Goal: Transaction & Acquisition: Purchase product/service

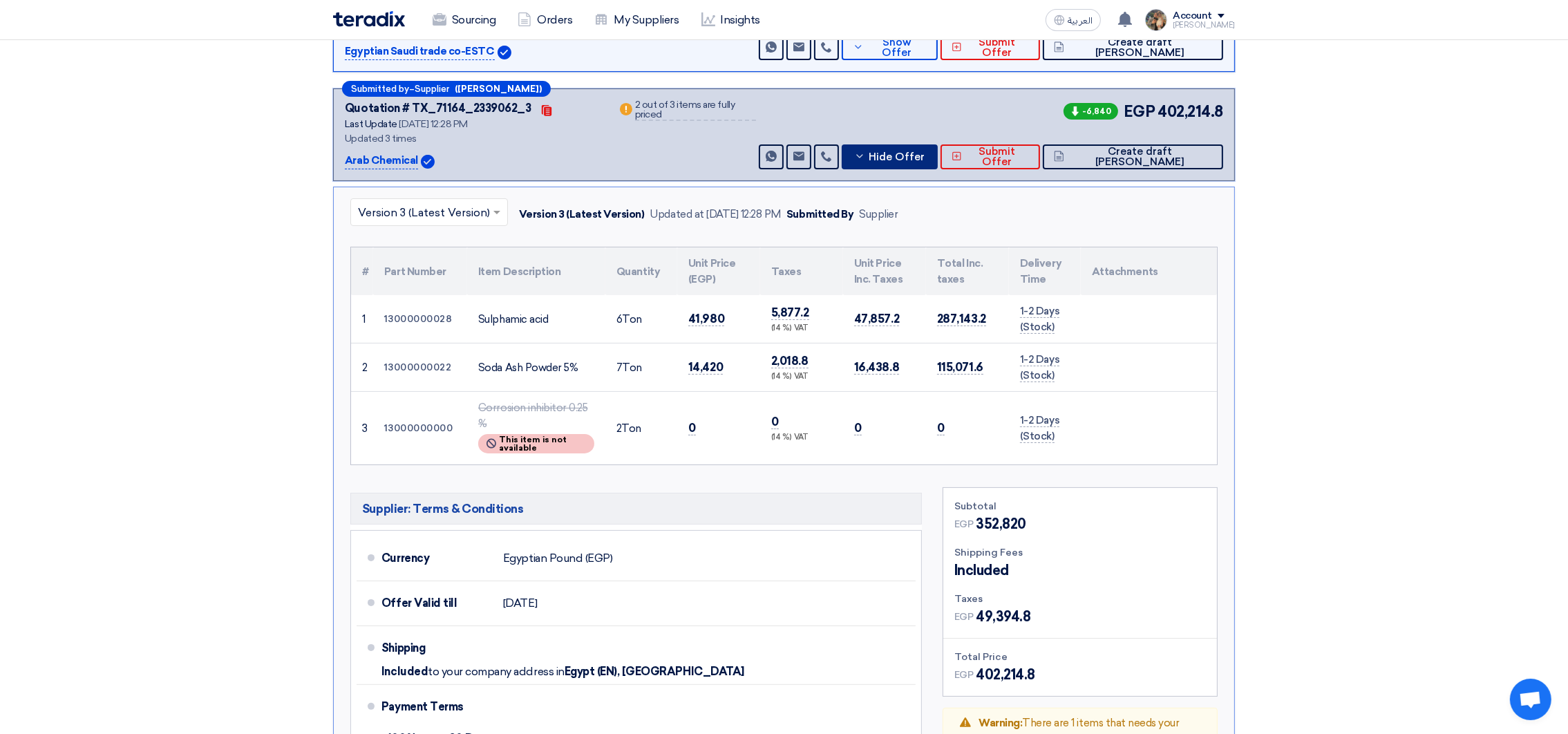
scroll to position [310, 0]
click at [924, 155] on span "Hide Offer" at bounding box center [896, 157] width 56 height 11
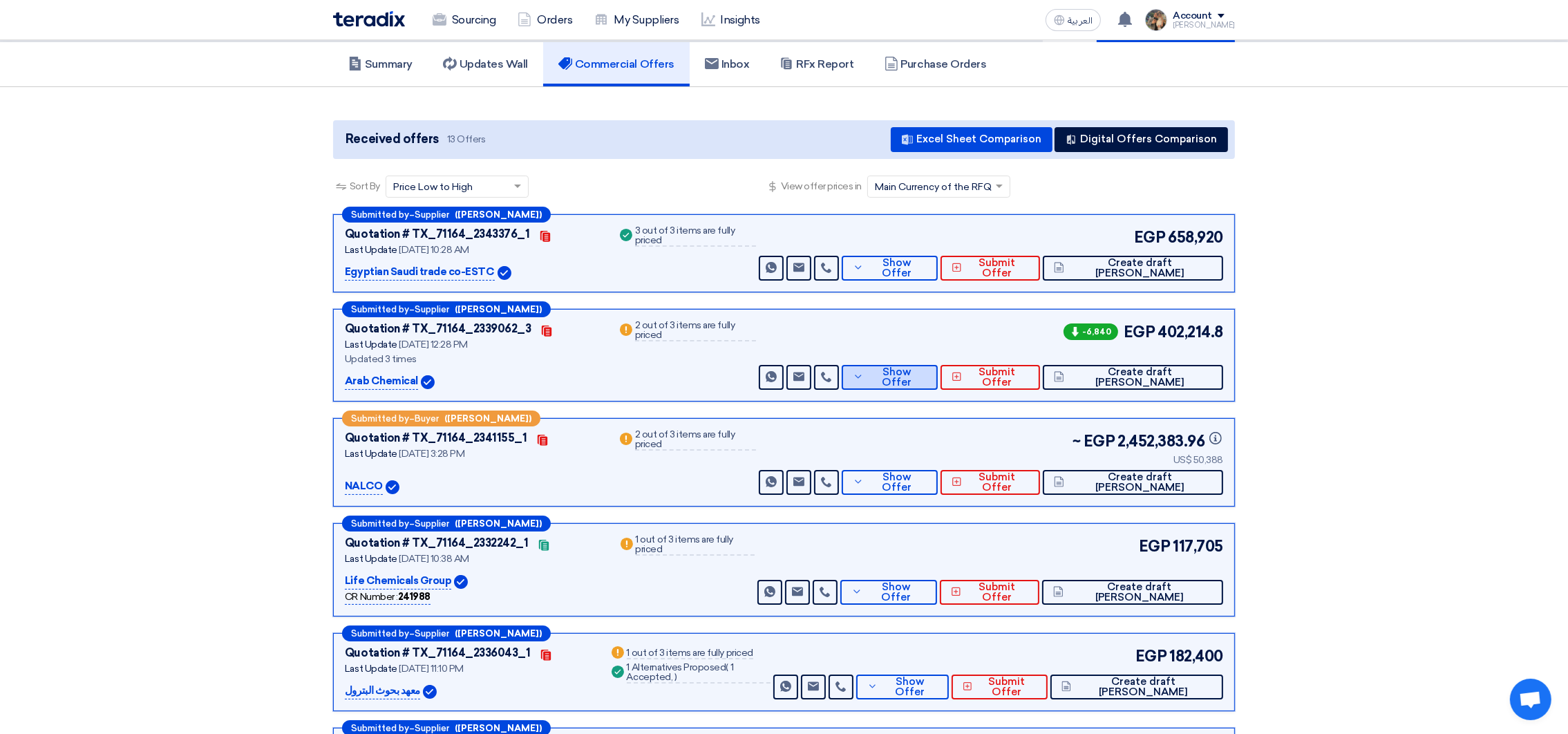
scroll to position [208, 0]
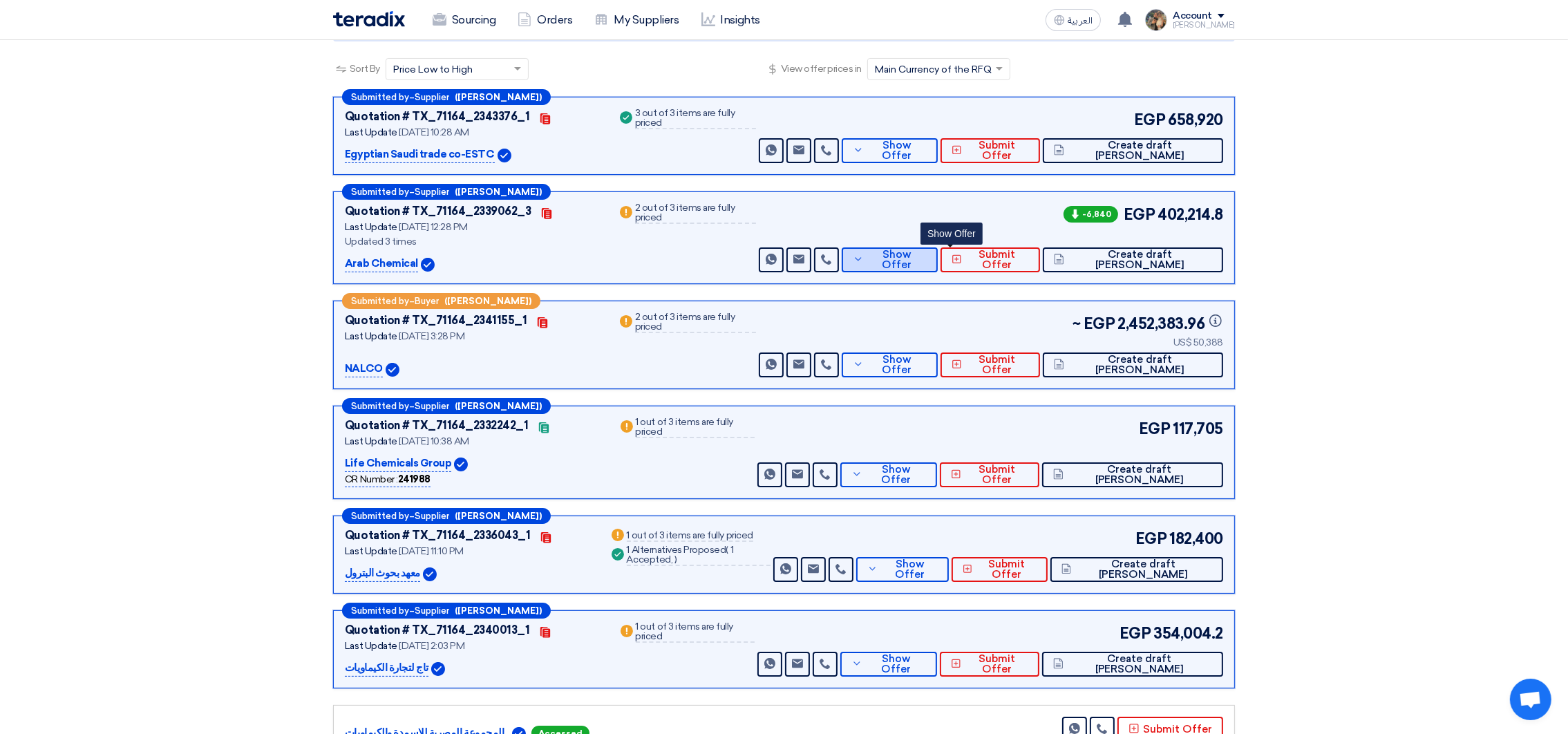
click at [927, 252] on span "Show Offer" at bounding box center [897, 260] width 60 height 20
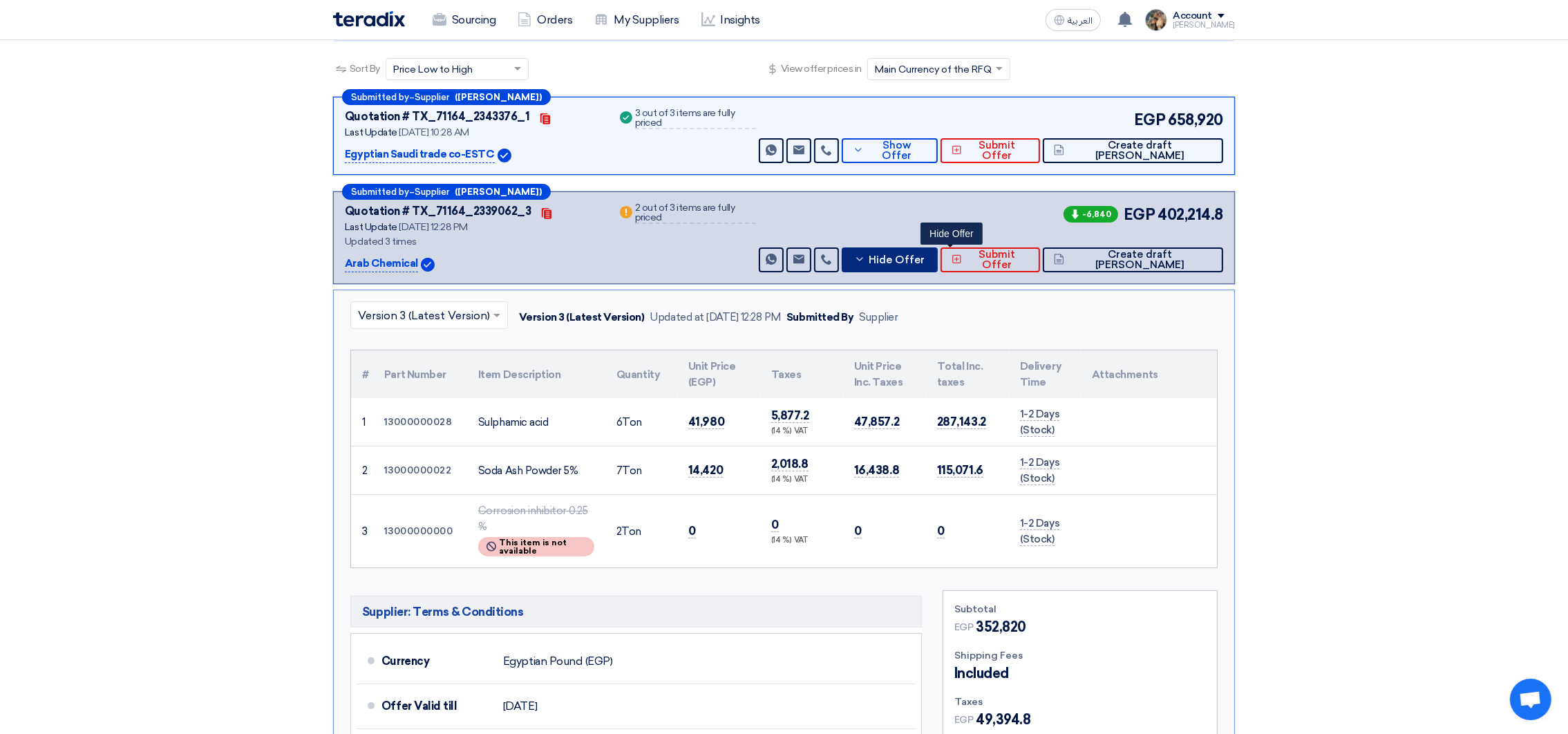
click at [924, 258] on span "Hide Offer" at bounding box center [896, 261] width 56 height 11
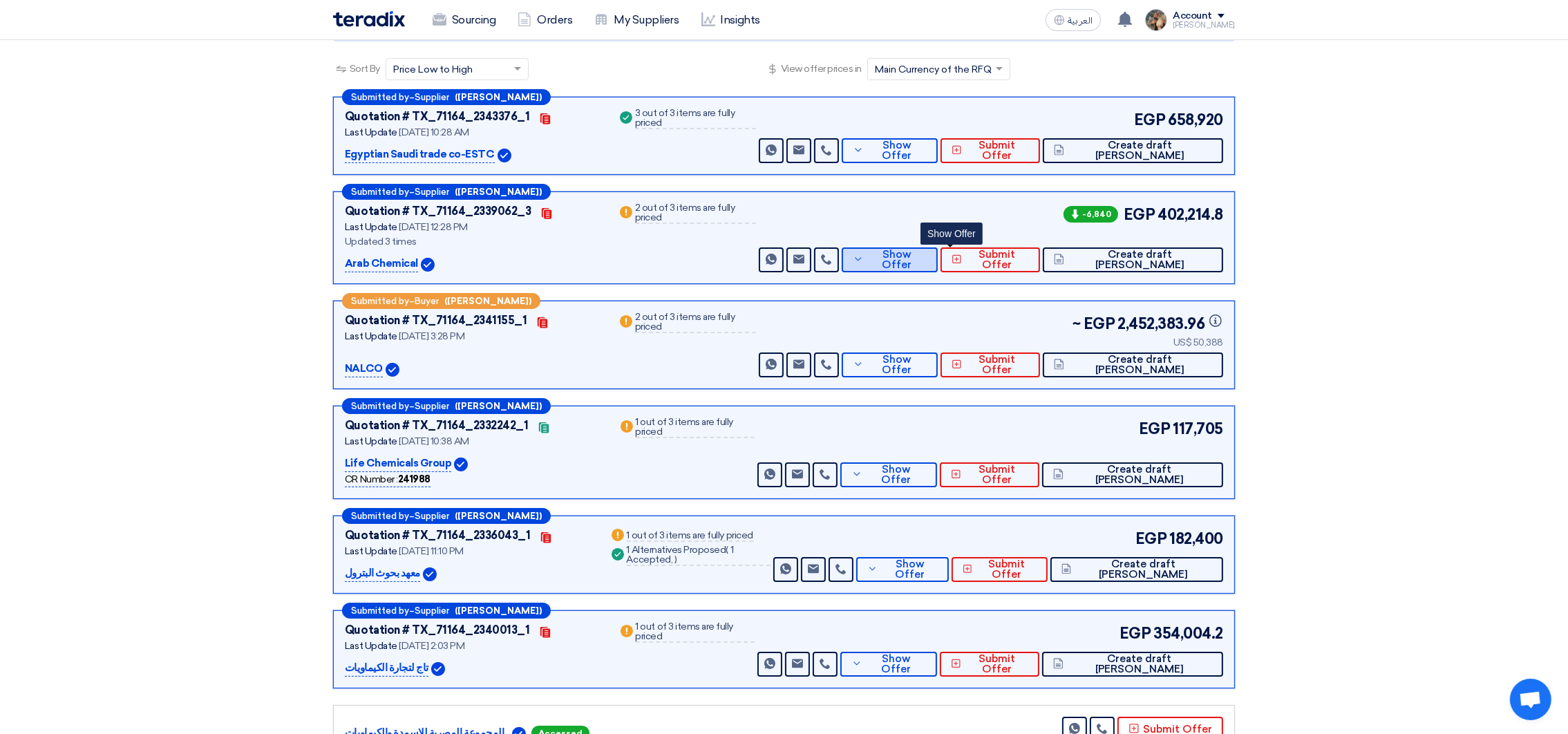
click at [927, 262] on span "Show Offer" at bounding box center [897, 260] width 60 height 20
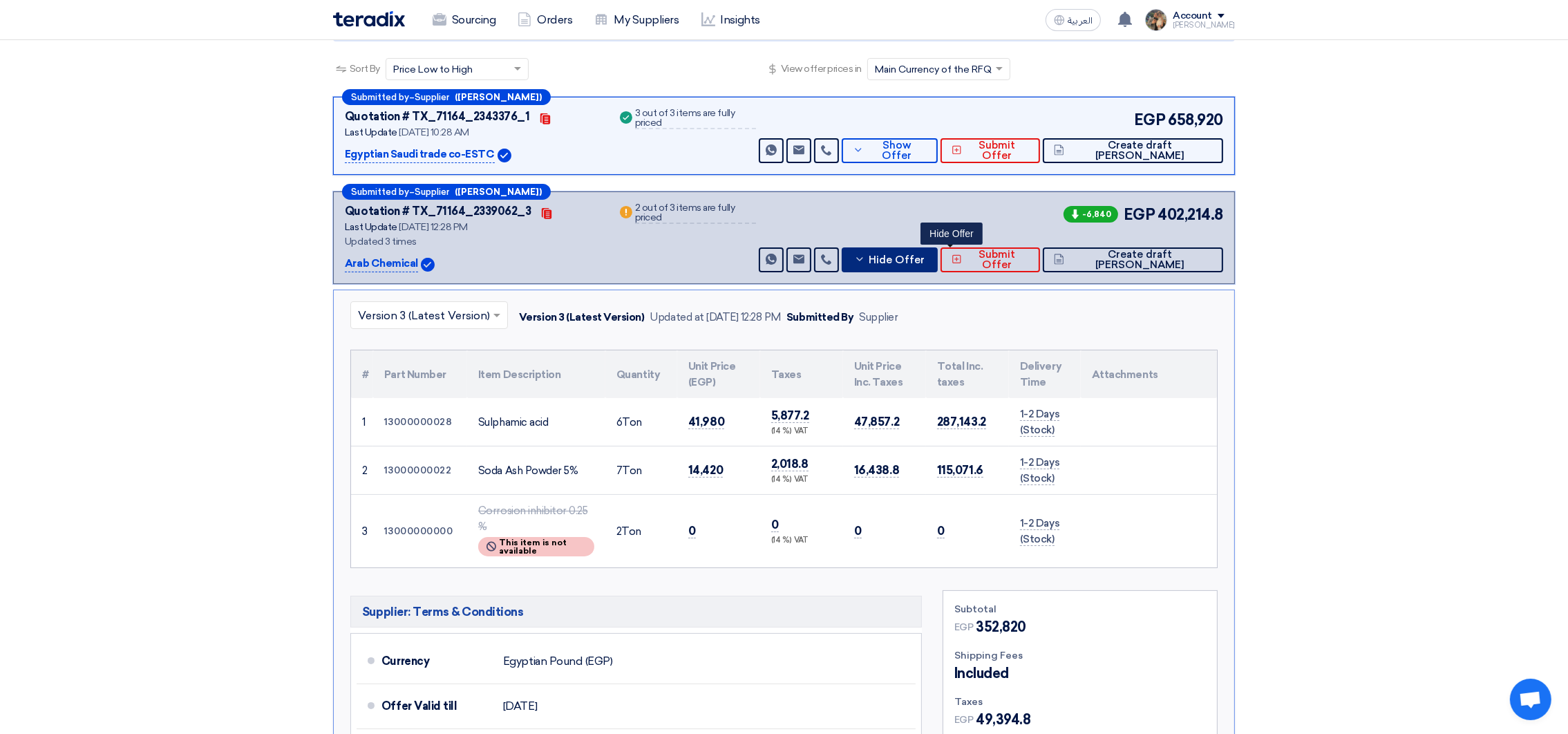
click at [914, 259] on button "Hide Offer" at bounding box center [889, 260] width 96 height 25
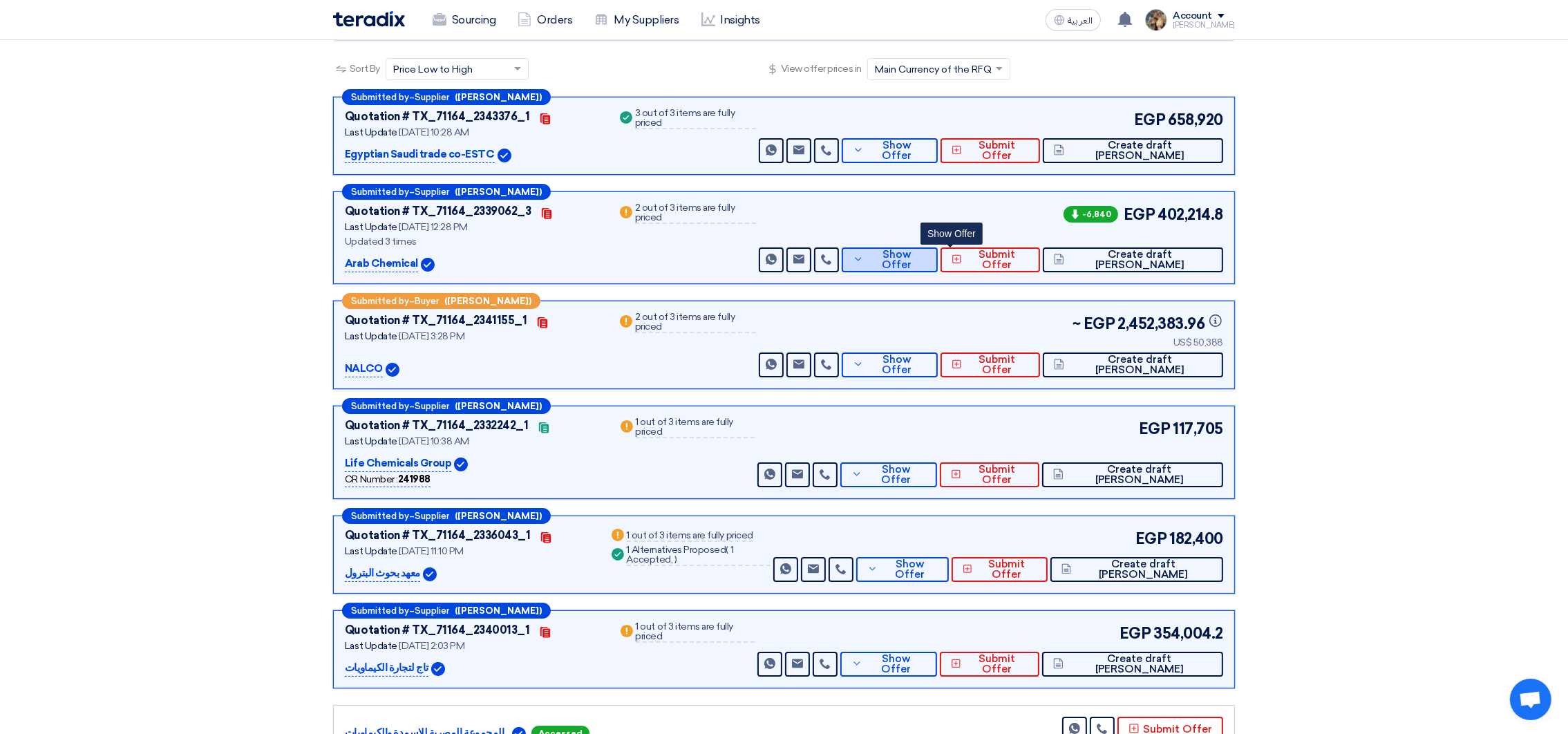
click at [927, 260] on span "Show Offer" at bounding box center [897, 260] width 60 height 20
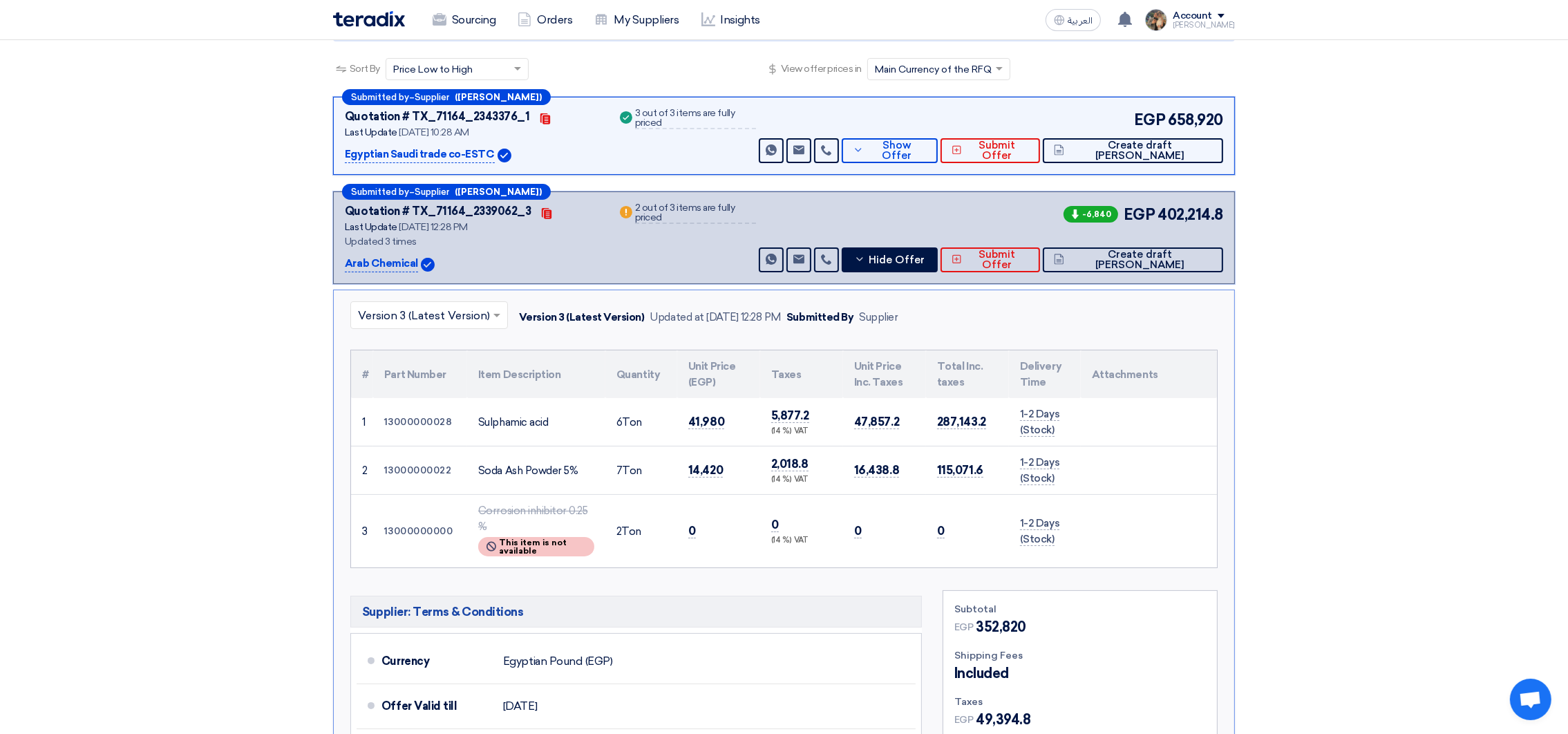
click at [723, 409] on td "41,980" at bounding box center [719, 422] width 83 height 49
click at [707, 420] on span "41,980" at bounding box center [706, 422] width 36 height 14
drag, startPoint x: 707, startPoint y: 420, endPoint x: 723, endPoint y: 468, distance: 50.6
click at [723, 468] on tbody "1 13000000028 Sulphamic acid 6 2 7 3" at bounding box center [784, 483] width 866 height 170
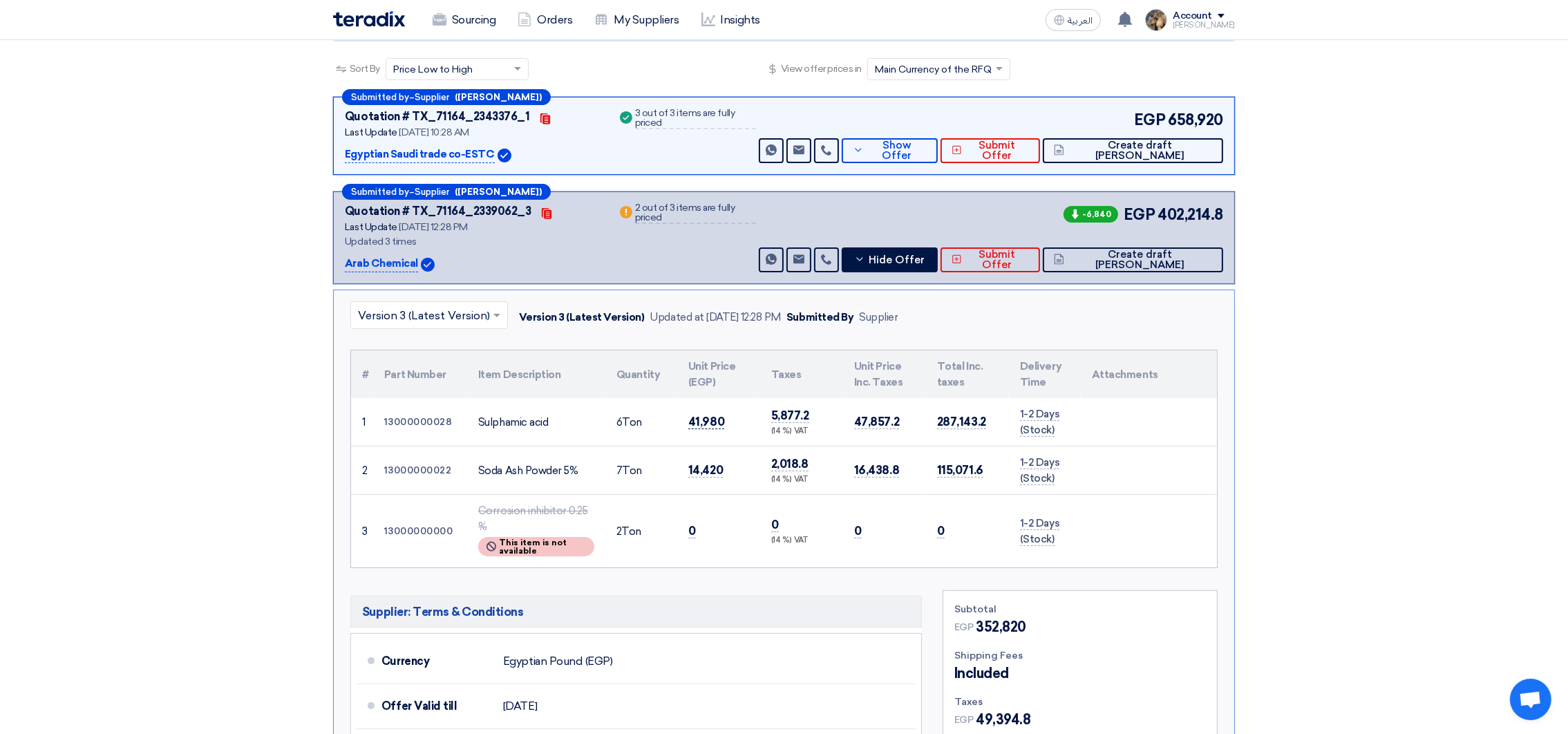
click at [700, 422] on span "41,980" at bounding box center [706, 422] width 36 height 14
drag, startPoint x: 354, startPoint y: 367, endPoint x: 1098, endPoint y: 530, distance: 761.6
click at [1098, 530] on table "# Part Number Item Description Quantity Unit Price (EGP) Taxes Unit Price Inc. …" at bounding box center [784, 459] width 866 height 217
click at [826, 435] on div "(14 %) VAT" at bounding box center [801, 431] width 61 height 11
click at [924, 260] on span "Hide Offer" at bounding box center [896, 261] width 56 height 11
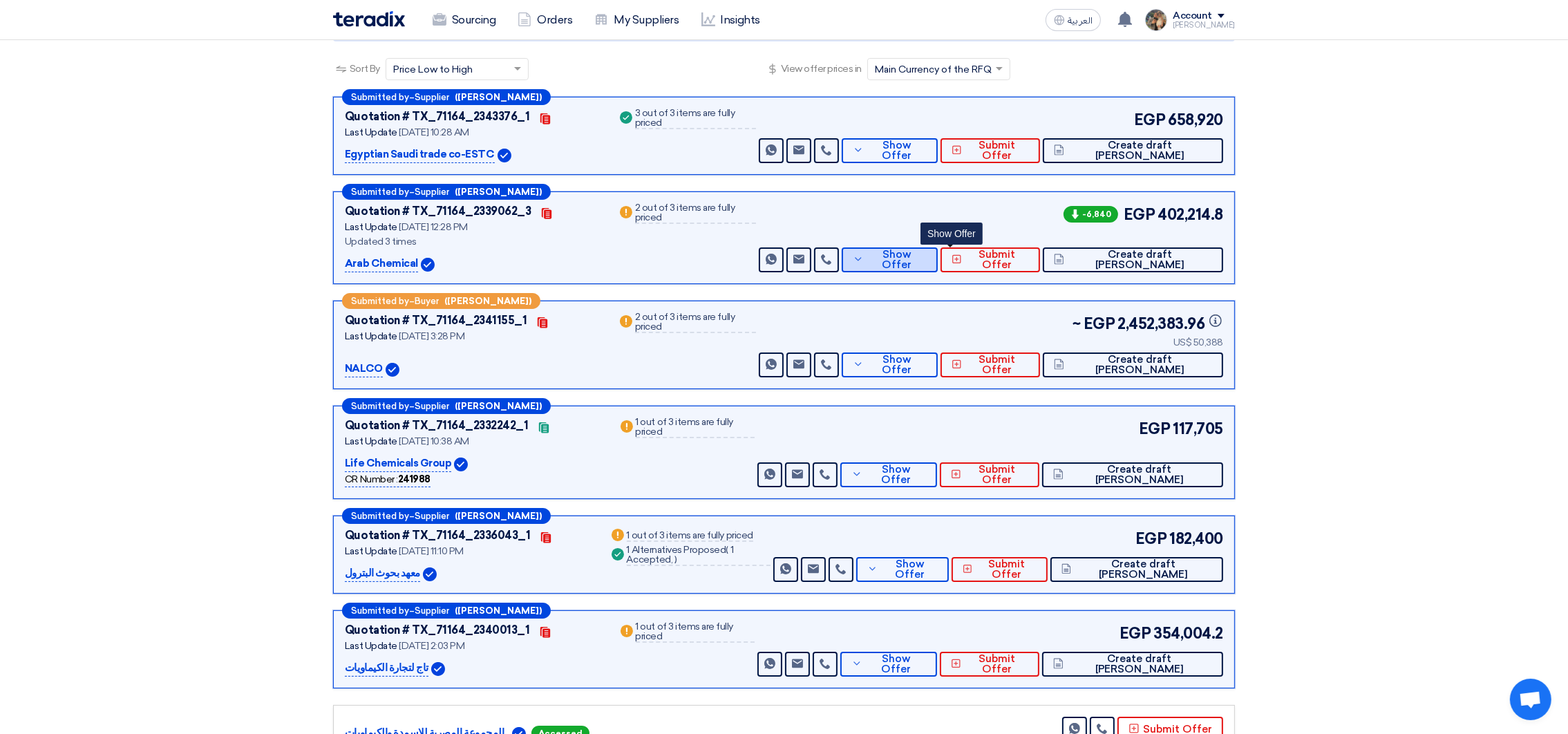
click at [927, 260] on span "Show Offer" at bounding box center [897, 260] width 60 height 20
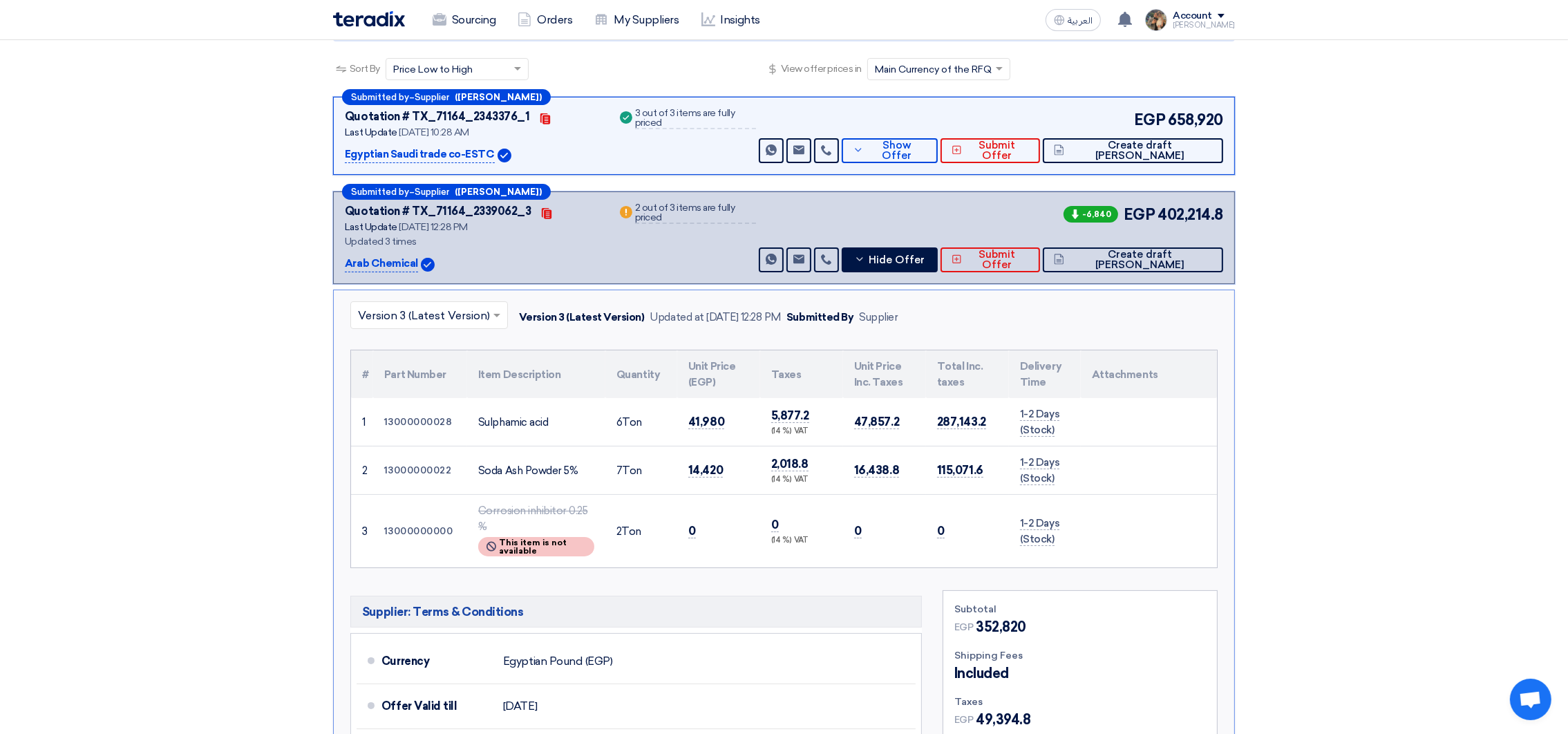
click at [697, 408] on td "41,980" at bounding box center [719, 422] width 83 height 49
click at [387, 382] on th "Part Number" at bounding box center [420, 375] width 94 height 48
drag, startPoint x: 358, startPoint y: 367, endPoint x: 1064, endPoint y: 546, distance: 728.3
click at [1064, 546] on table "# Part Number Item Description Quantity Unit Price (EGP) Taxes Unit Price Inc. …" at bounding box center [784, 459] width 866 height 217
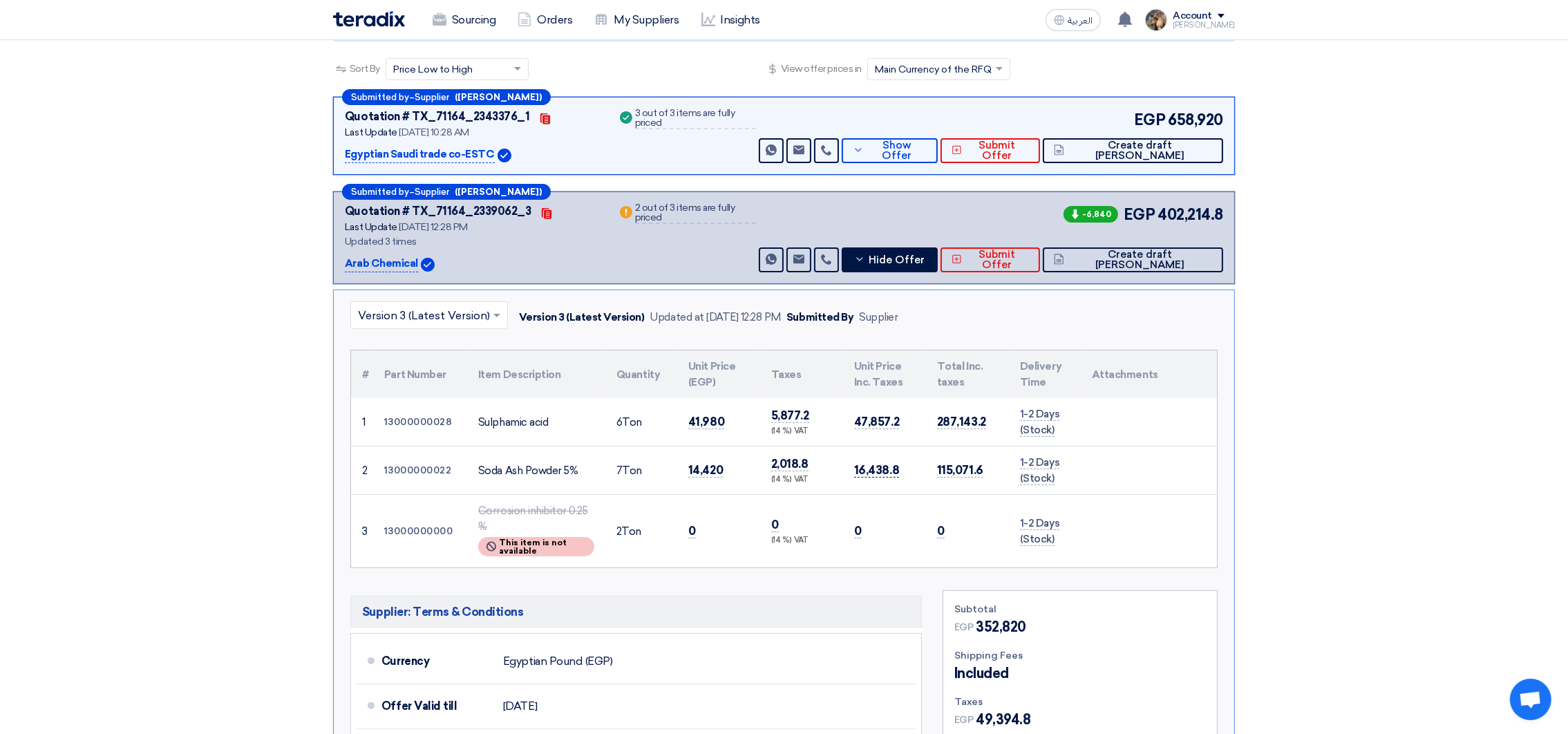
click at [889, 466] on span "16,438.8" at bounding box center [876, 470] width 45 height 14
click at [917, 262] on button "Hide Offer" at bounding box center [889, 260] width 96 height 25
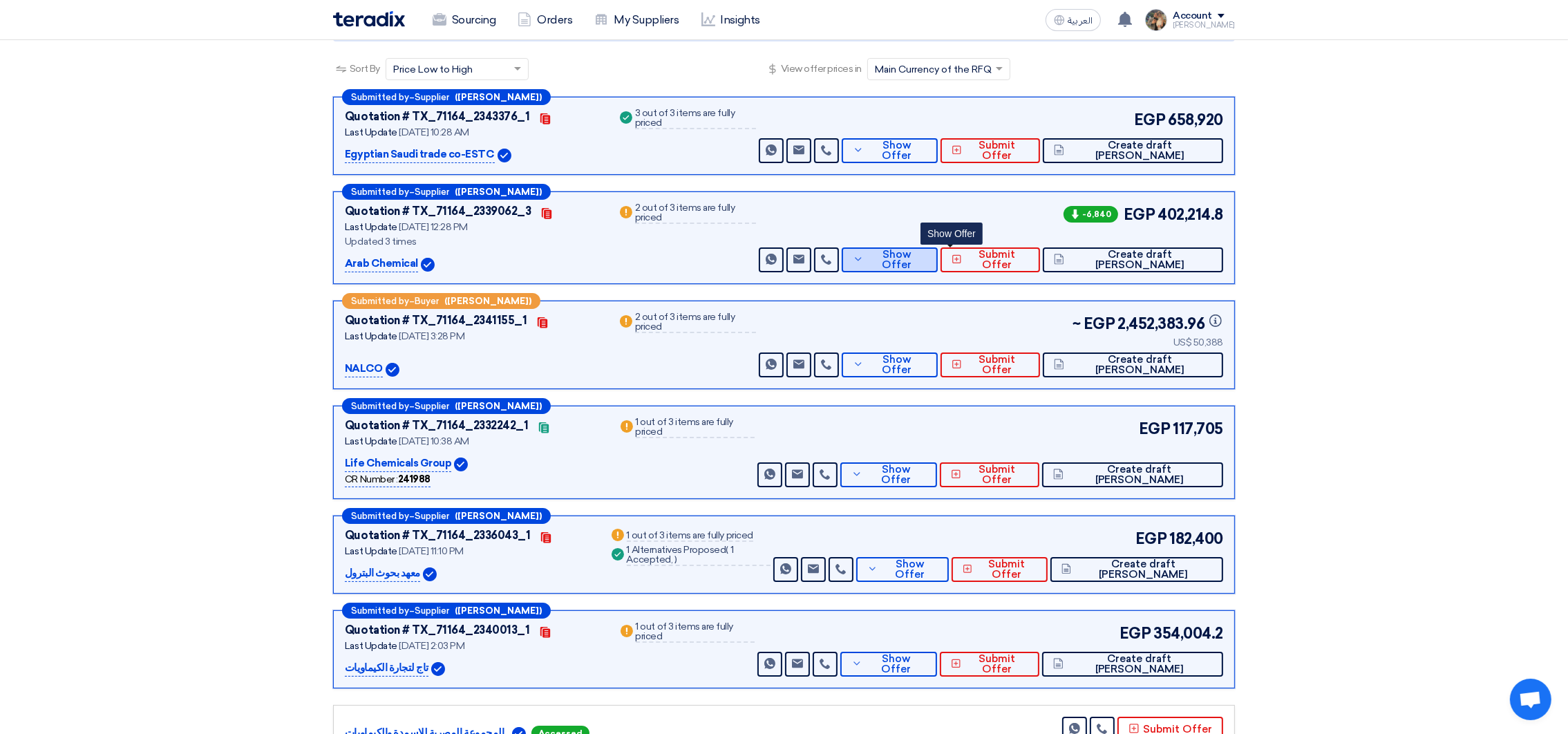
click at [927, 259] on span "Show Offer" at bounding box center [897, 260] width 60 height 20
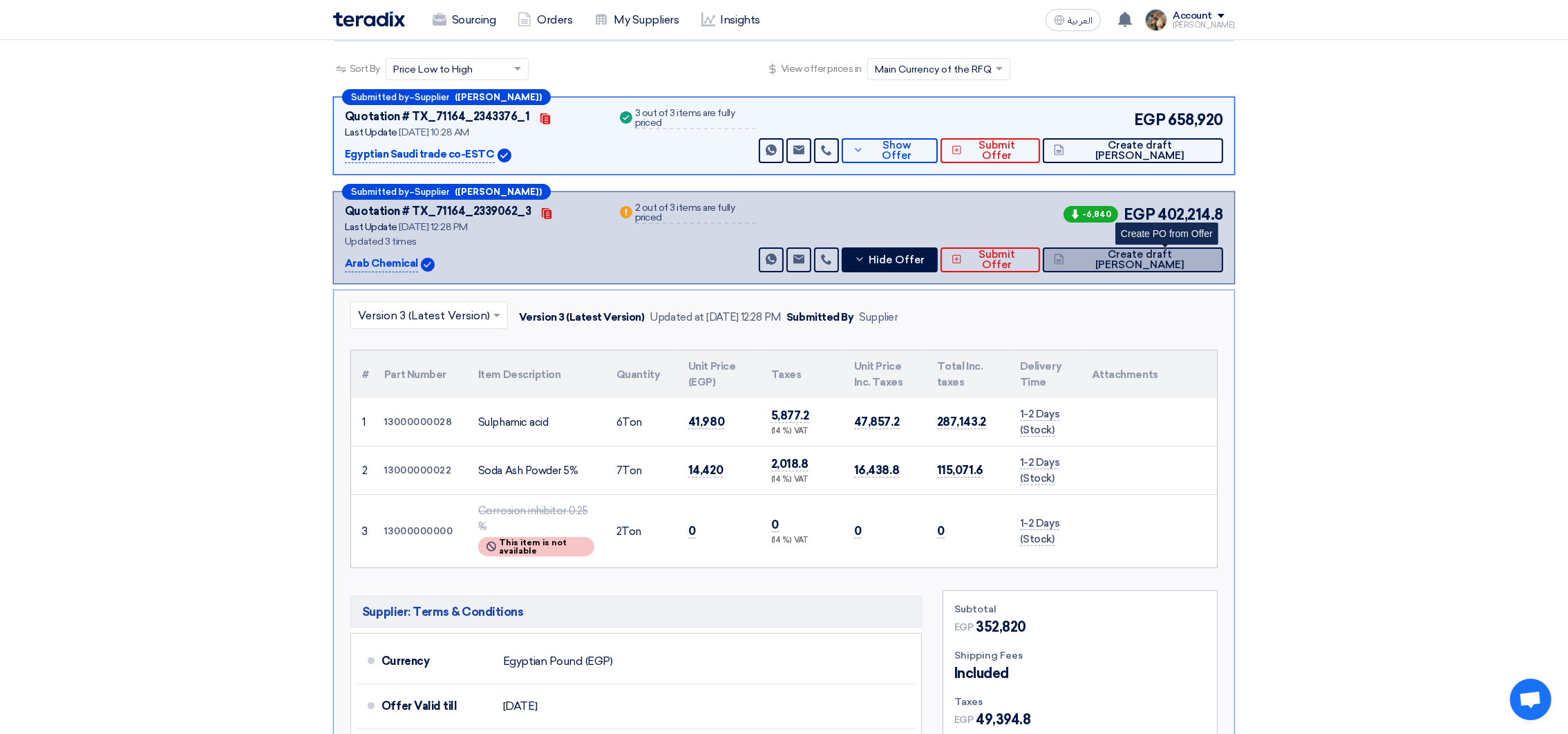
click at [1172, 262] on span "Create draft [PERSON_NAME]" at bounding box center [1140, 260] width 145 height 20
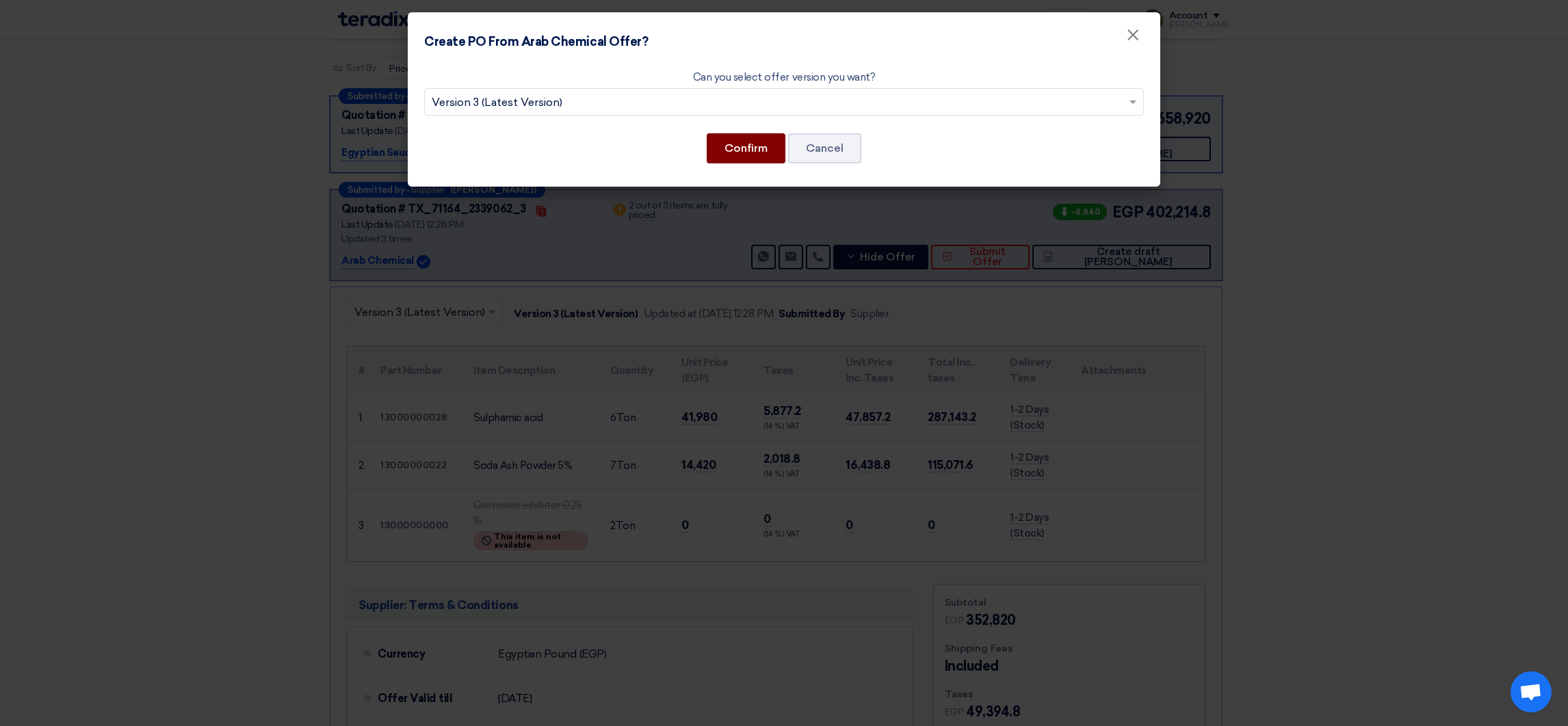
click at [766, 156] on button "Confirm" at bounding box center [746, 149] width 79 height 30
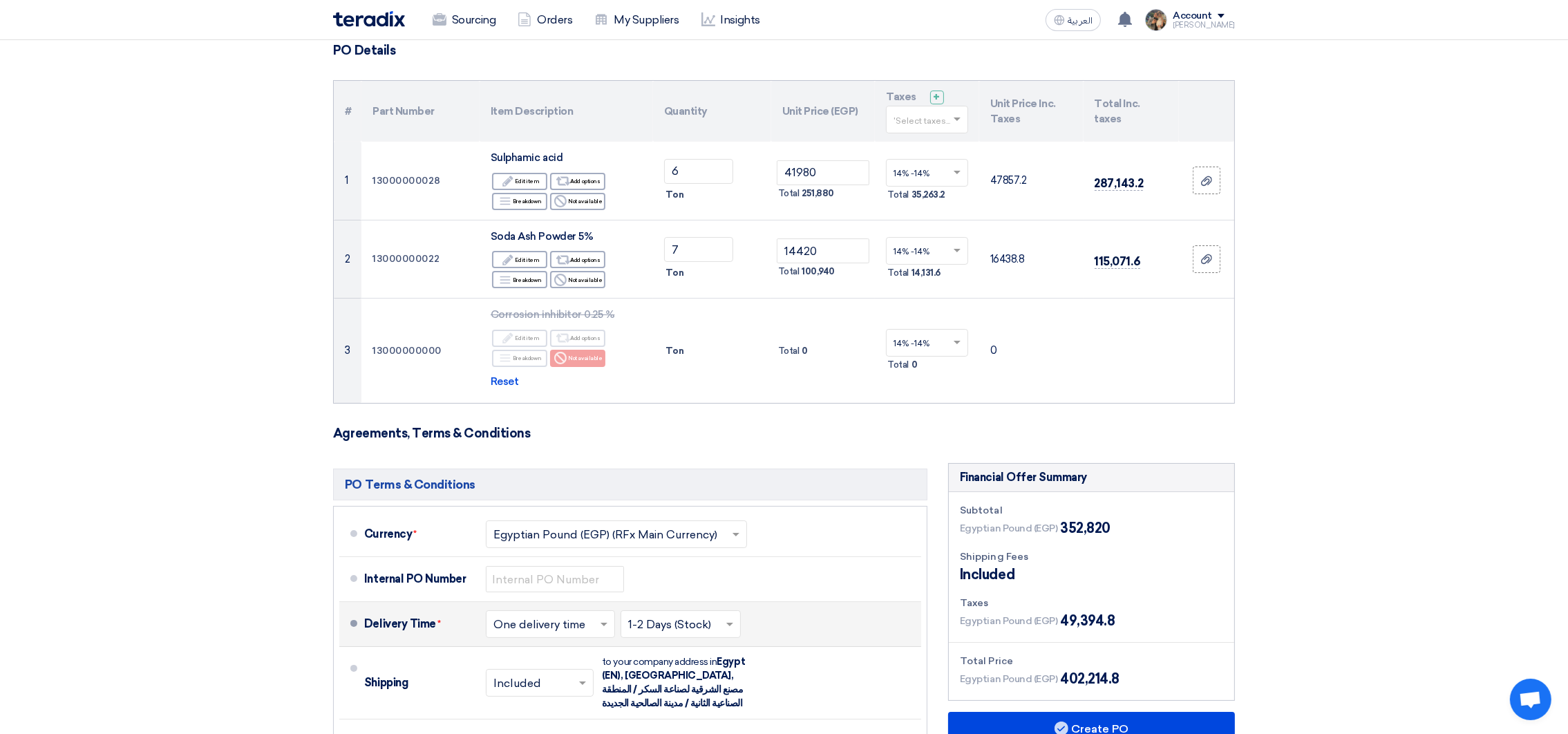
scroll to position [208, 0]
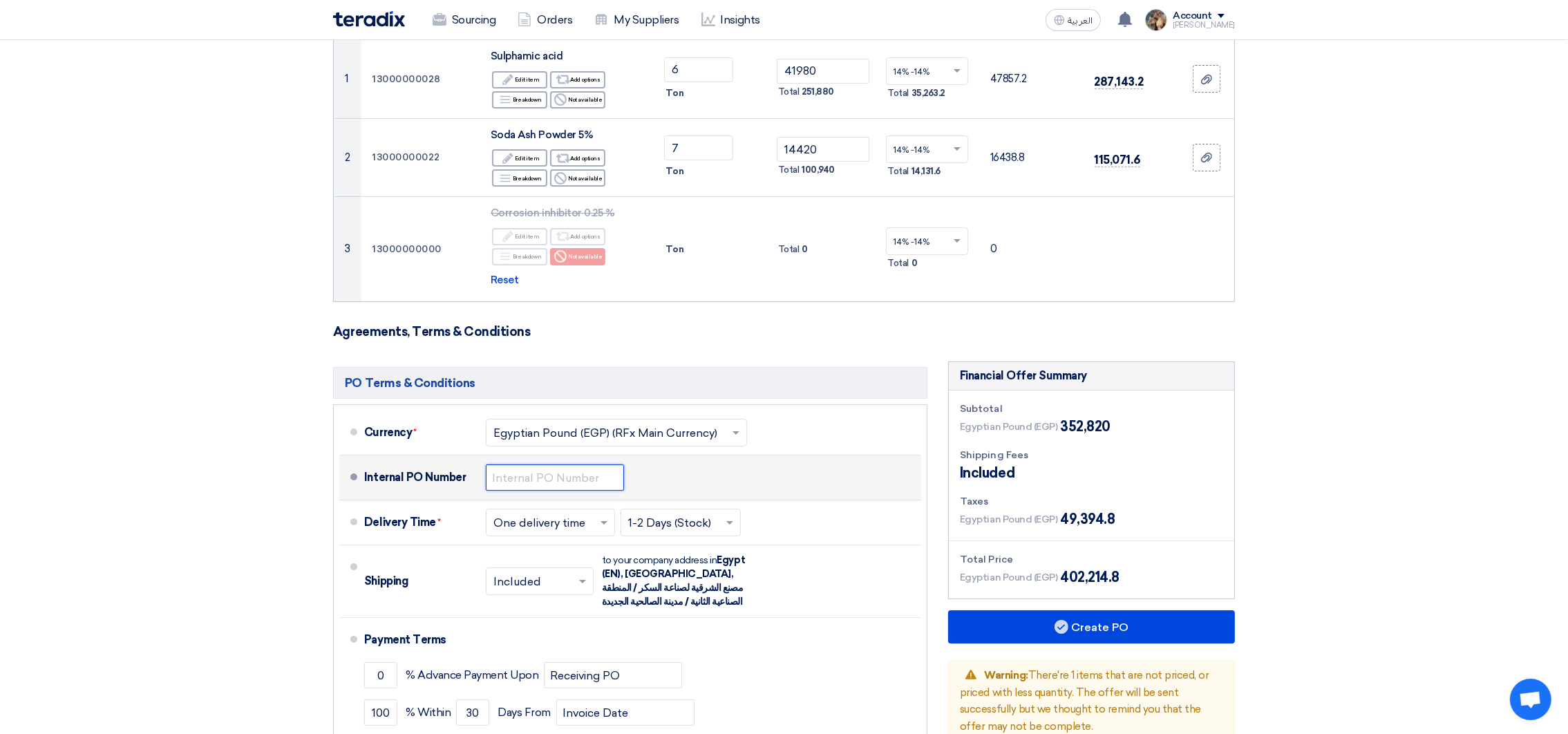
click at [548, 481] on input "text" at bounding box center [554, 478] width 139 height 26
drag, startPoint x: 532, startPoint y: 479, endPoint x: 622, endPoint y: 473, distance: 90.2
click at [622, 476] on input "4500007236" at bounding box center [554, 478] width 139 height 26
paste input "9479"
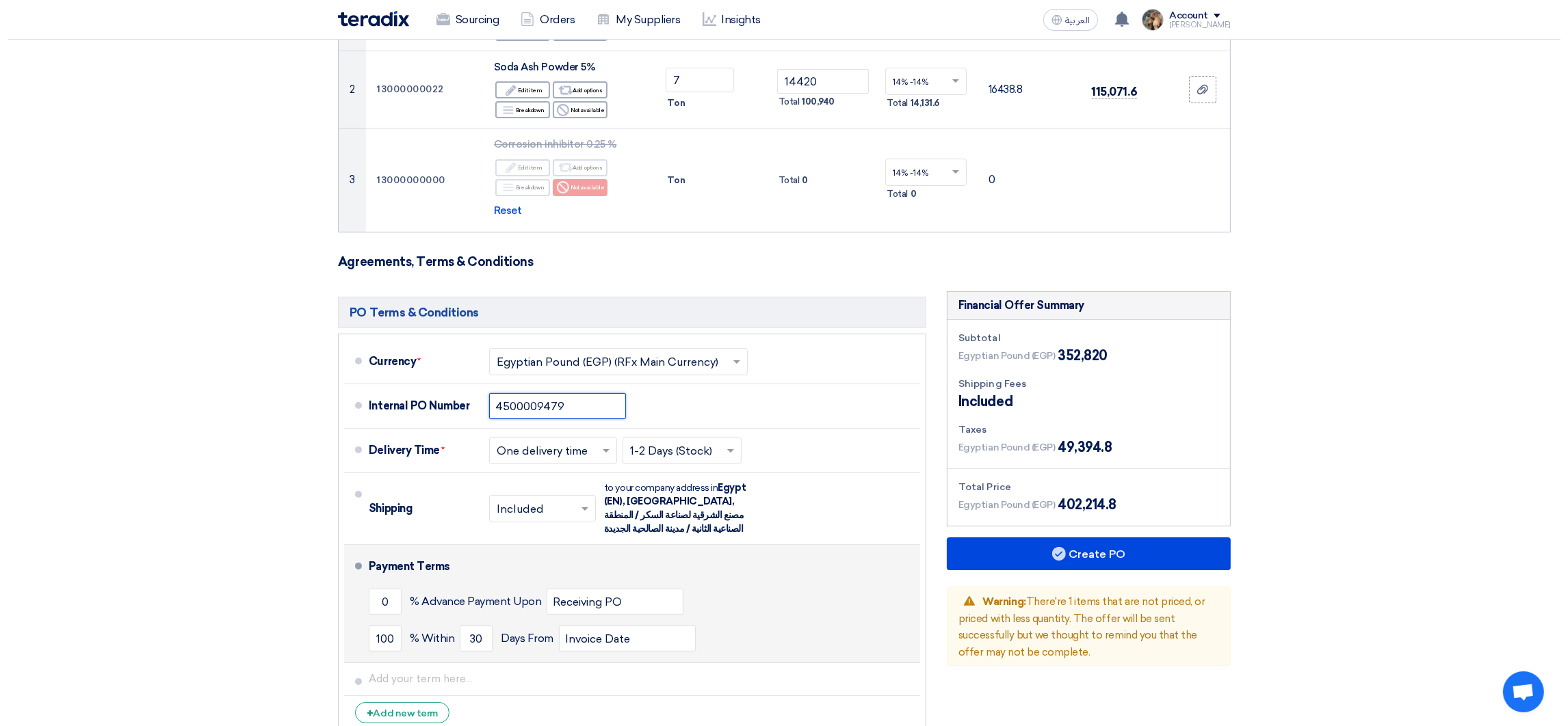
scroll to position [307, 0]
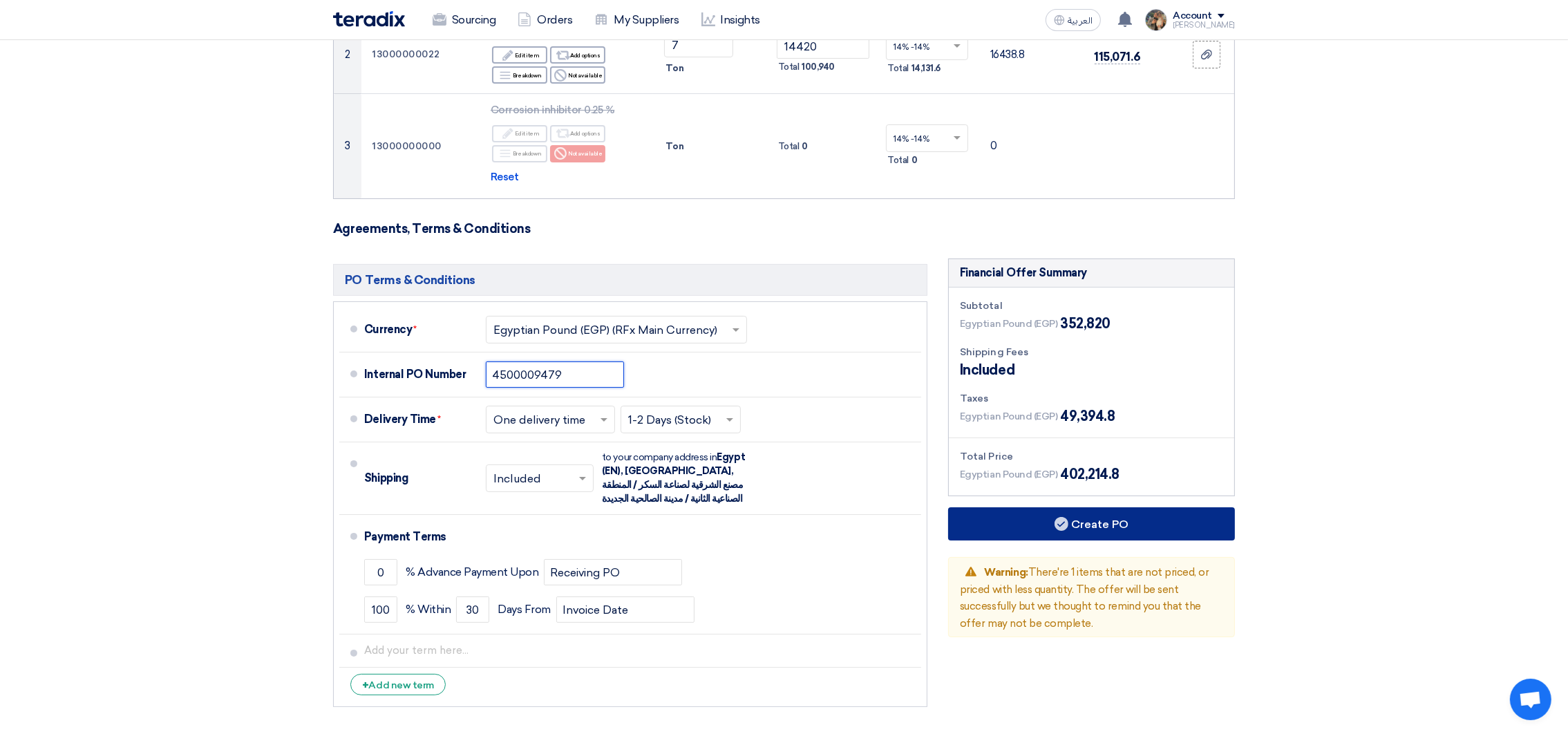
type input "4500009479"
click at [1051, 530] on button "Create PO" at bounding box center [1091, 525] width 287 height 34
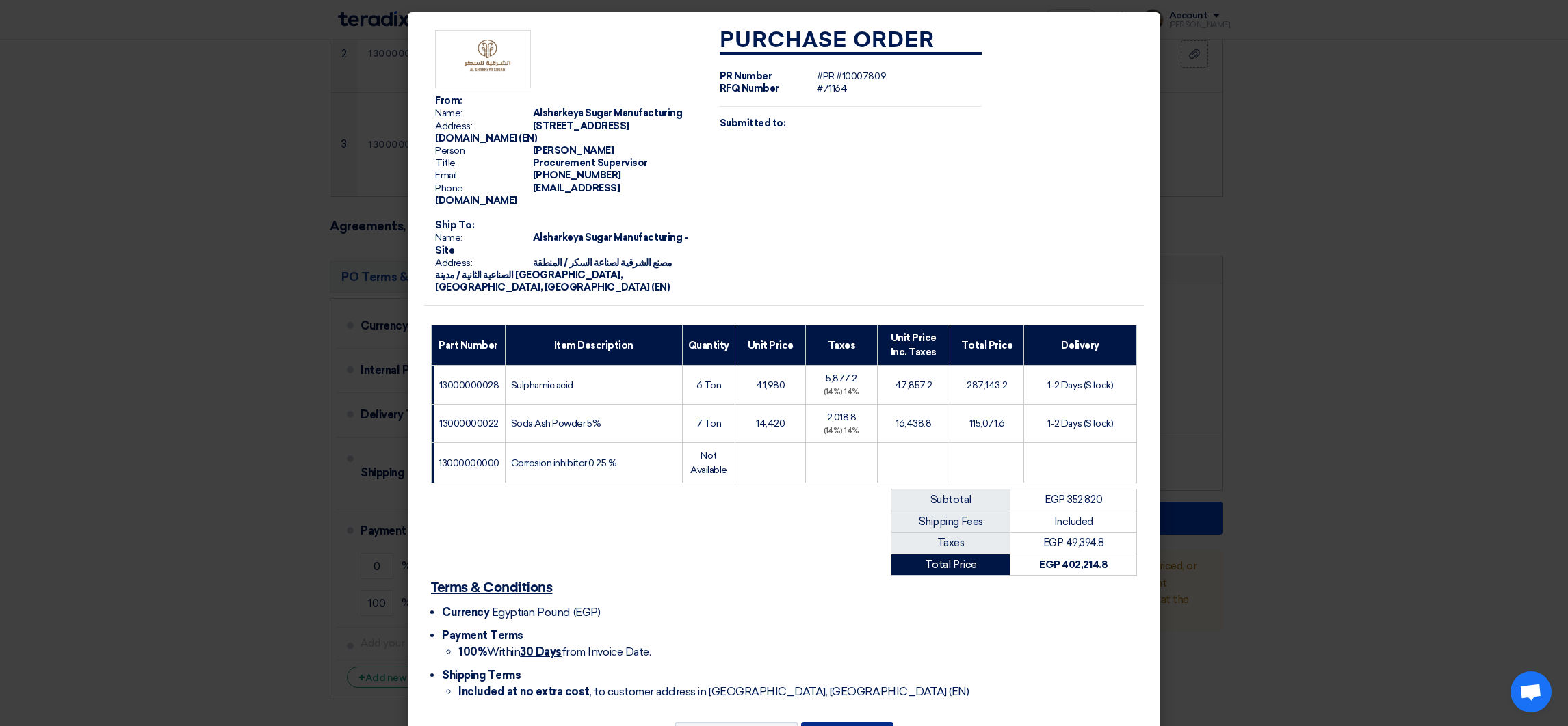
click at [857, 723] on button "Create PO" at bounding box center [848, 737] width 93 height 30
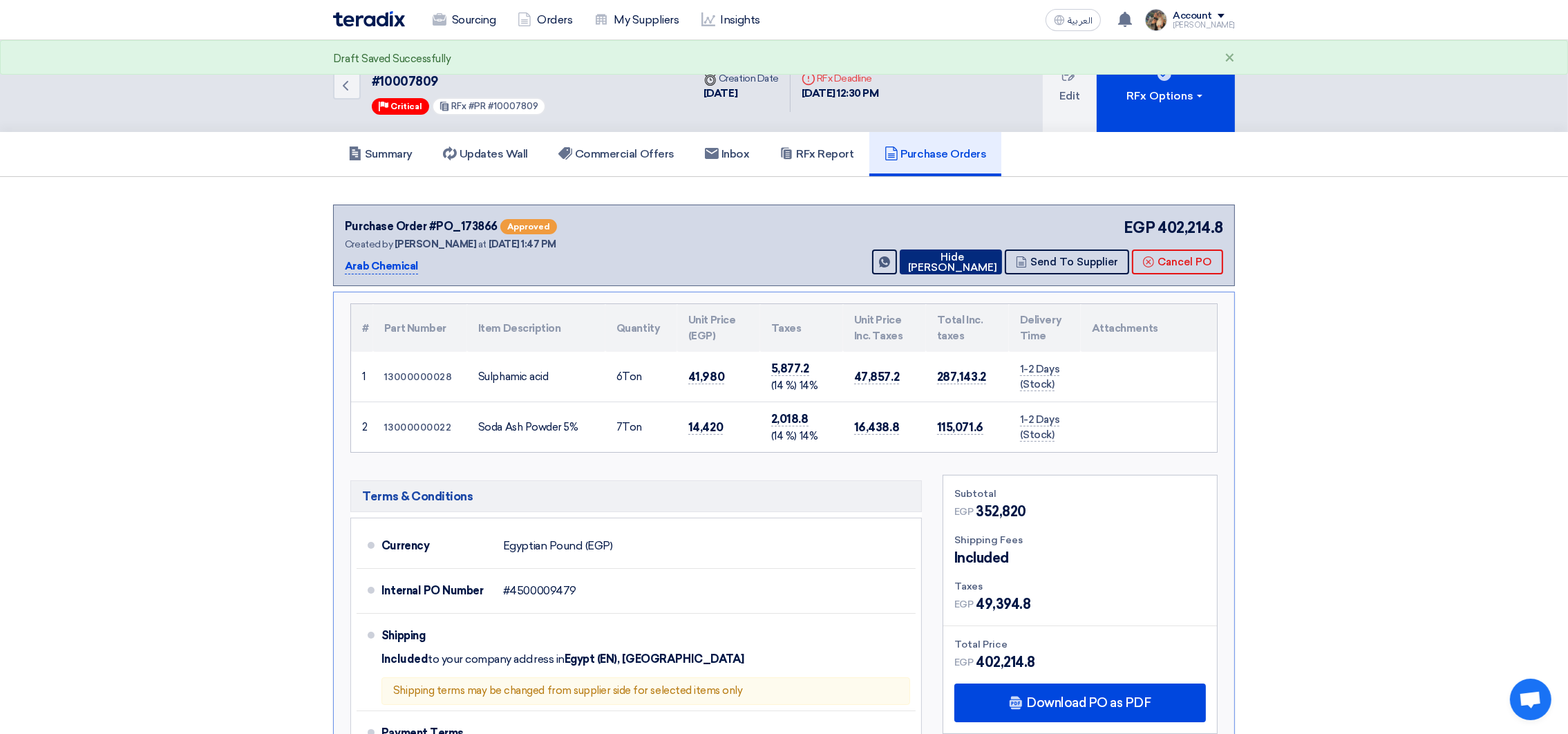
click at [905, 260] on icon at bounding box center [905, 261] width 0 height 11
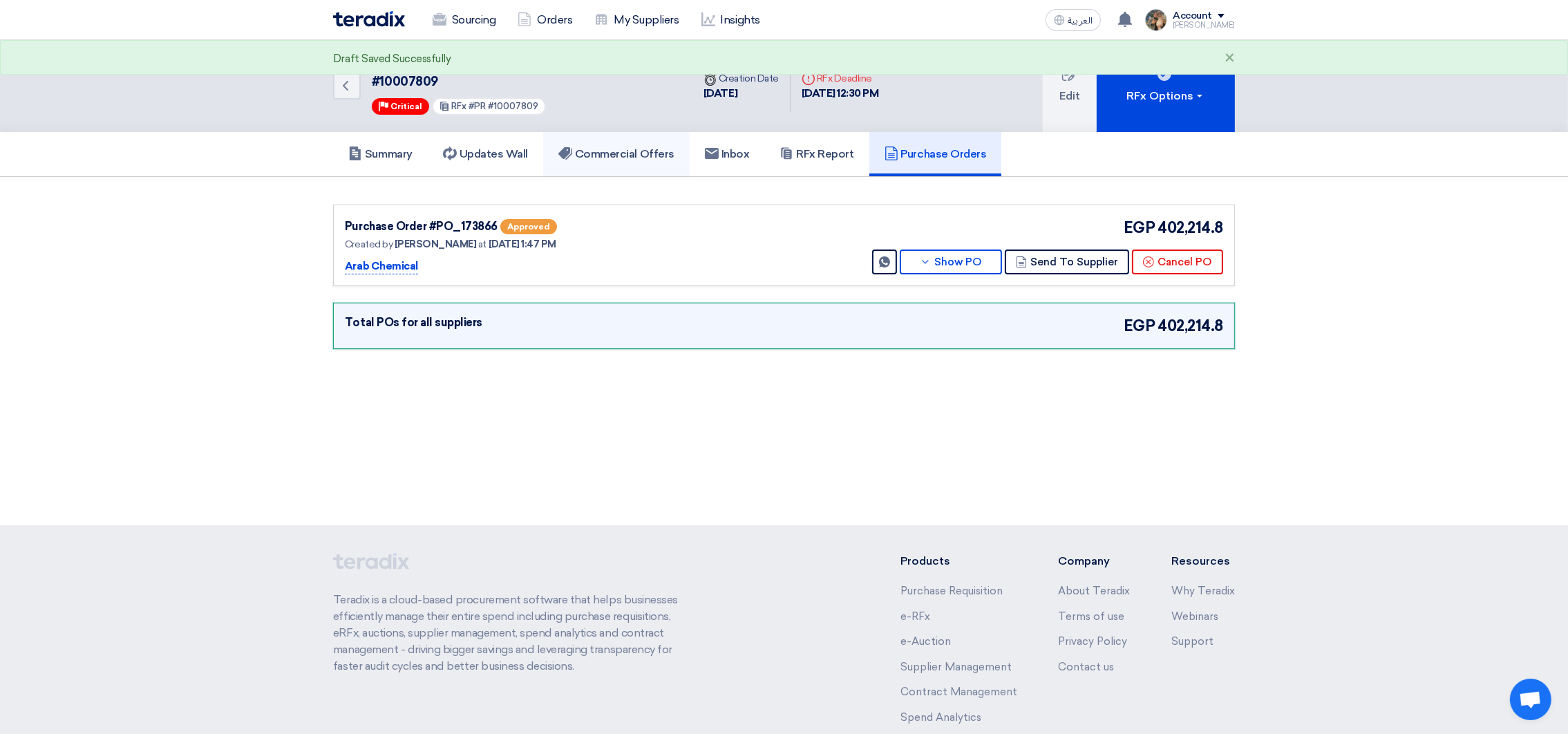
click at [645, 159] on link "Commercial Offers" at bounding box center [616, 154] width 147 height 44
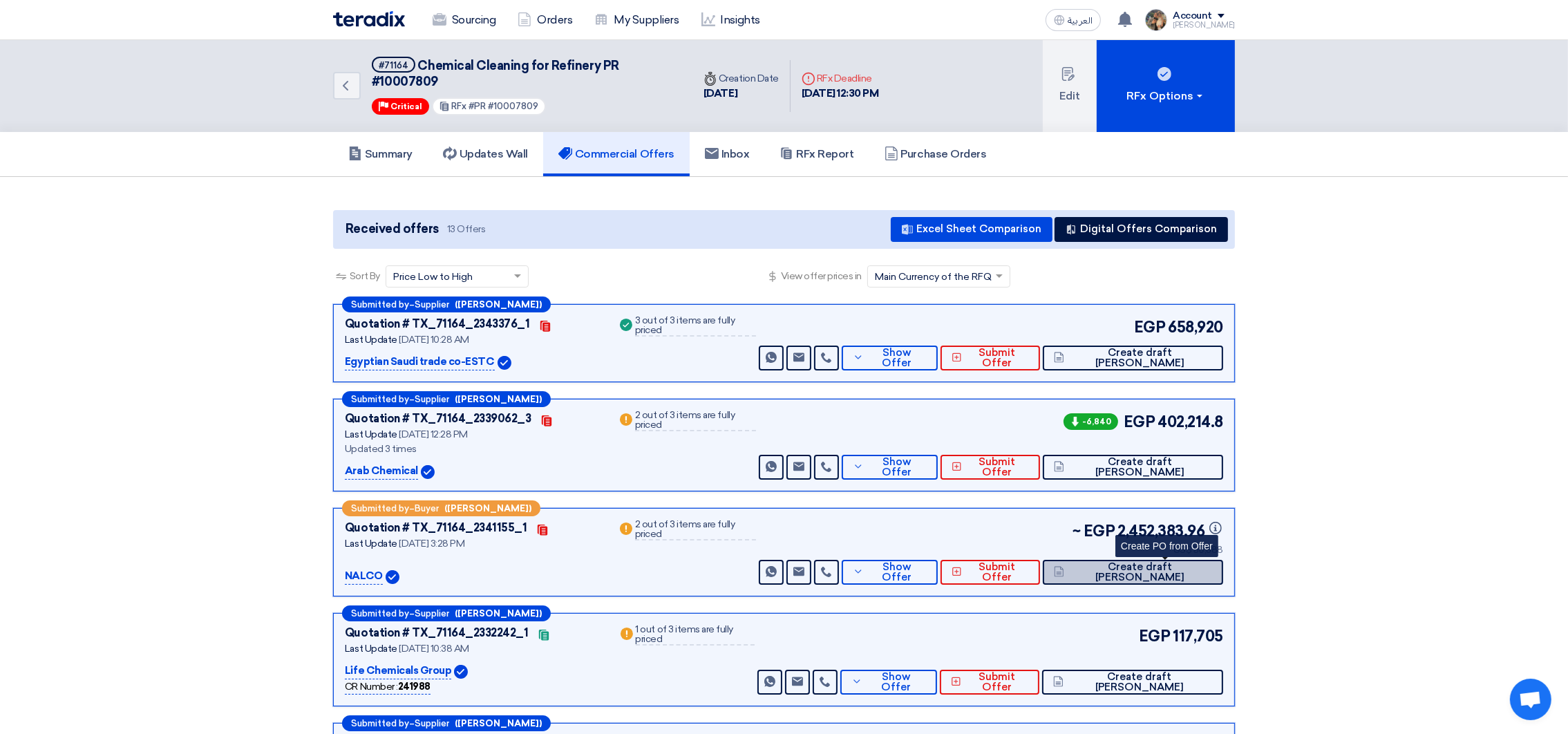
click at [1150, 578] on button "Create draft [PERSON_NAME]" at bounding box center [1133, 572] width 180 height 25
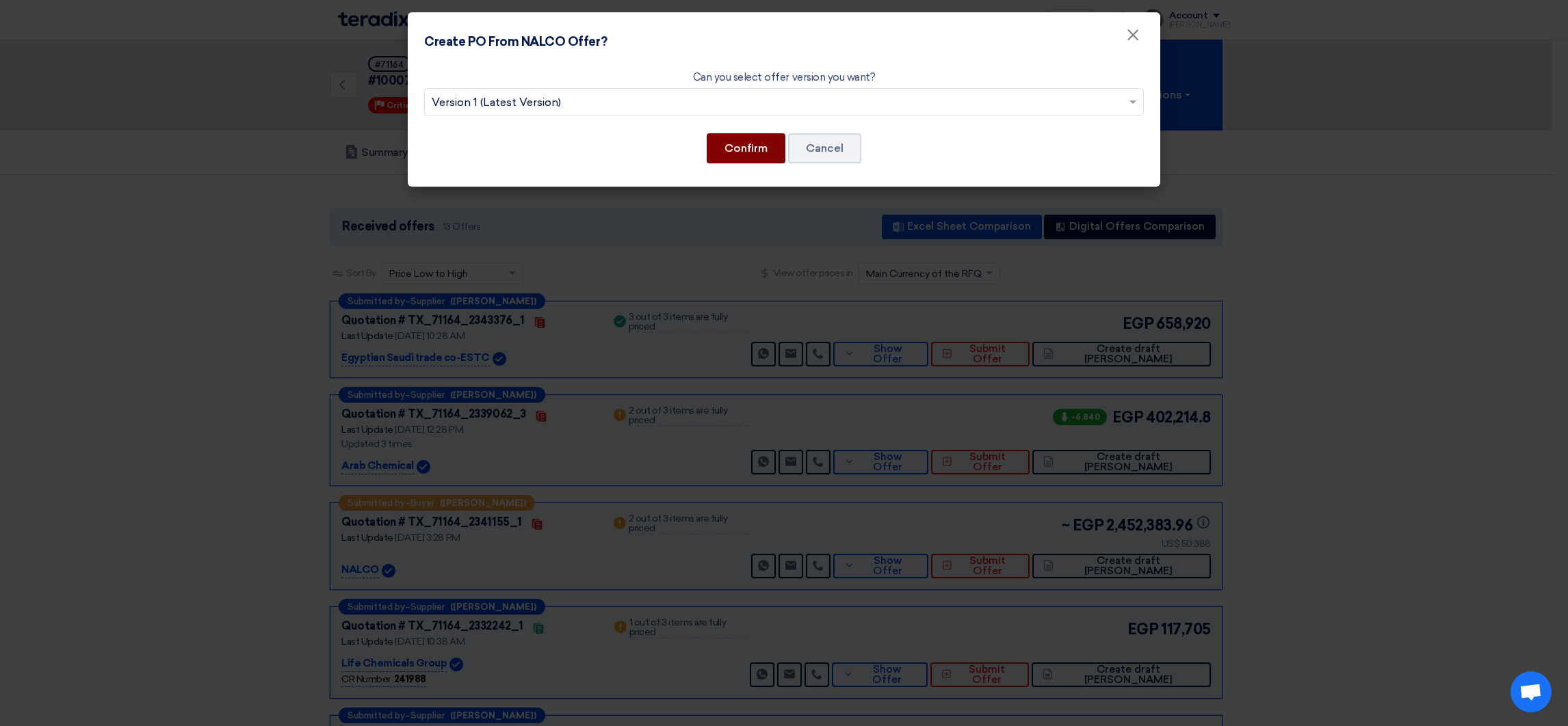
click at [753, 149] on button "Confirm" at bounding box center [746, 149] width 79 height 30
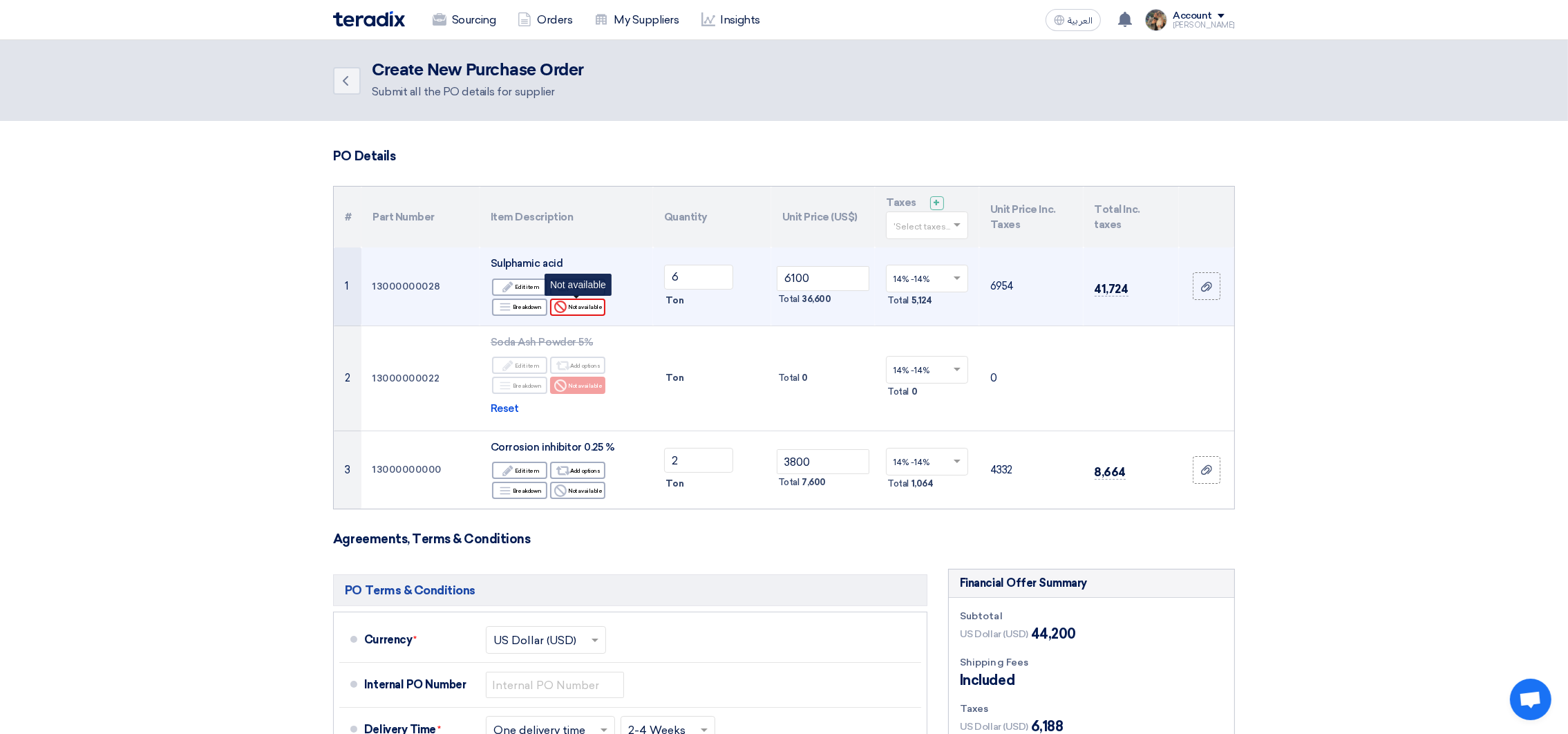
click at [593, 305] on div "Reject Not available" at bounding box center [577, 307] width 56 height 18
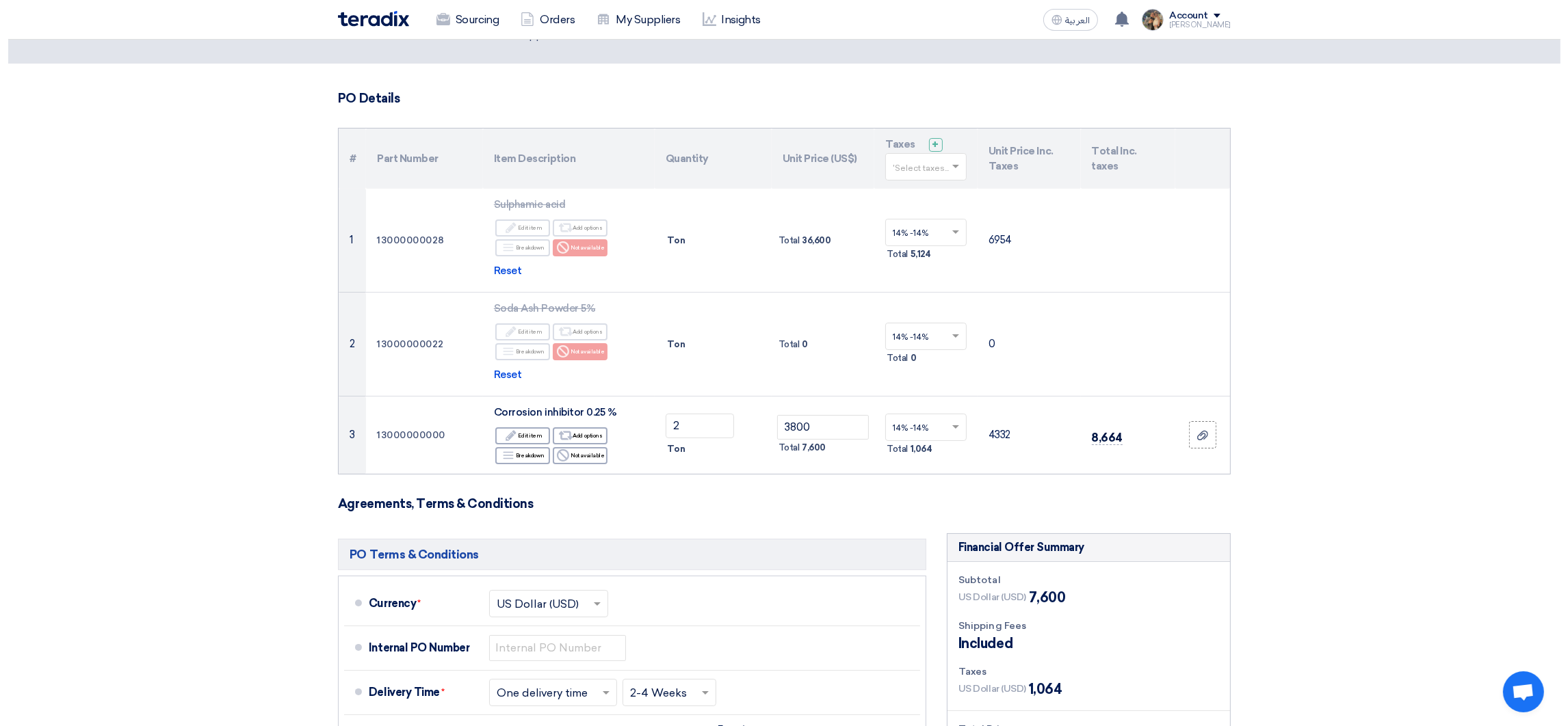
scroll to position [205, 0]
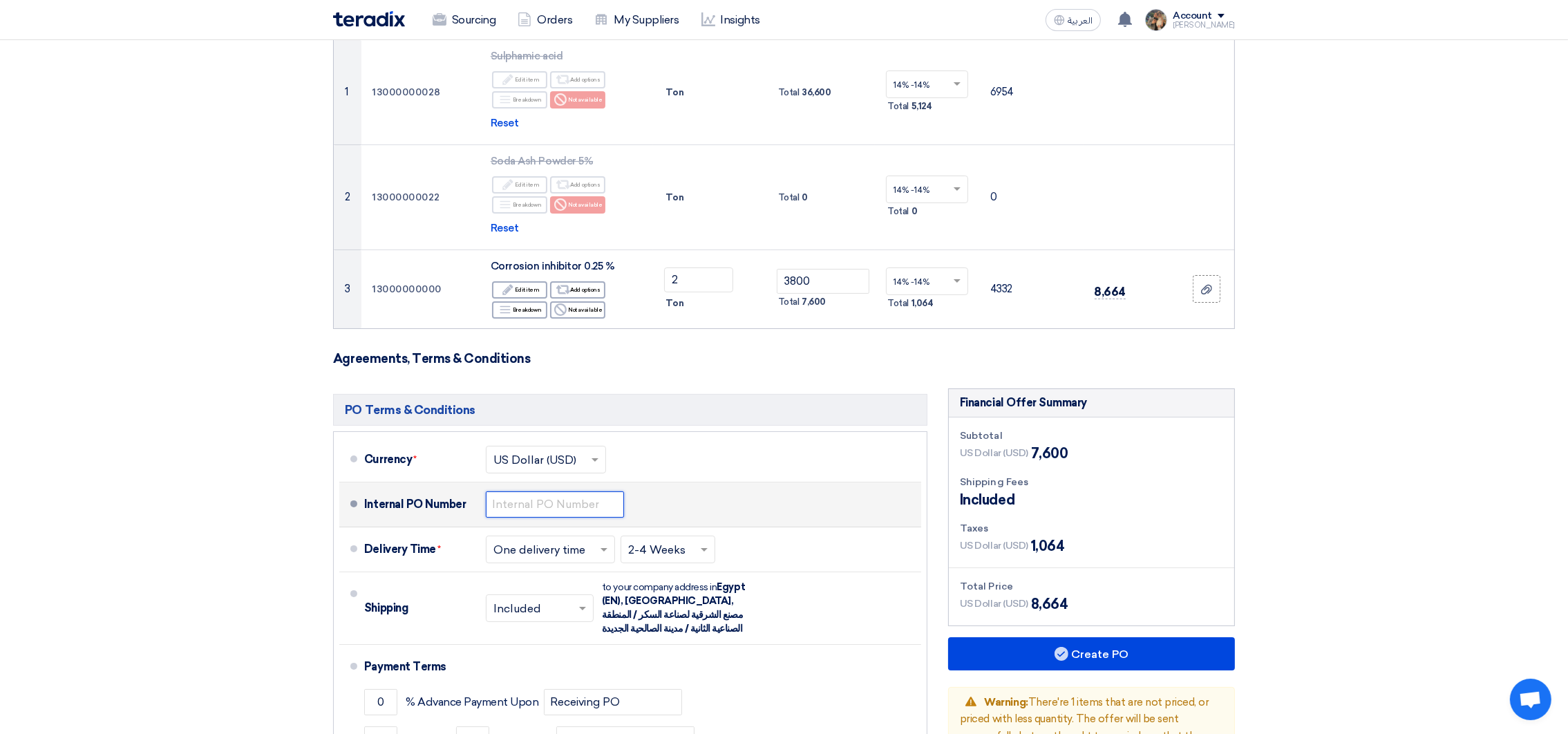
click at [549, 508] on input "text" at bounding box center [554, 505] width 139 height 26
drag, startPoint x: 532, startPoint y: 504, endPoint x: 595, endPoint y: 504, distance: 63.0
click at [595, 504] on input "4500007236" at bounding box center [554, 505] width 139 height 26
paste input "9479"
click at [546, 503] on input "4500009479" at bounding box center [554, 505] width 139 height 26
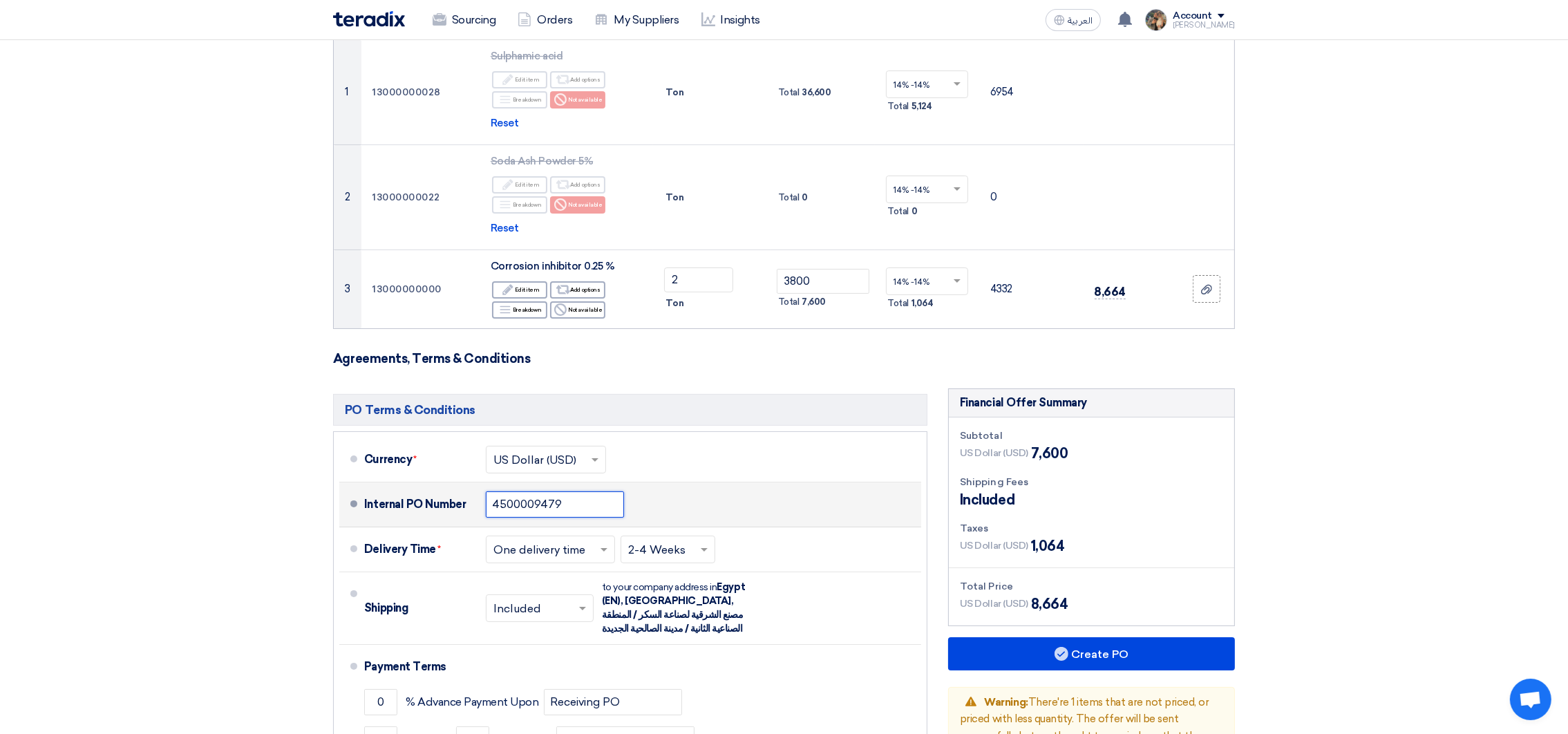
drag, startPoint x: 554, startPoint y: 504, endPoint x: 562, endPoint y: 504, distance: 8.0
click at [562, 504] on input "4500009479" at bounding box center [554, 505] width 139 height 26
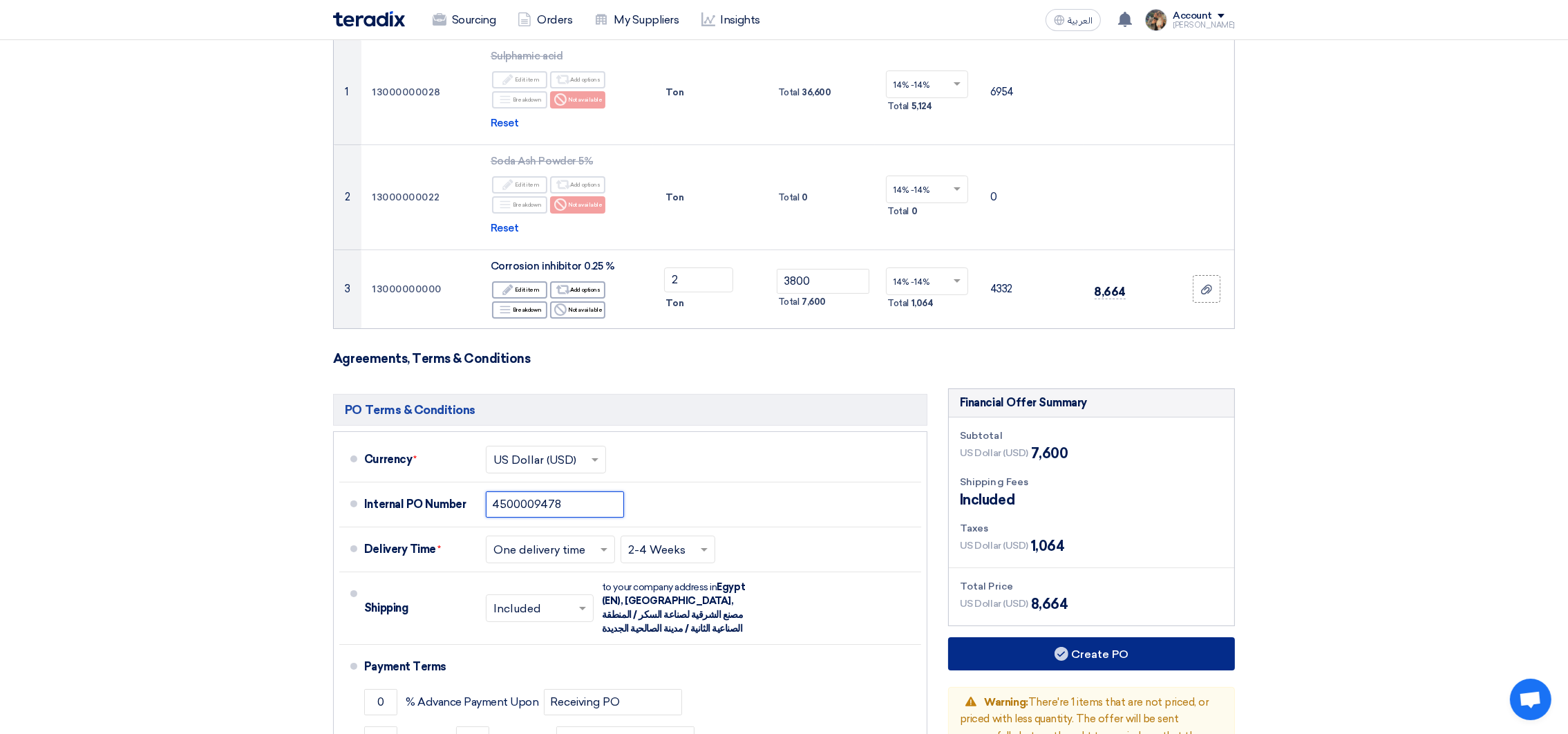
type input "4500009478"
click at [1076, 654] on button "Create PO" at bounding box center [1091, 655] width 287 height 34
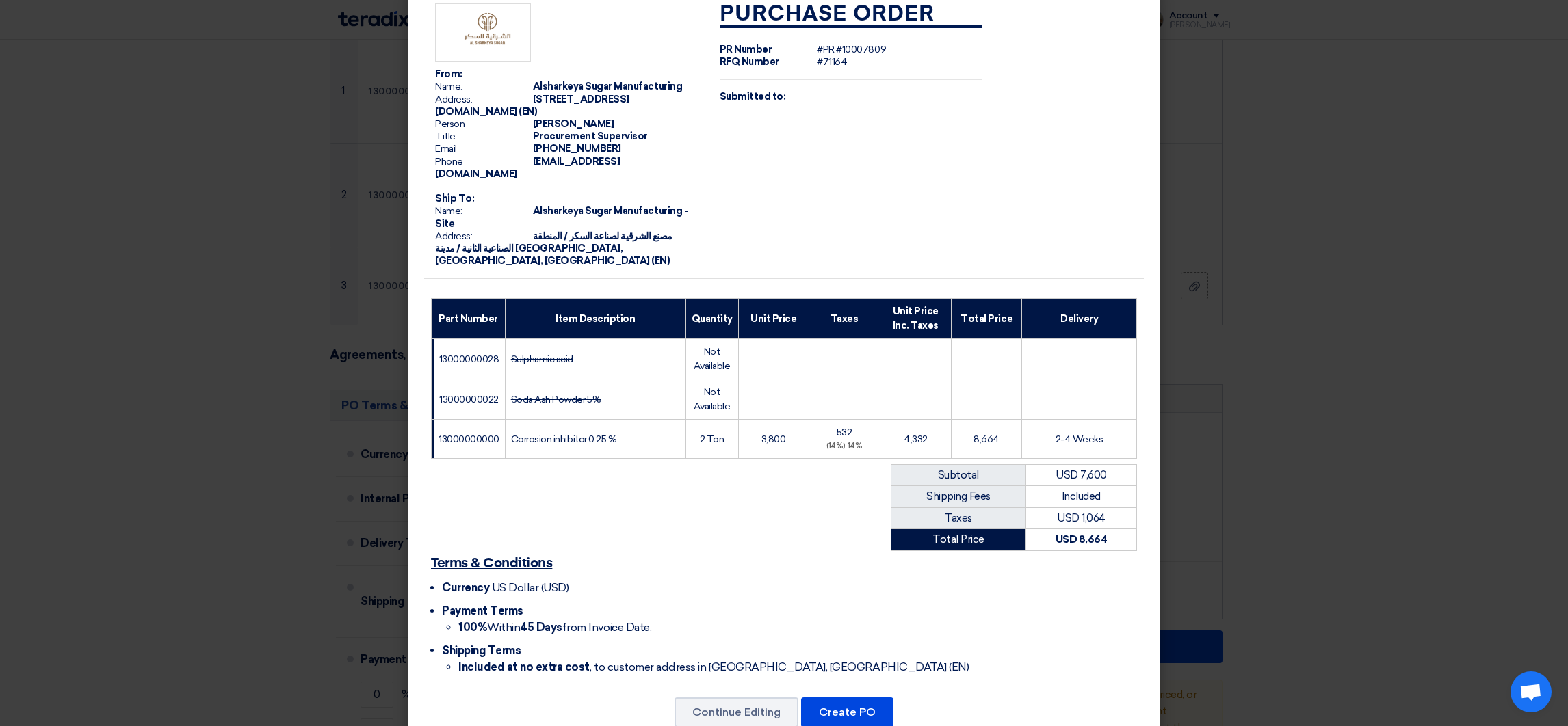
scroll to position [51, 0]
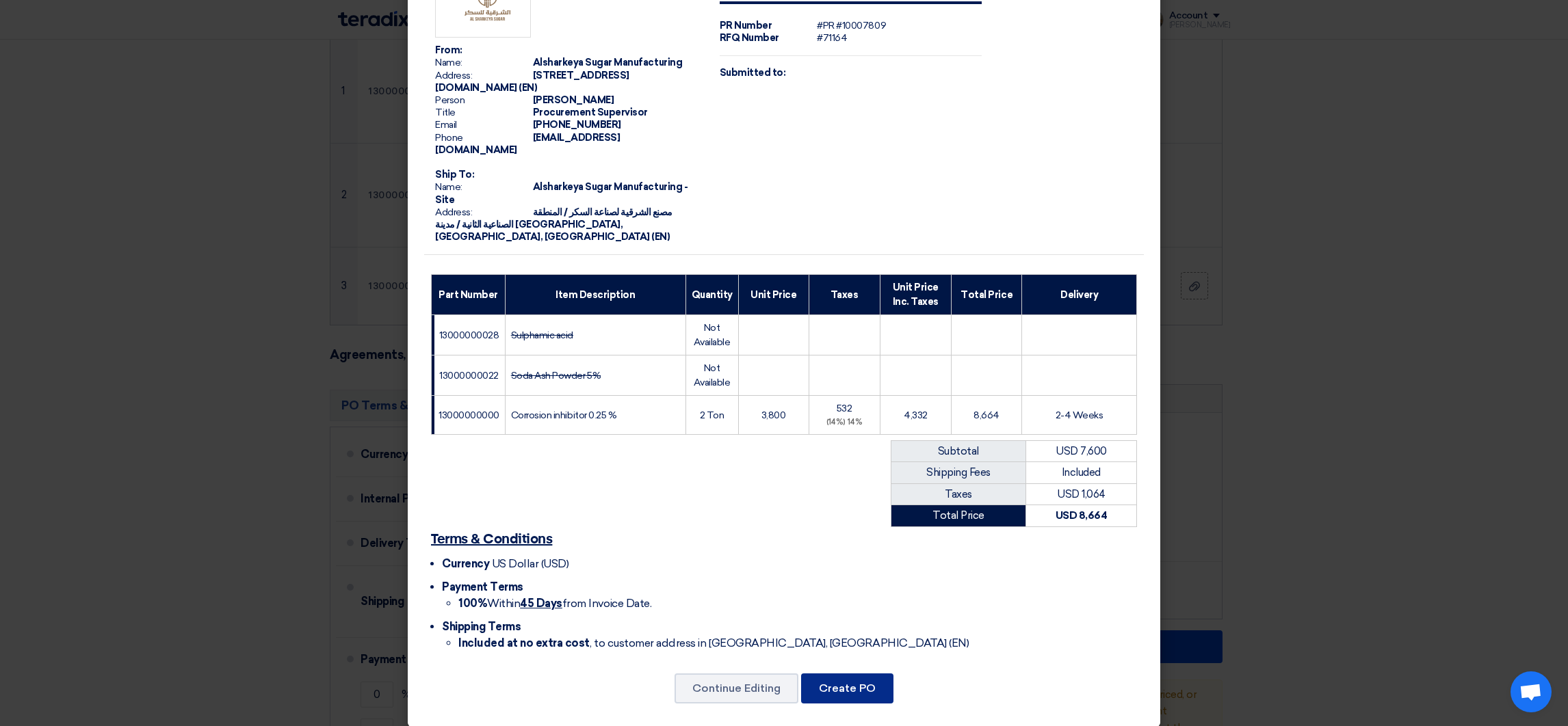
click at [857, 682] on button "Create PO" at bounding box center [848, 688] width 93 height 30
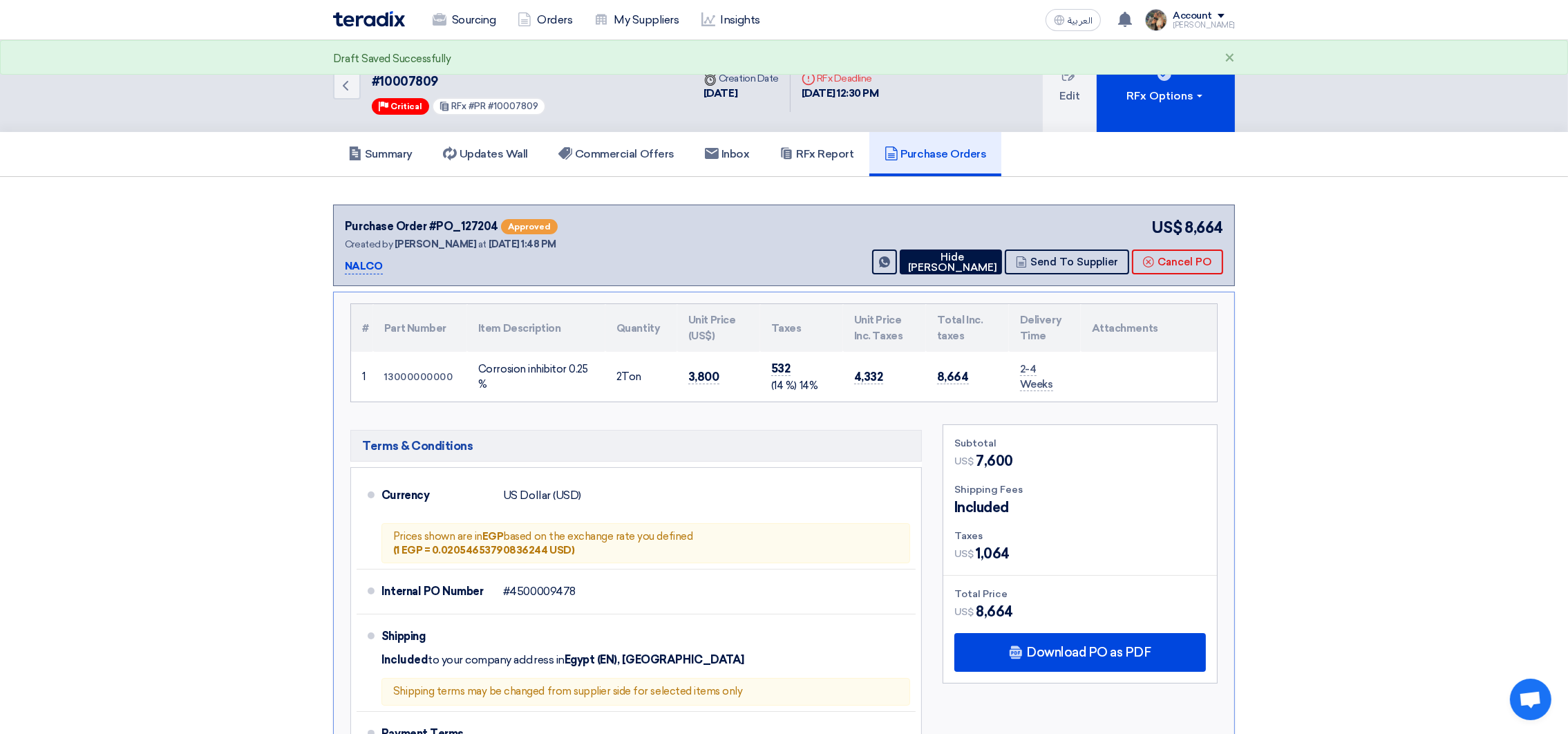
click at [931, 165] on link "Purchase Orders" at bounding box center [936, 154] width 132 height 44
click at [946, 266] on button "Hide [PERSON_NAME]" at bounding box center [951, 262] width 102 height 25
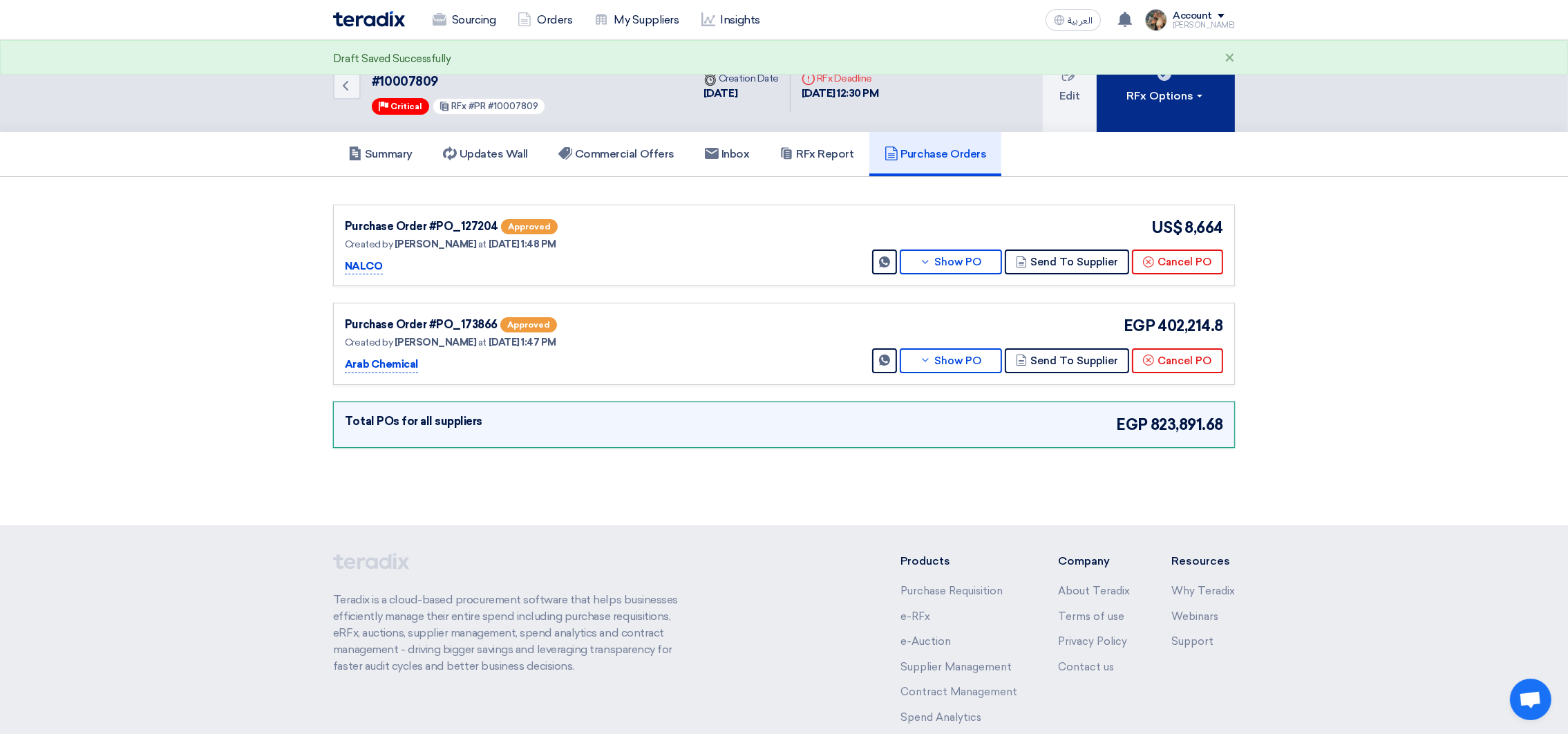
click at [1166, 125] on button "RFx Options" at bounding box center [1165, 86] width 139 height 92
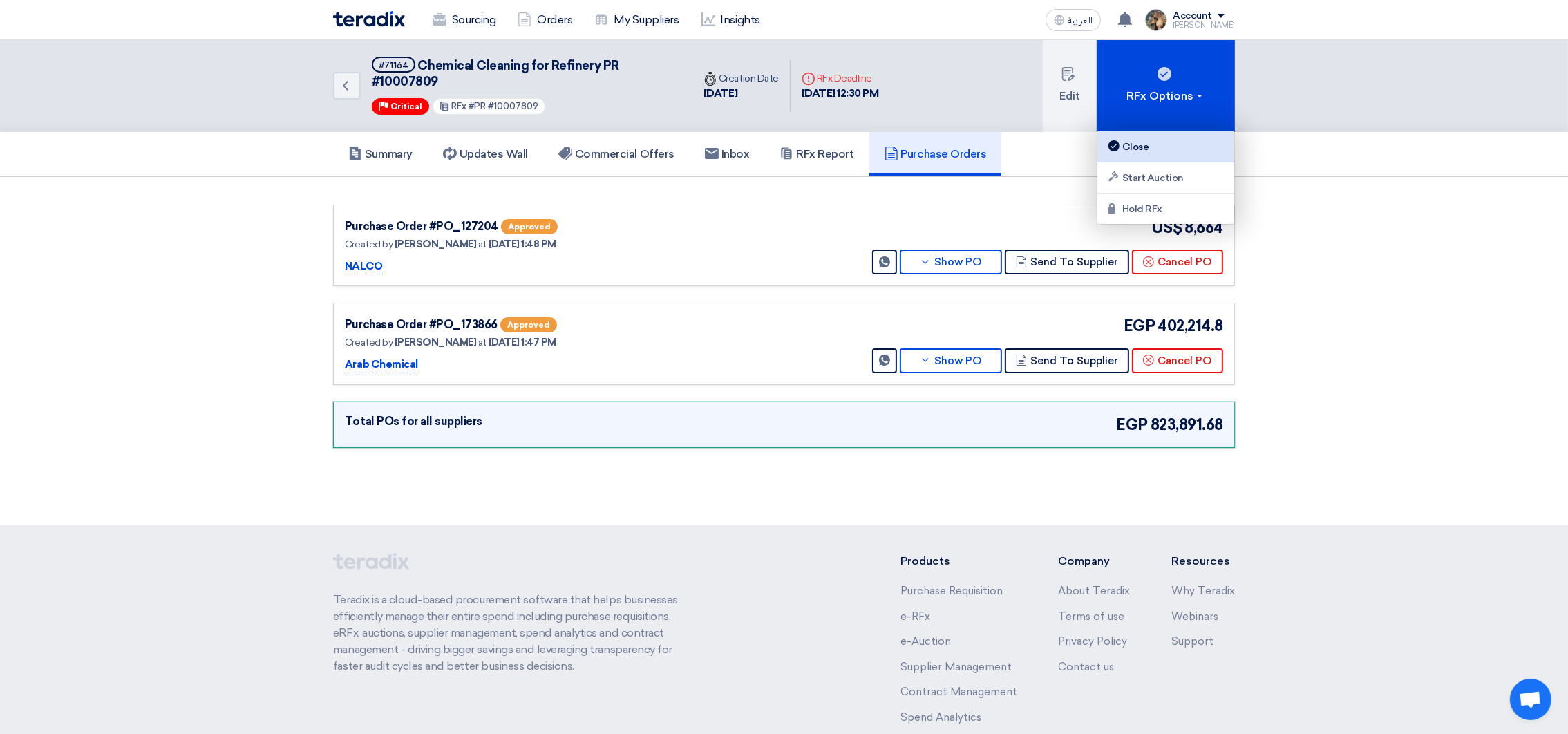
click at [1134, 145] on div "Close" at bounding box center [1165, 147] width 120 height 17
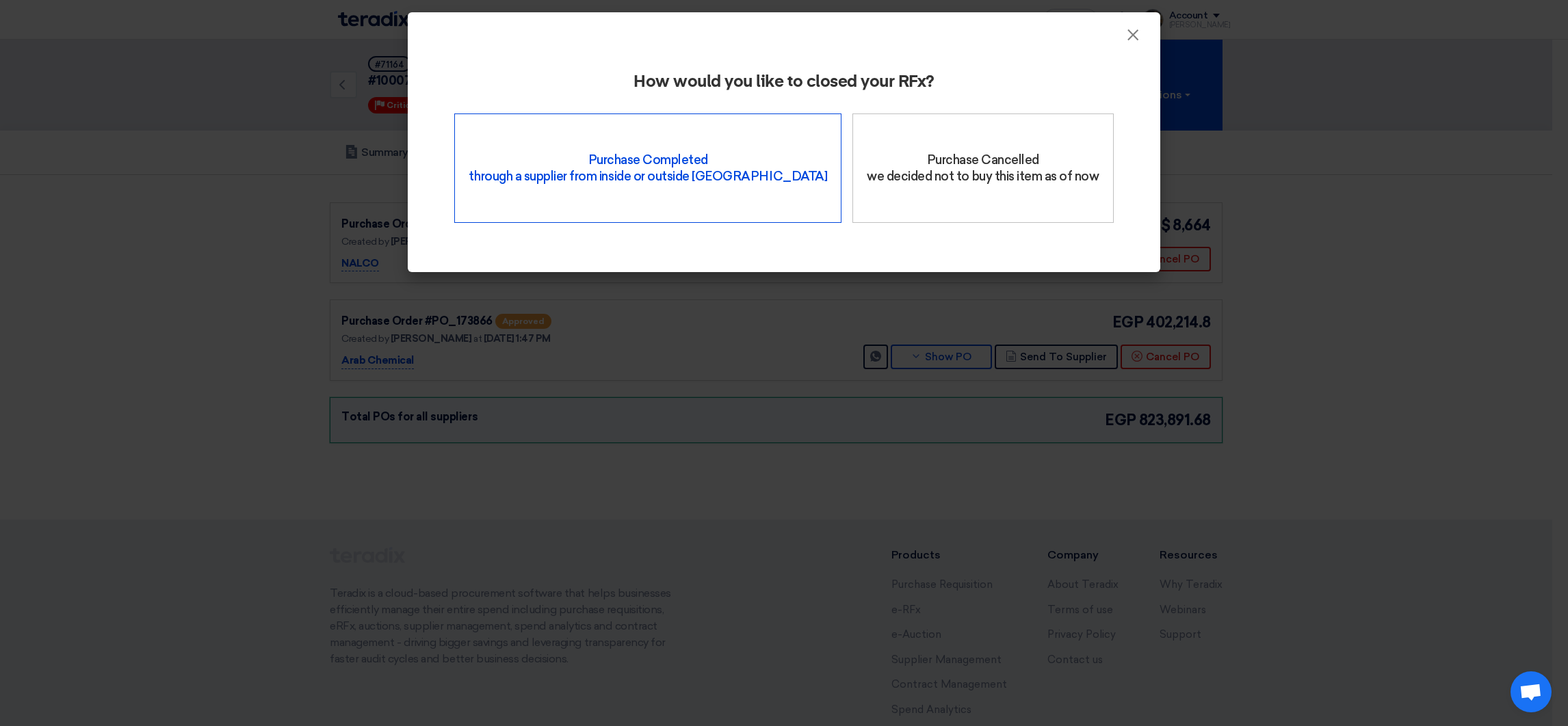
click at [647, 188] on div "Purchase Completed through a supplier from inside or outside Teradix" at bounding box center [648, 168] width 387 height 109
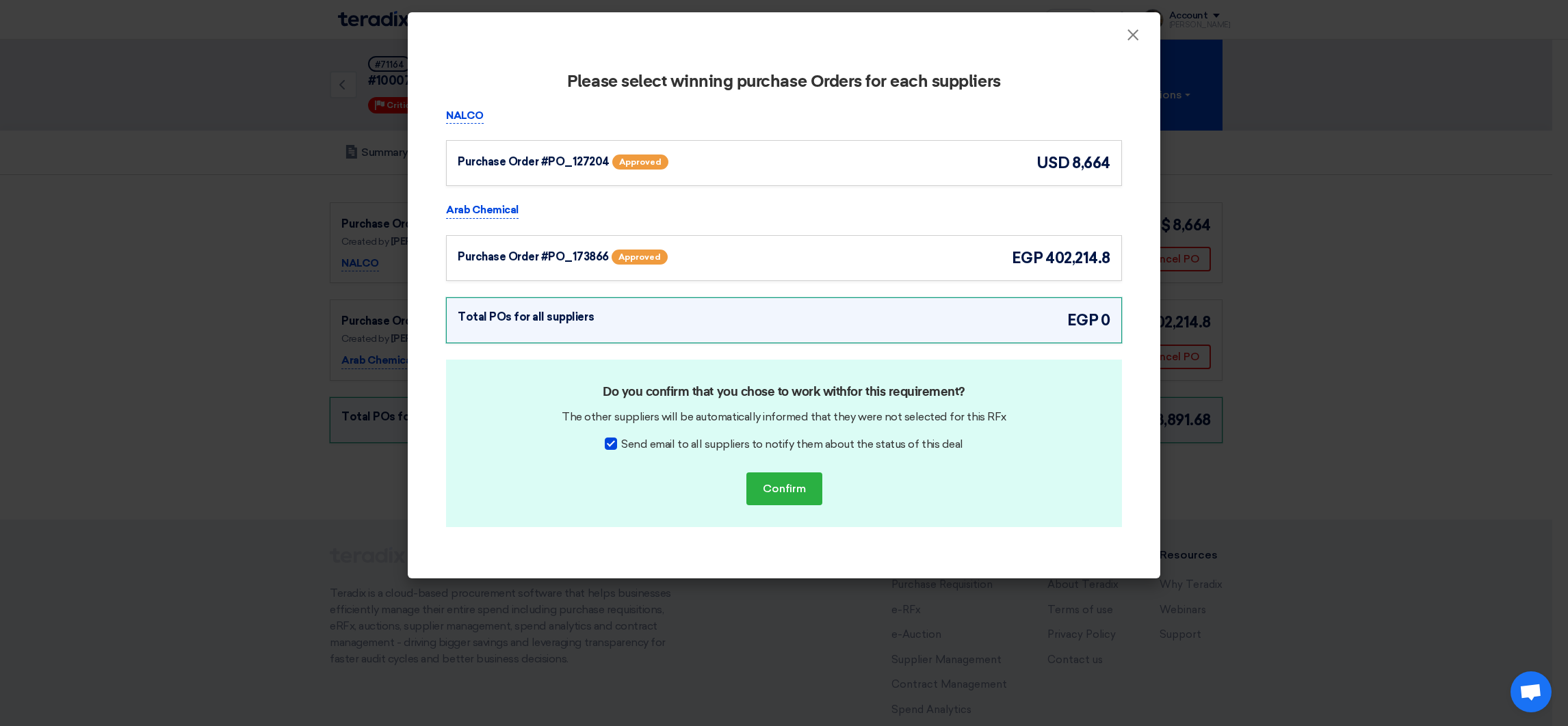
click at [1060, 175] on div "Purchase Order #PO_127204 Approved usd 8,664" at bounding box center [783, 162] width 676 height 45
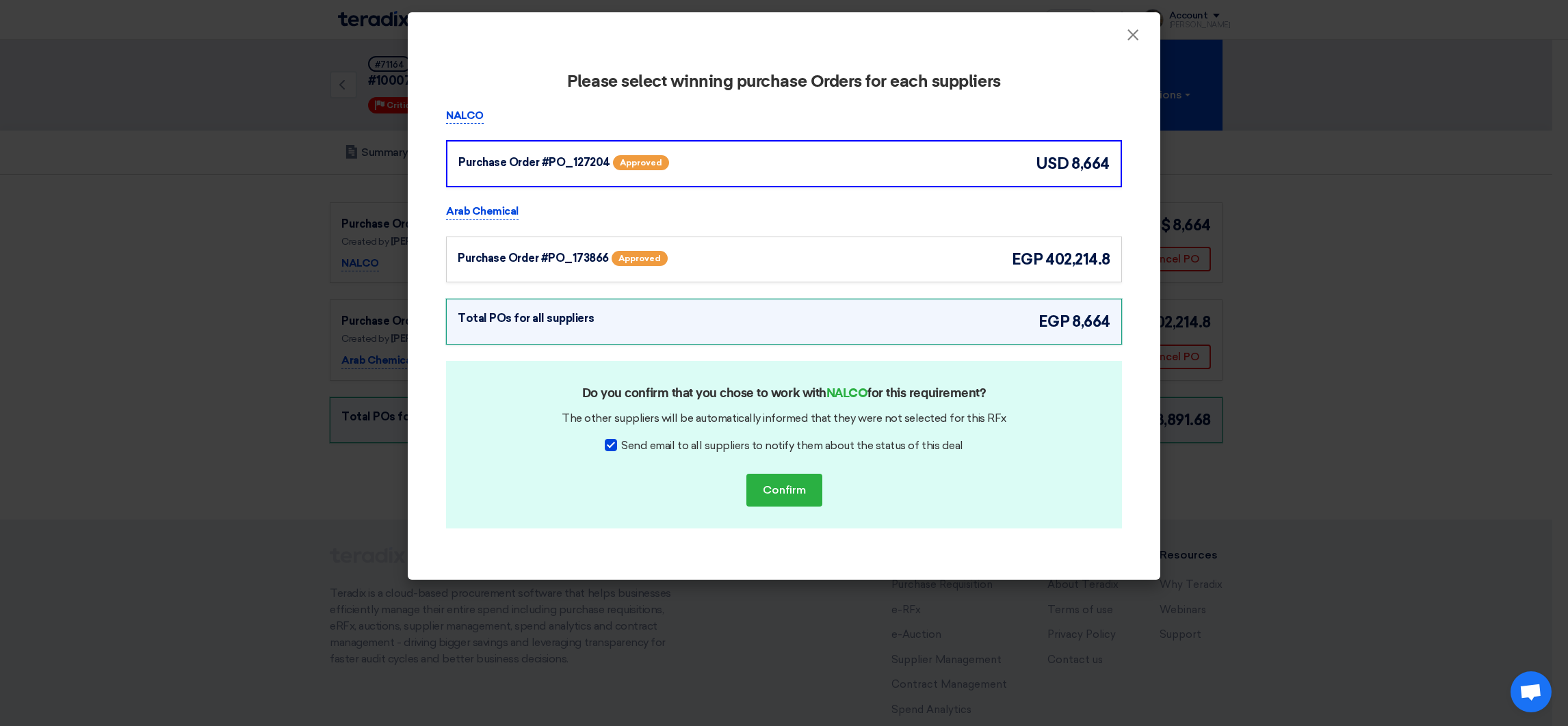
click at [1066, 248] on span "402,214.8" at bounding box center [1078, 259] width 65 height 23
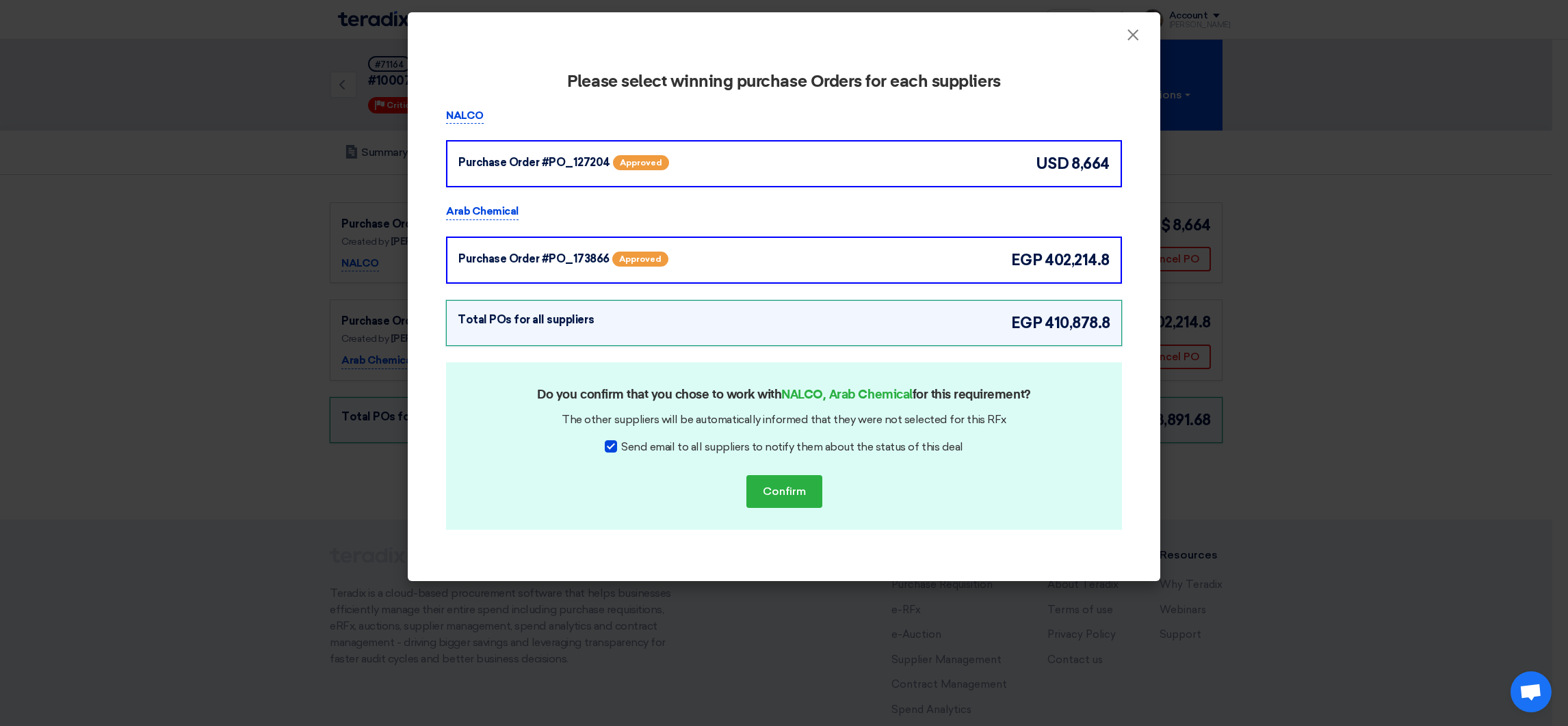
click at [756, 442] on span "Send email to all suppliers to notify them about the status of this deal" at bounding box center [792, 446] width 342 height 17
click at [630, 442] on input "Send email to all suppliers to notify them about the status of this deal" at bounding box center [626, 443] width 9 height 9
checkbox input "false"
click at [824, 492] on div "Do you confirm that you chose to work with NALCO, Arab Chemical for this requir…" at bounding box center [783, 446] width 676 height 168
click at [785, 486] on button "Confirm" at bounding box center [784, 492] width 76 height 33
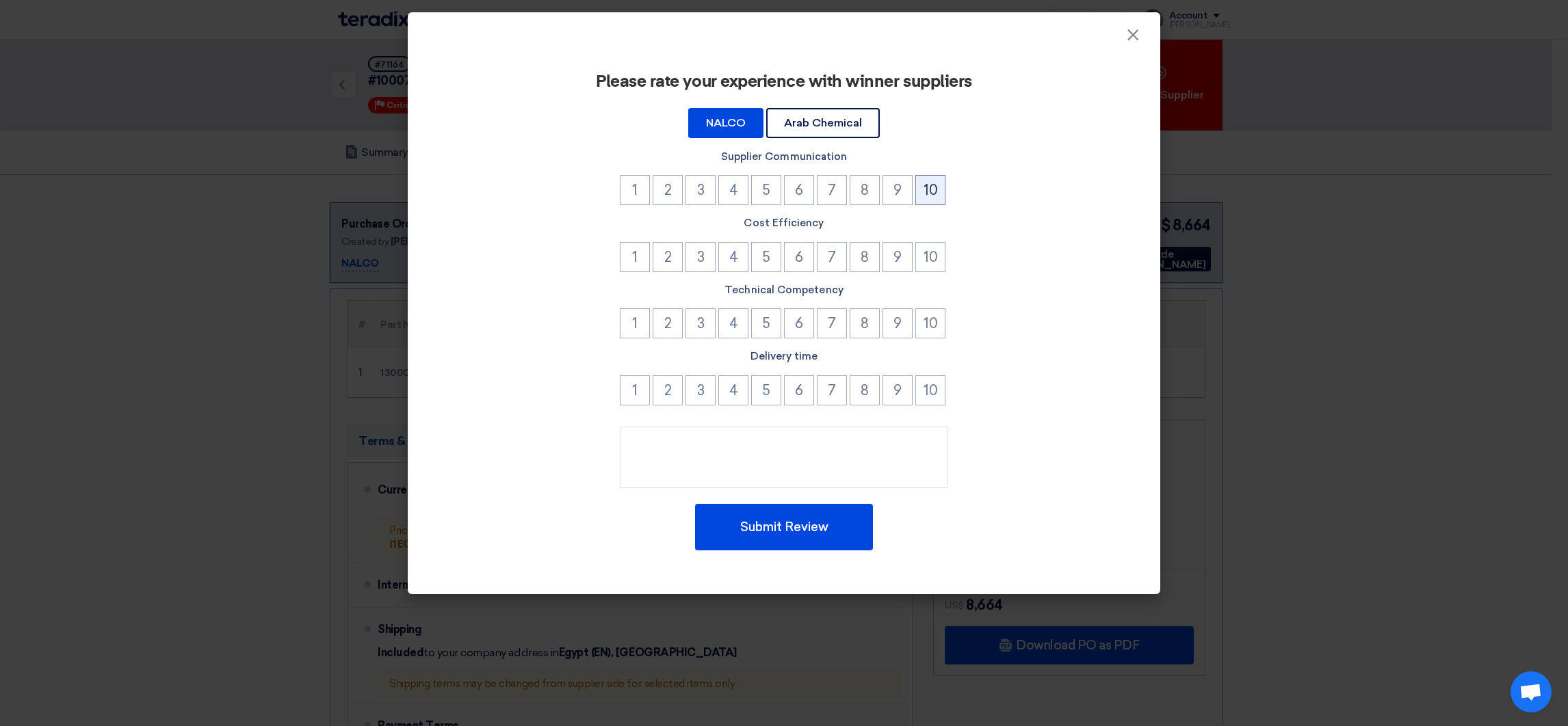
click at [921, 190] on button "10" at bounding box center [930, 190] width 30 height 30
click at [926, 266] on button "10" at bounding box center [930, 257] width 30 height 30
click at [923, 320] on button "10" at bounding box center [930, 323] width 30 height 30
click at [927, 377] on button "10" at bounding box center [930, 391] width 30 height 30
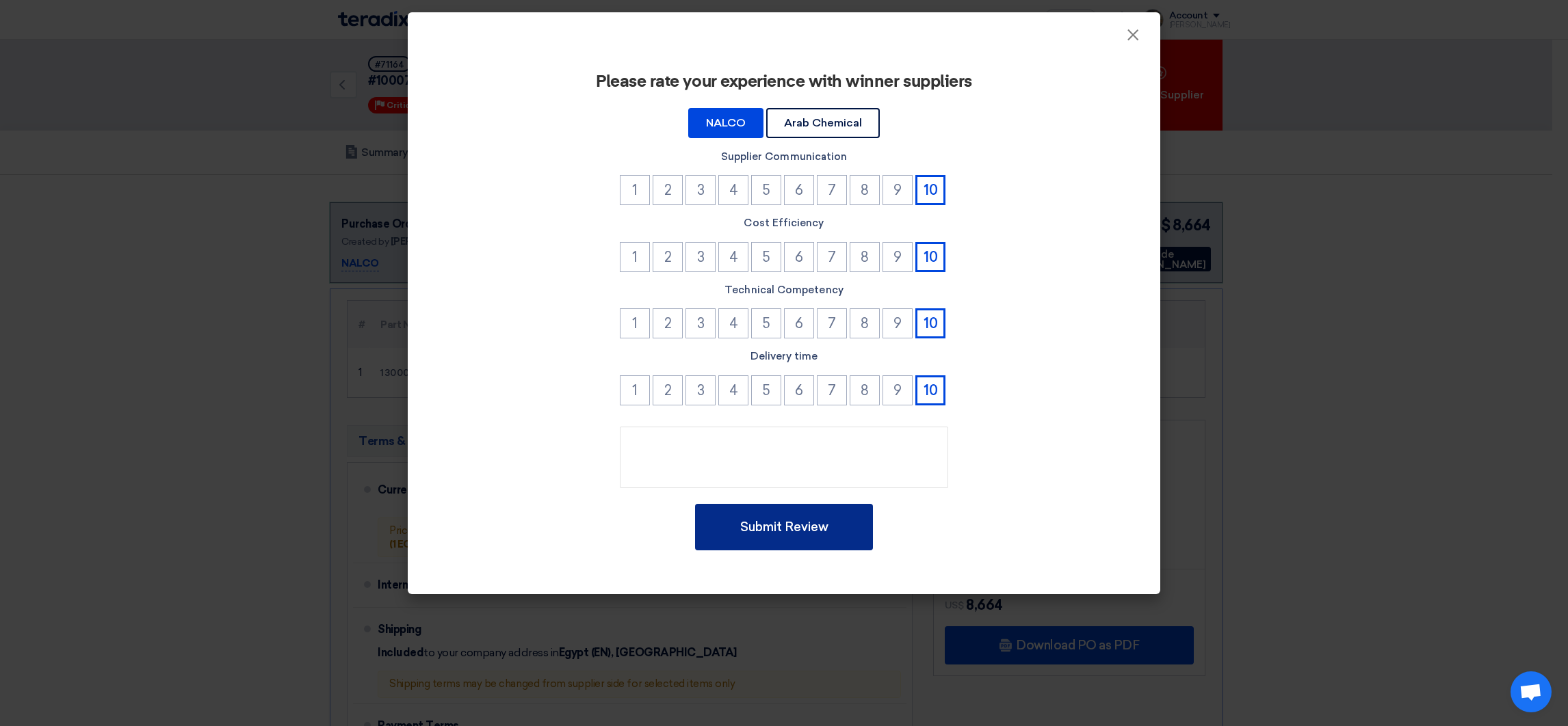
click at [801, 528] on button "Submit Review" at bounding box center [784, 527] width 178 height 46
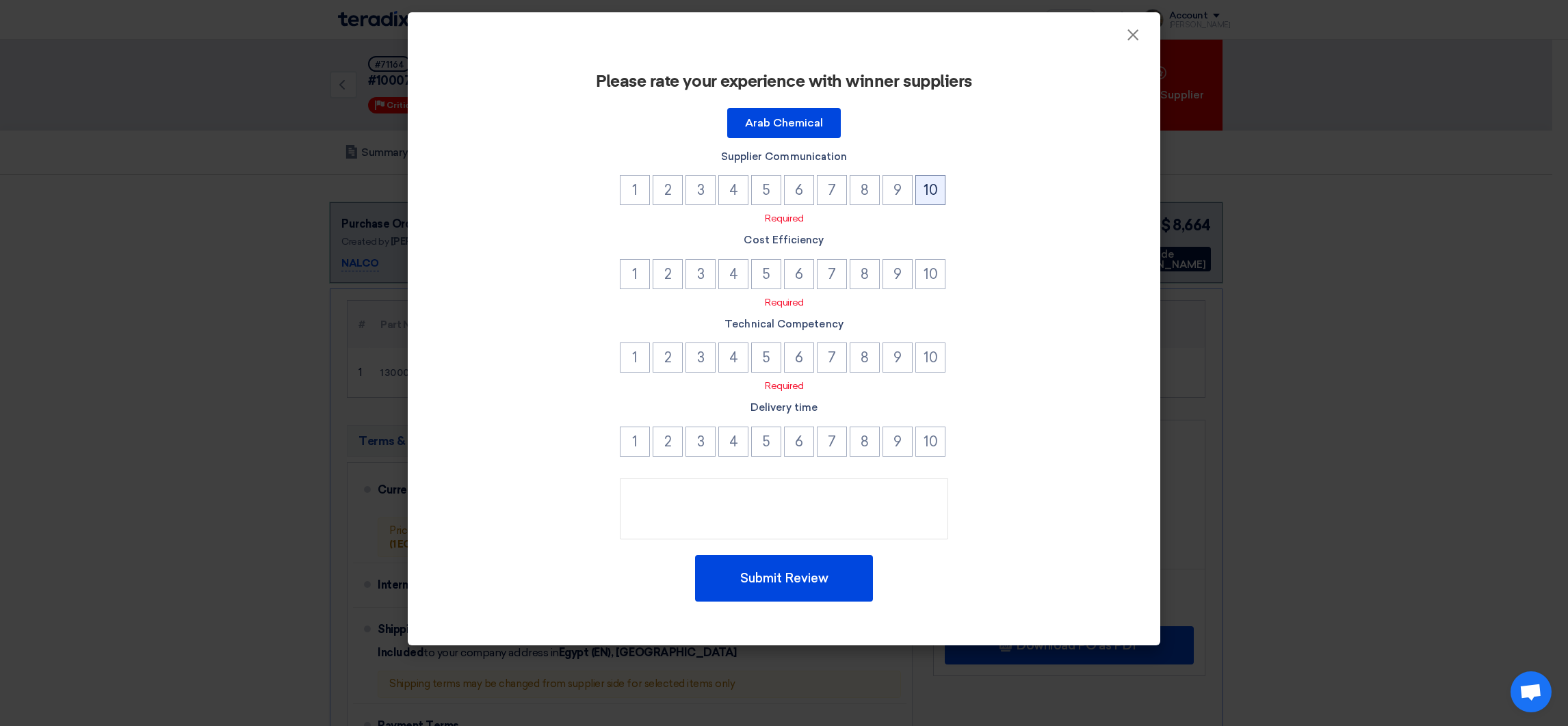
click at [928, 185] on button "10" at bounding box center [930, 190] width 30 height 30
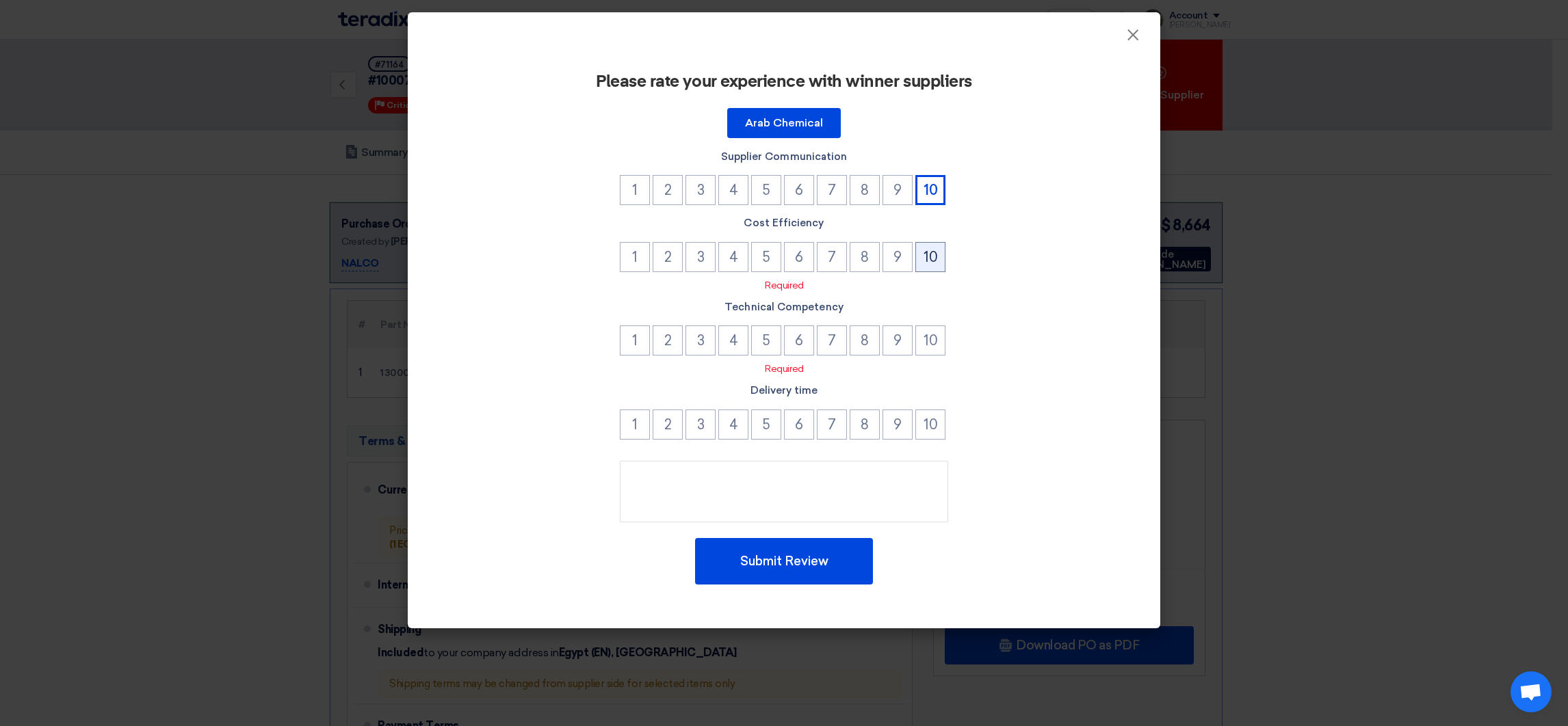
click at [928, 266] on button "10" at bounding box center [930, 257] width 30 height 30
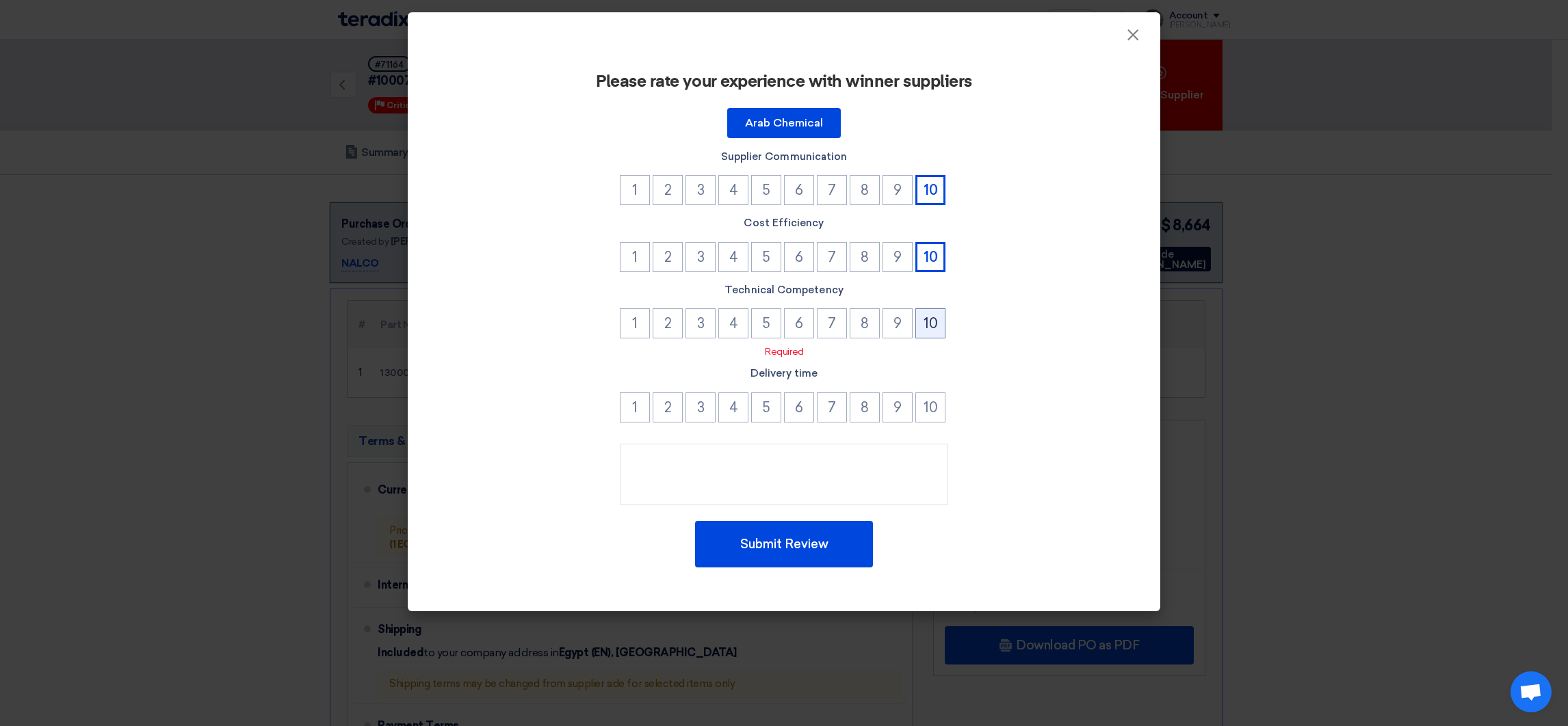
click at [942, 335] on button "10" at bounding box center [930, 323] width 30 height 30
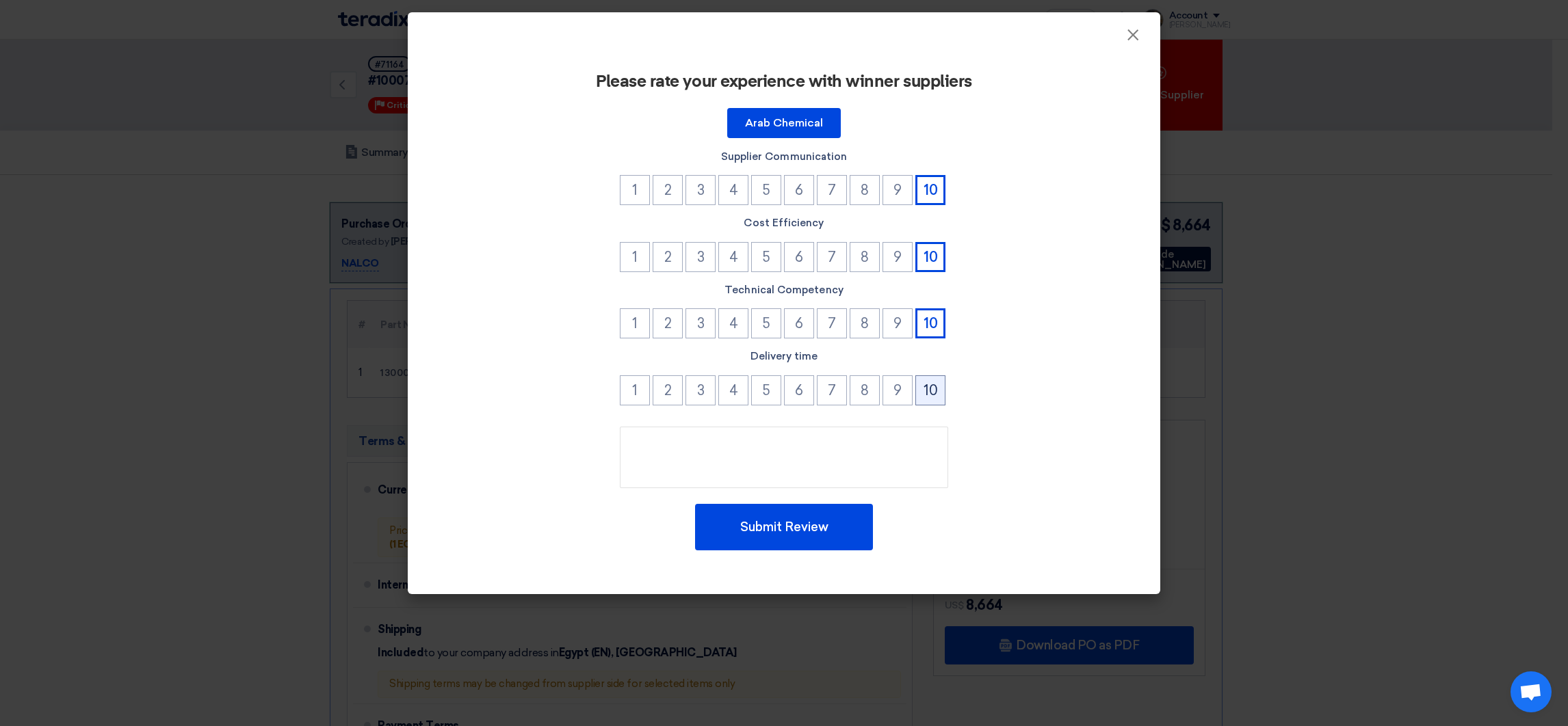
click at [941, 391] on button "10" at bounding box center [930, 391] width 30 height 30
click at [802, 504] on button "Submit Review" at bounding box center [784, 527] width 178 height 46
click at [802, 520] on button "Submit Review" at bounding box center [784, 527] width 178 height 46
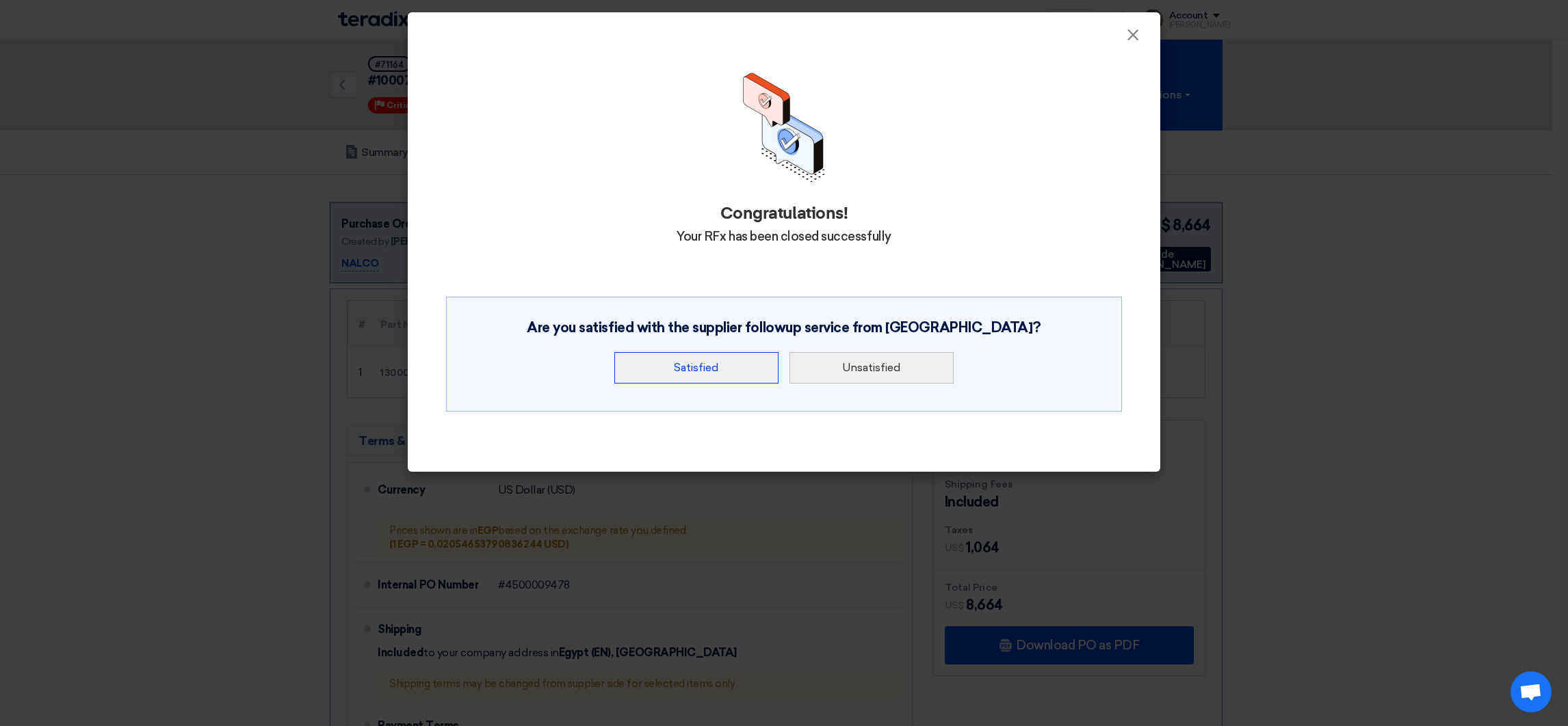
click at [736, 363] on button "Satisfied" at bounding box center [697, 368] width 164 height 31
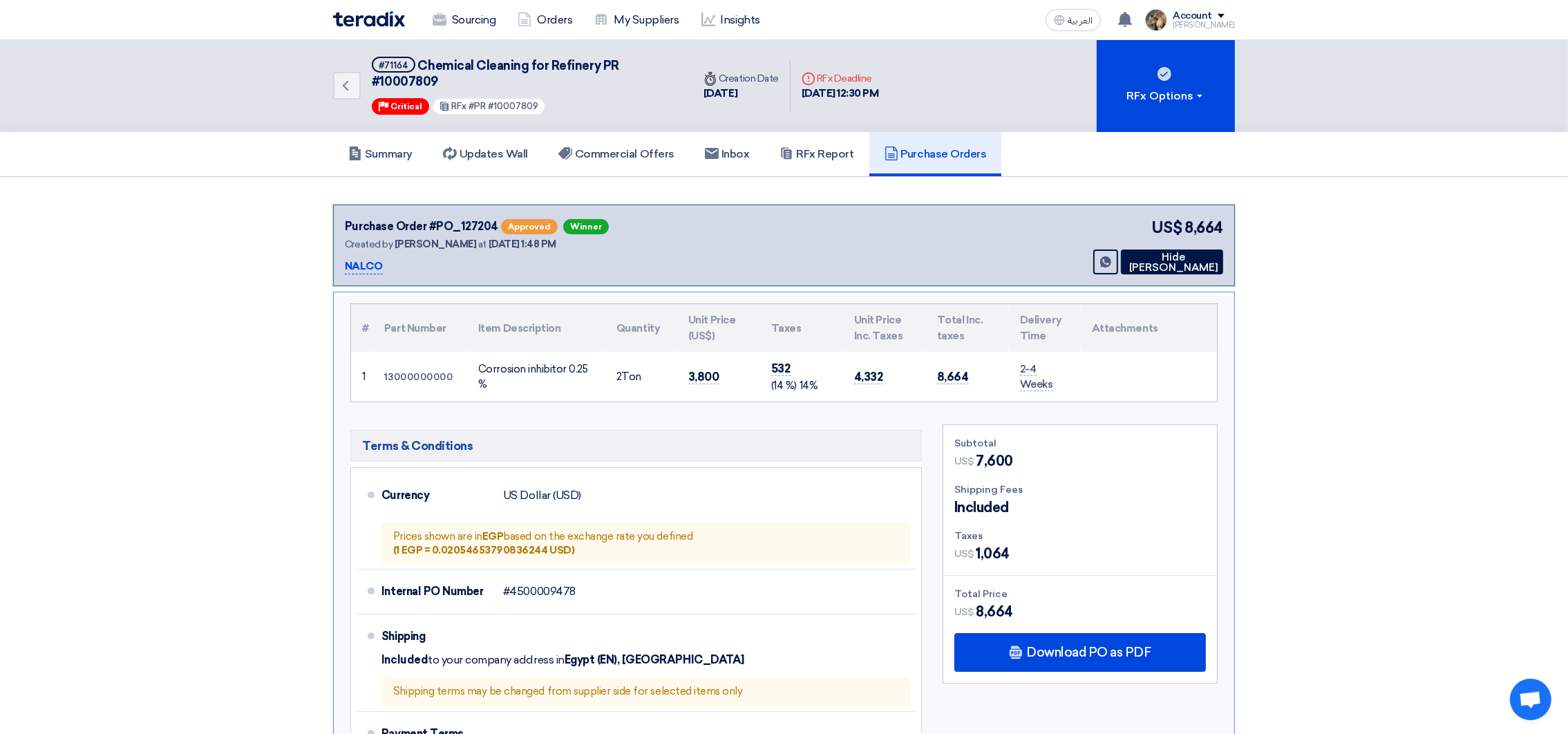
click at [1126, 263] on icon at bounding box center [1126, 261] width 0 height 11
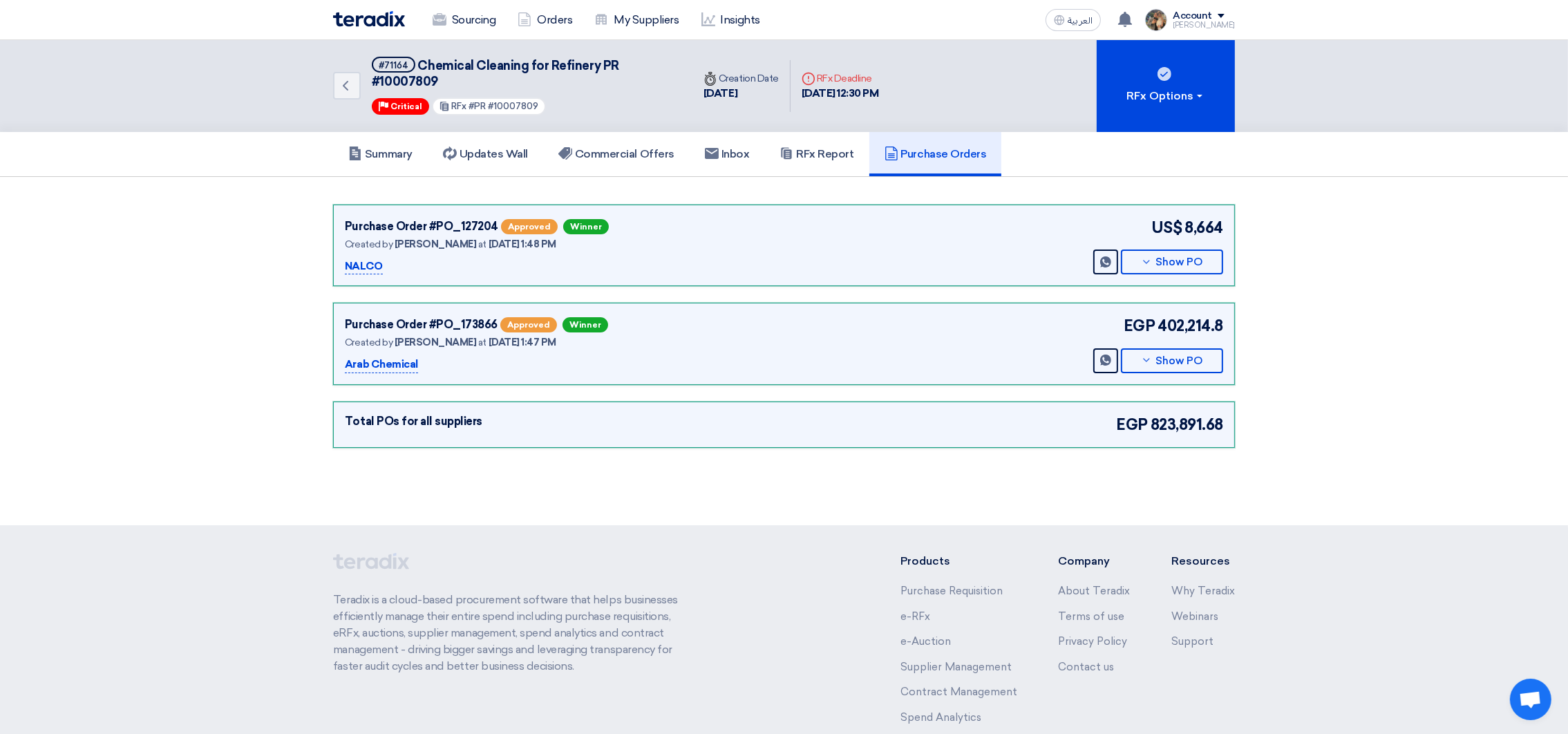
click at [355, 20] on img at bounding box center [368, 19] width 72 height 16
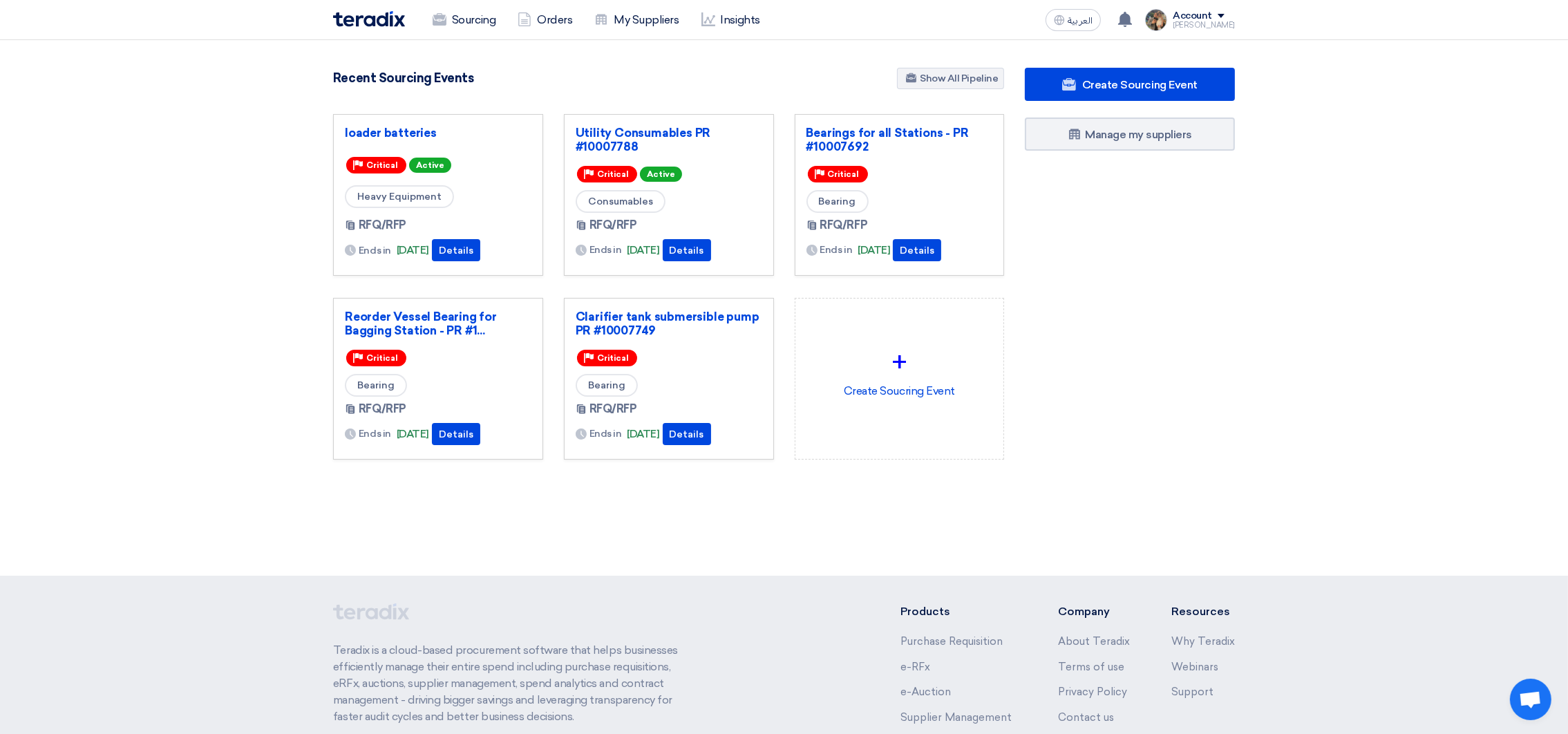
click at [251, 81] on section "3089 RFx remaining 9 Auctions remaining Create Sourcing Event" at bounding box center [784, 297] width 1568 height 514
click at [964, 454] on link "+ Create Soucring Event" at bounding box center [900, 378] width 210 height 162
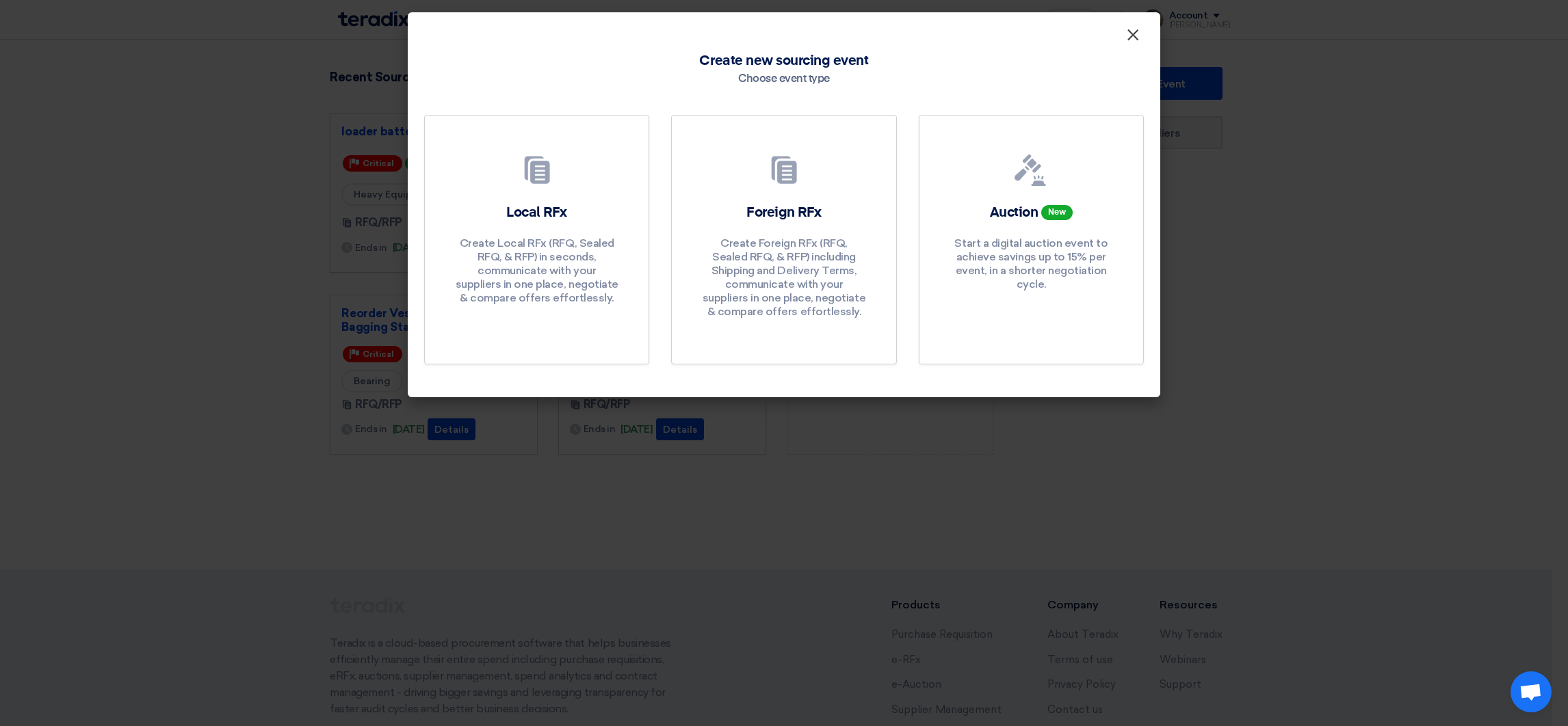
click at [1132, 42] on span "×" at bounding box center [1133, 38] width 14 height 27
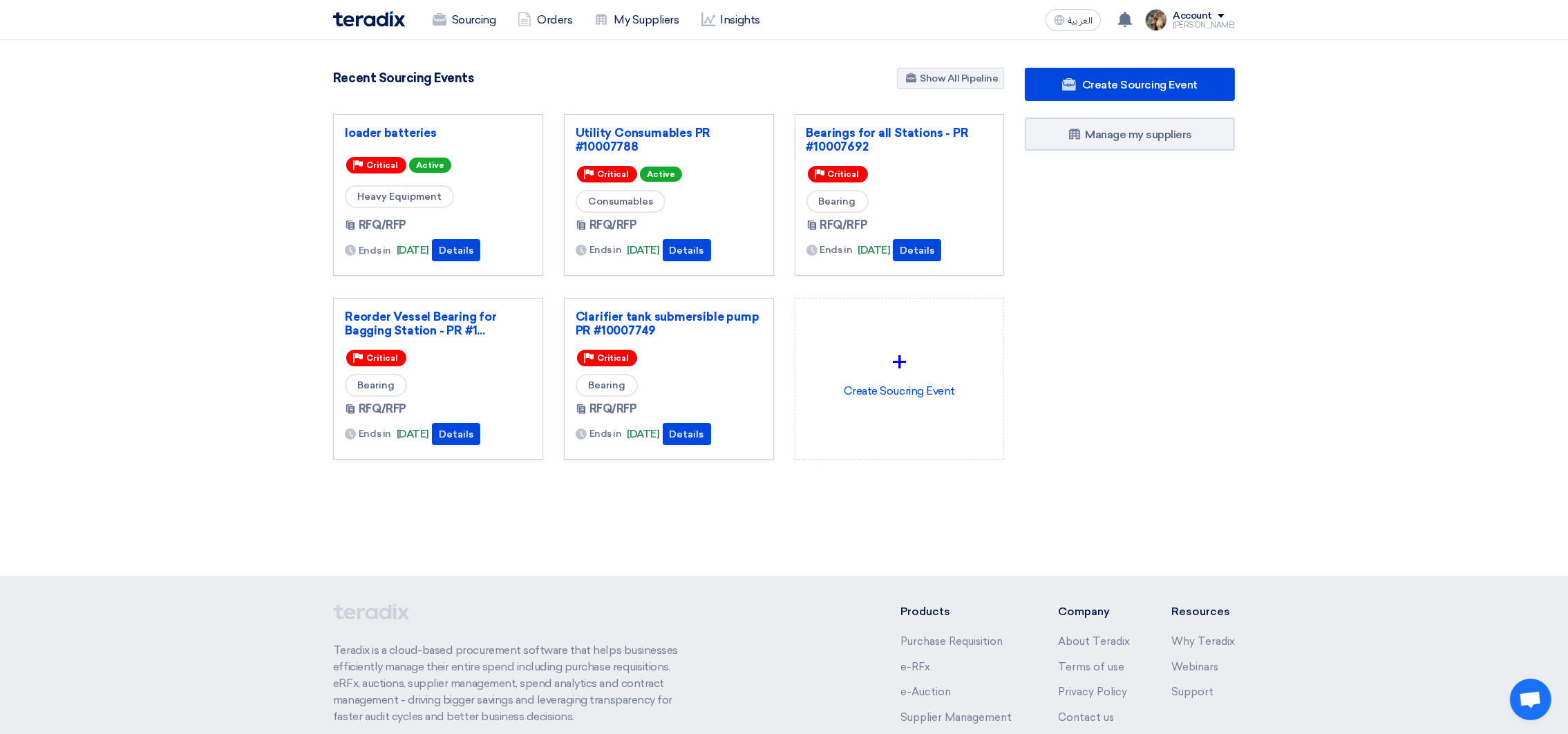
click at [1191, 316] on div "Create Sourcing Event Manage my suppliers" at bounding box center [1129, 291] width 230 height 447
click at [1139, 290] on div "Create Sourcing Event Manage my suppliers" at bounding box center [1129, 291] width 230 height 447
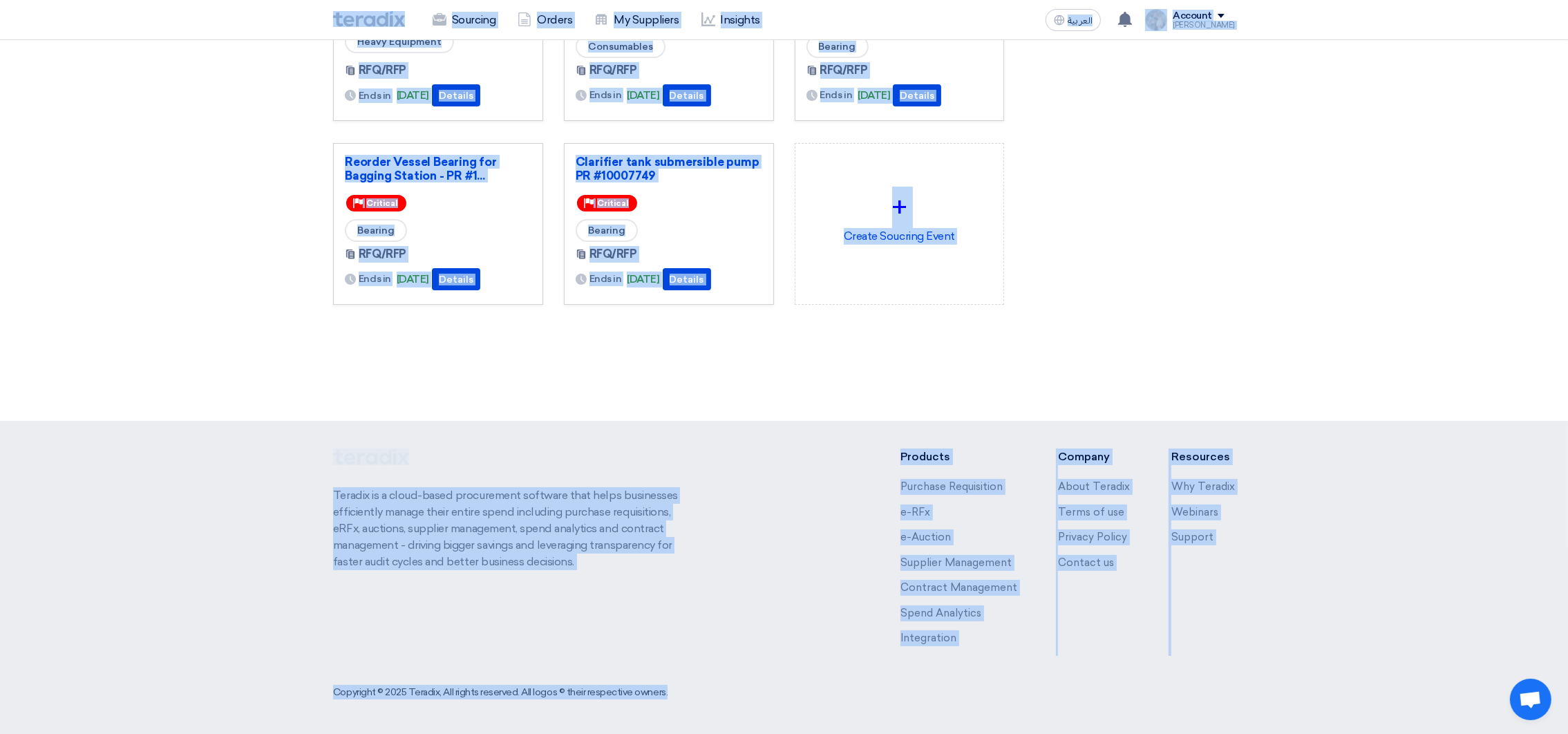
drag, startPoint x: 310, startPoint y: 14, endPoint x: 1217, endPoint y: 584, distance: 1071.2
click at [1270, 733] on html "Sourcing Orders My Suppliers Insights العربية ع You have a new offer for 'Chemi…" at bounding box center [784, 290] width 1568 height 889
click at [1089, 339] on div "Create Sourcing Event Manage my suppliers" at bounding box center [1129, 136] width 230 height 447
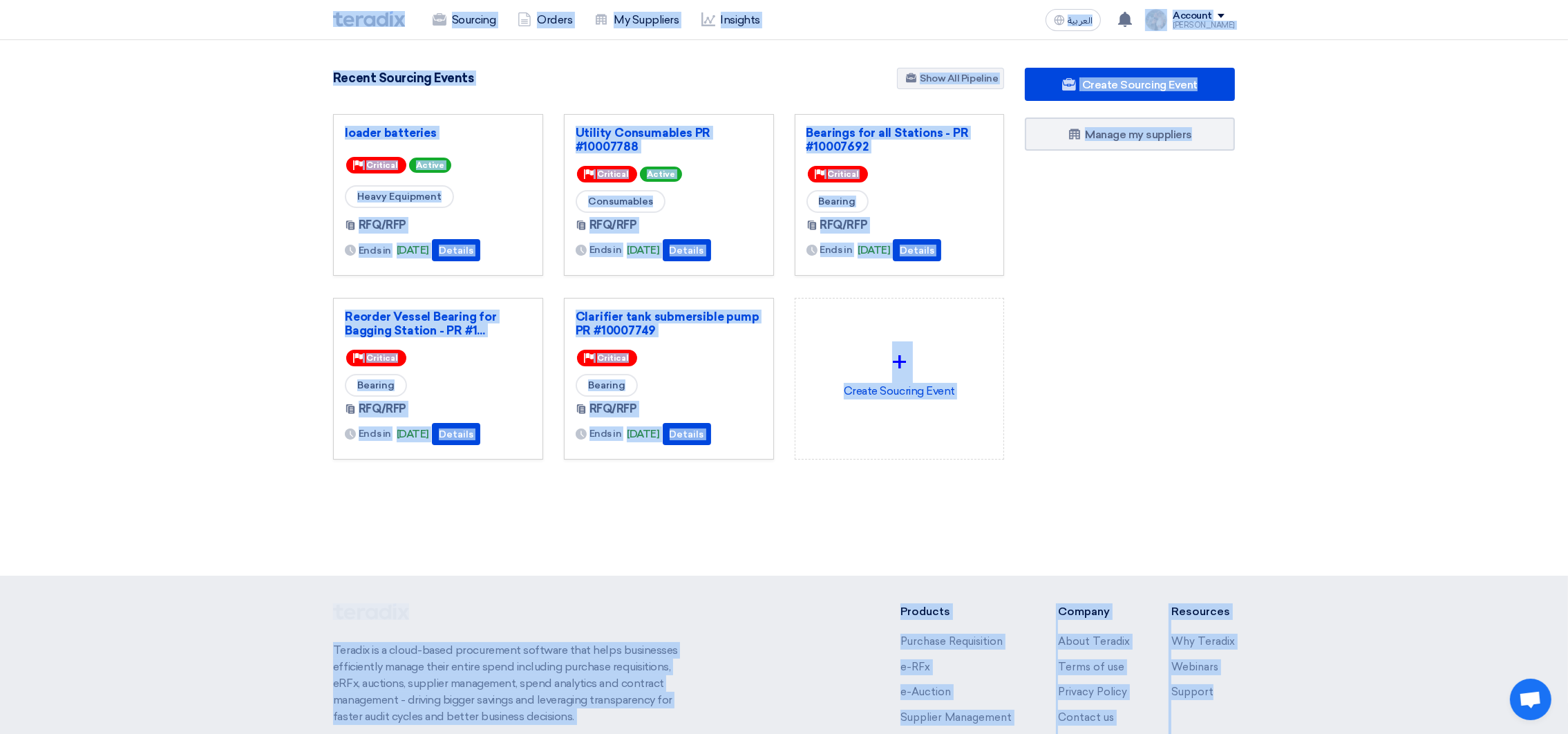
drag, startPoint x: 310, startPoint y: 18, endPoint x: 1306, endPoint y: 536, distance: 1122.6
click at [1382, 661] on app-shell "Sourcing Orders My Suppliers Insights العربية ع You have a new offer for 'Chemi…" at bounding box center [784, 464] width 1568 height 849
click at [1159, 367] on div "Create Sourcing Event Manage my suppliers" at bounding box center [1129, 291] width 230 height 447
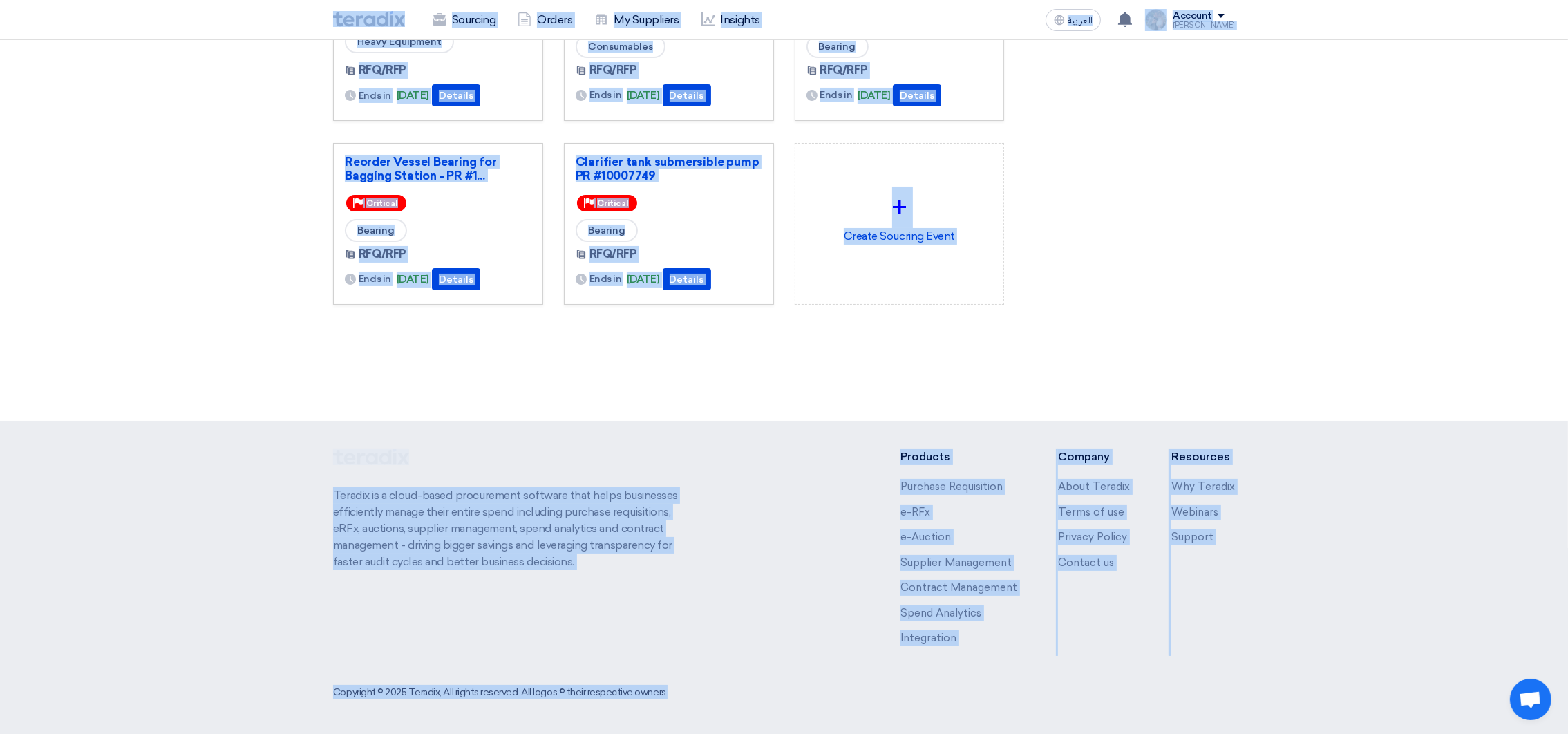
drag, startPoint x: 294, startPoint y: 18, endPoint x: 1270, endPoint y: 767, distance: 1230.3
click at [1270, 733] on html "Sourcing Orders My Suppliers Insights العربية ع You have a new offer for 'Chemi…" at bounding box center [784, 290] width 1568 height 889
click at [933, 429] on footer "Teradix is a cloud-based procurement software that helps businesses efficiently…" at bounding box center [784, 578] width 1568 height 314
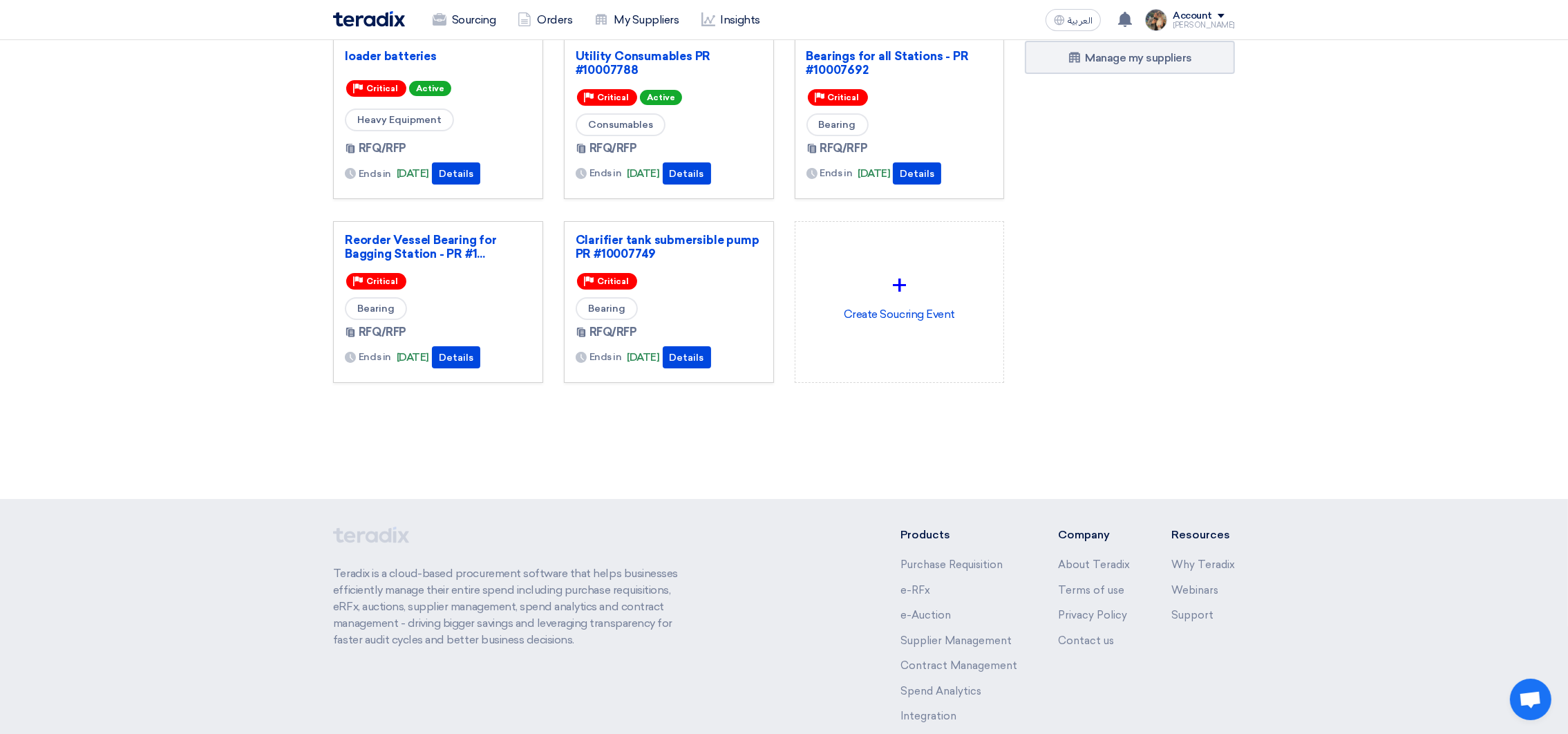
scroll to position [0, 0]
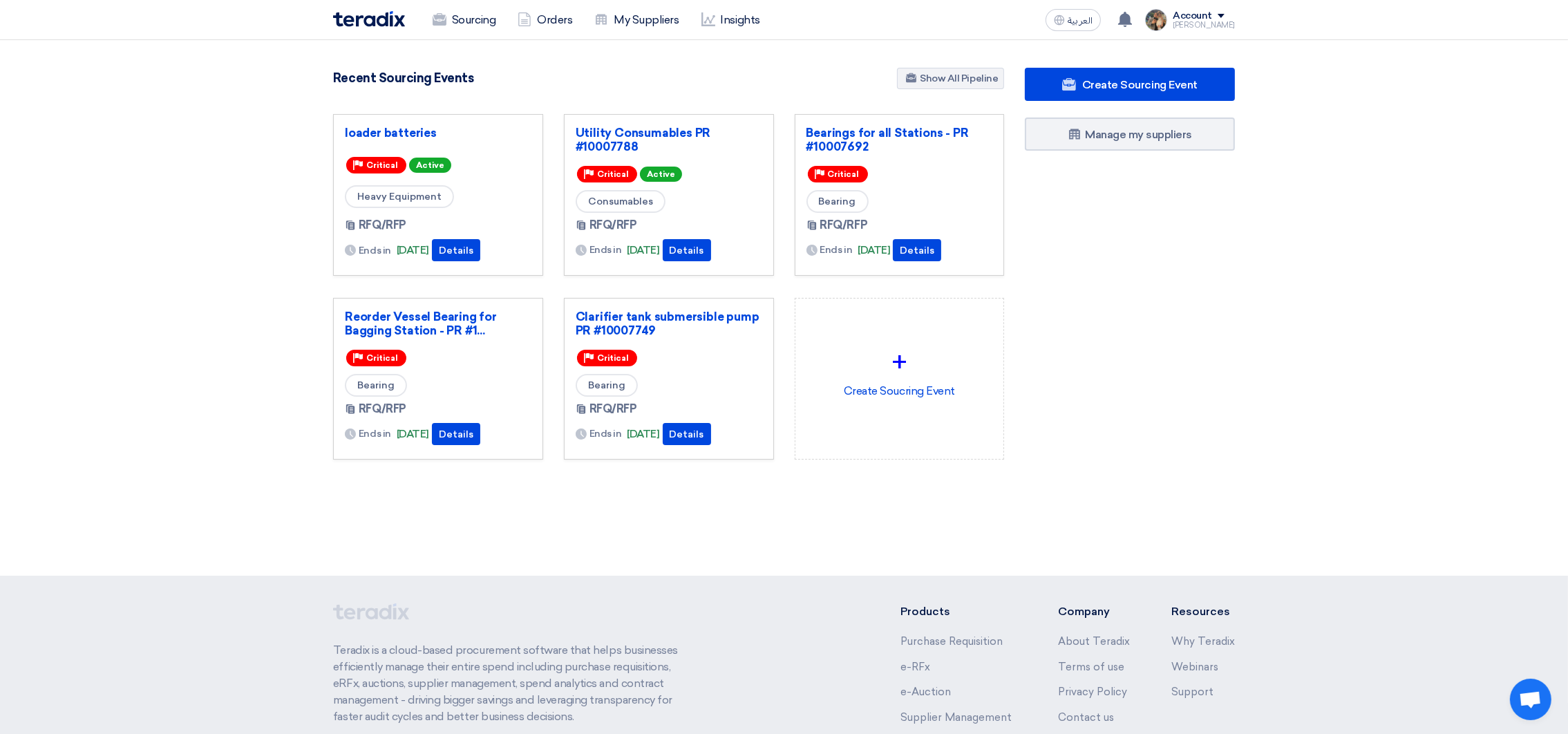
click at [290, 70] on section "3089 RFx remaining 9 Auctions remaining Create Sourcing Event" at bounding box center [784, 297] width 1568 height 514
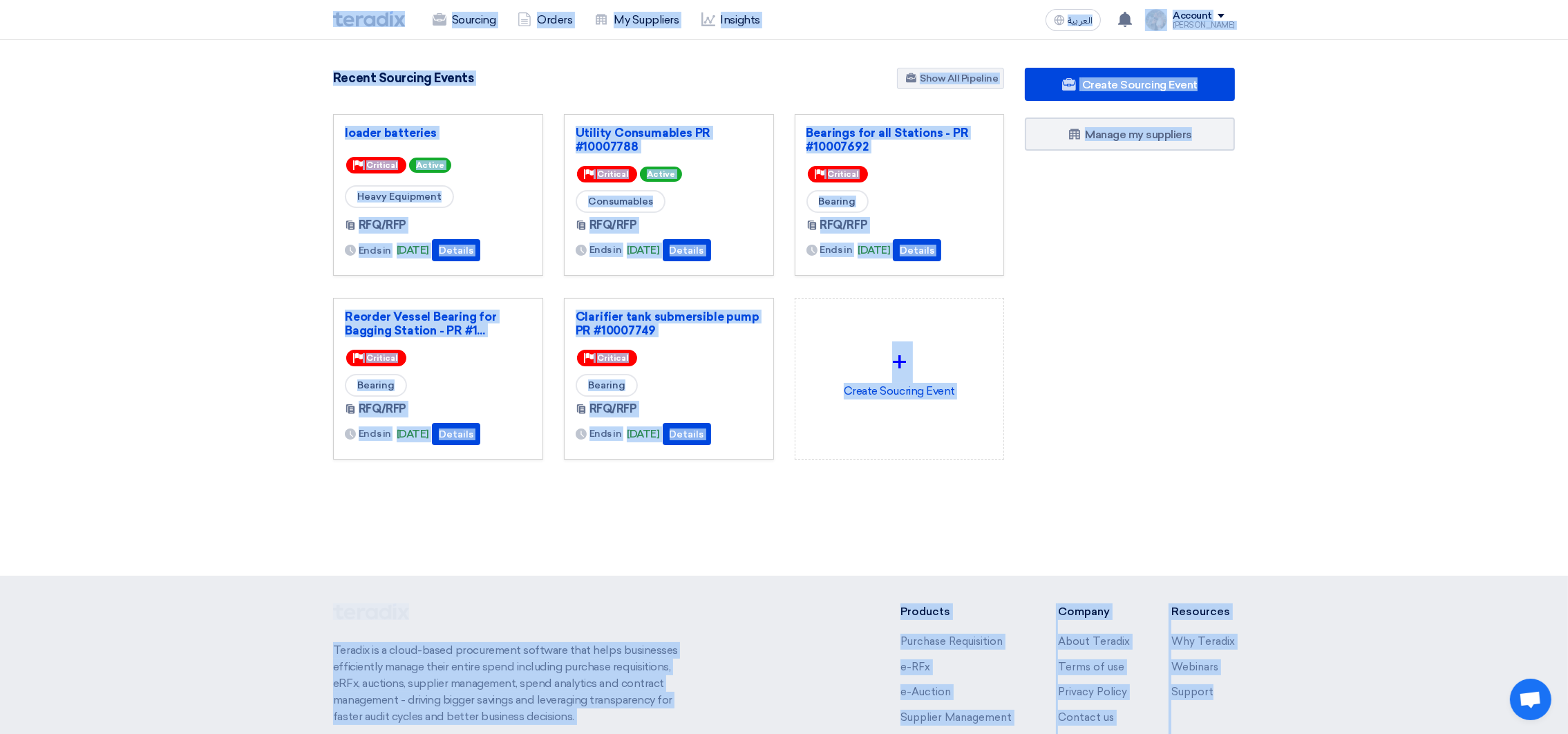
drag, startPoint x: 300, startPoint y: 19, endPoint x: 1219, endPoint y: 674, distance: 1128.5
click at [1219, 685] on app-shell "Sourcing Orders My Suppliers Insights العربية ع You have a new offer for 'Chemi…" at bounding box center [784, 464] width 1568 height 849
click at [682, 467] on div "Clarifier tank submersible pump PR #10007749 Priority Critical Bearing RFQ/RFP …" at bounding box center [668, 390] width 230 height 184
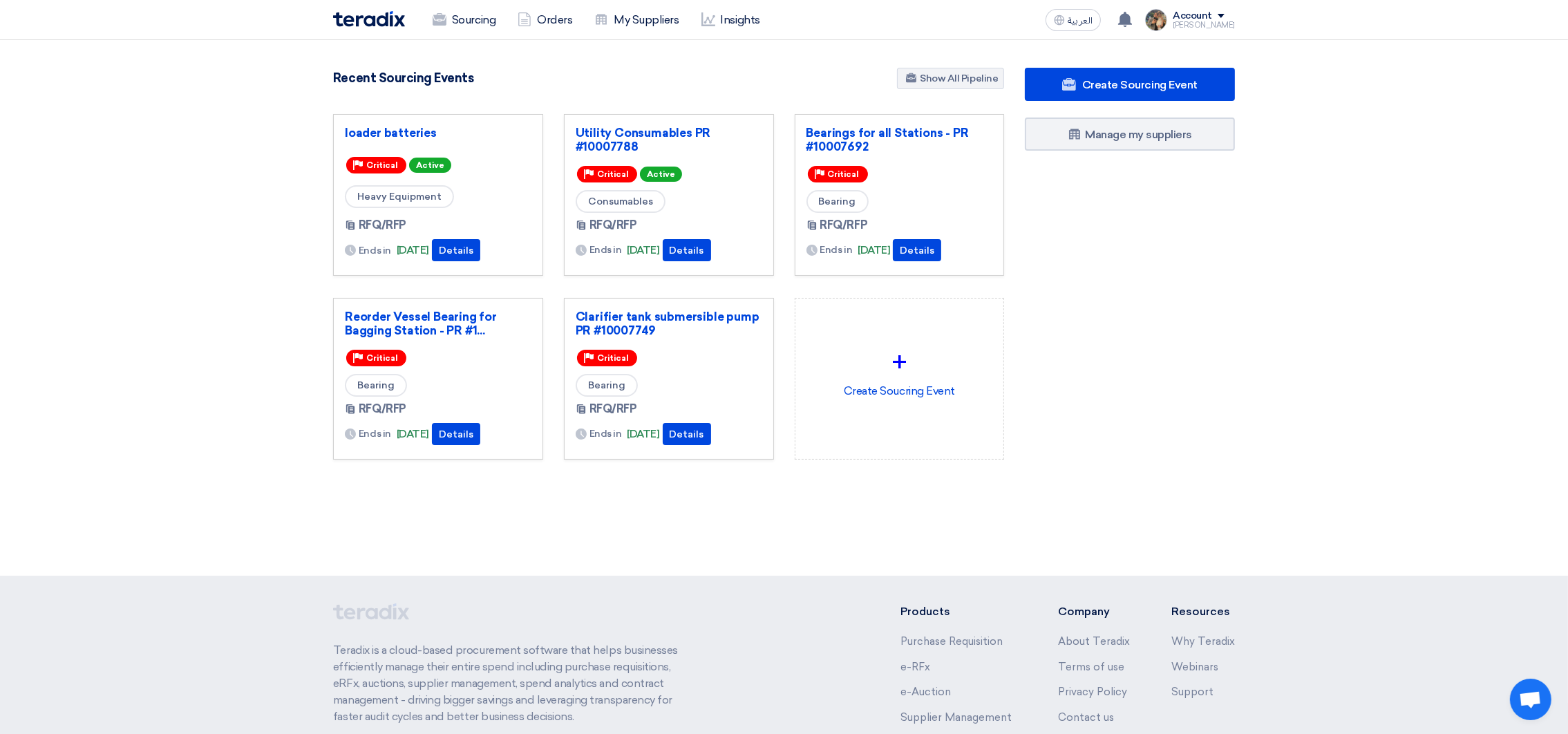
click at [205, 437] on section "3089 RFx remaining 9 Auctions remaining Create Sourcing Event" at bounding box center [784, 297] width 1568 height 514
click at [605, 134] on link "Utility Consumables PR #10007788" at bounding box center [668, 139] width 186 height 27
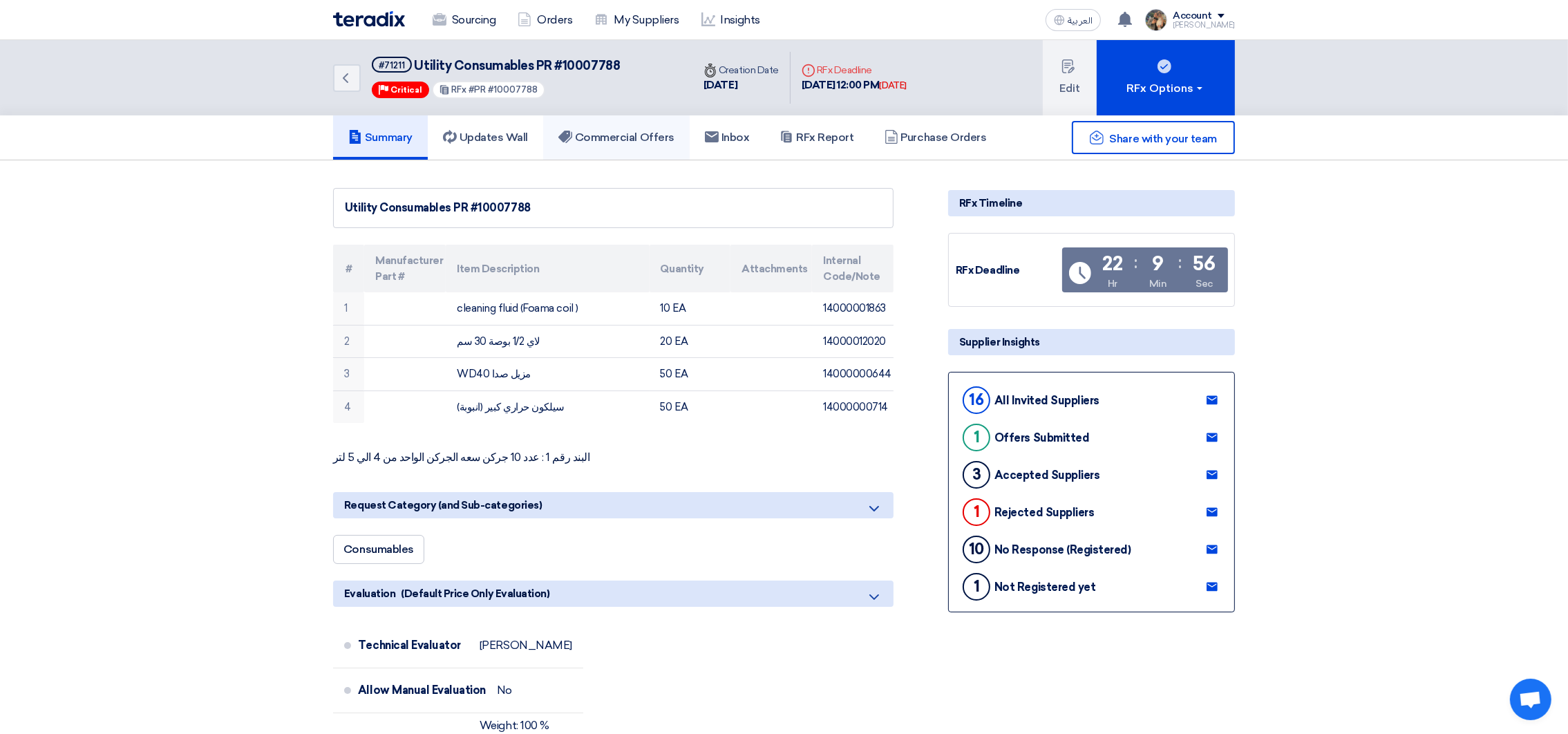
click at [623, 132] on h5 "Commercial Offers" at bounding box center [615, 138] width 116 height 14
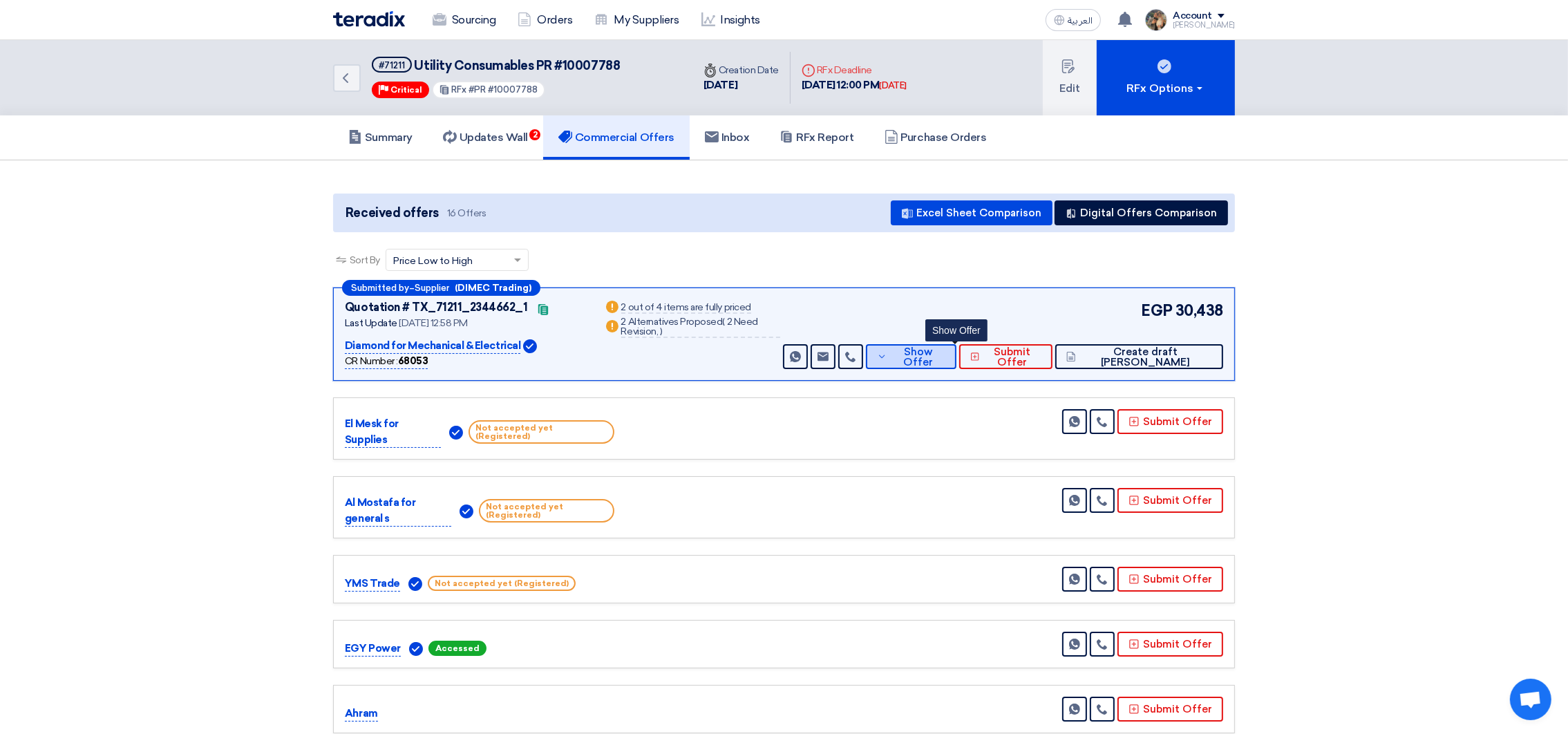
click at [886, 352] on icon at bounding box center [881, 357] width 10 height 11
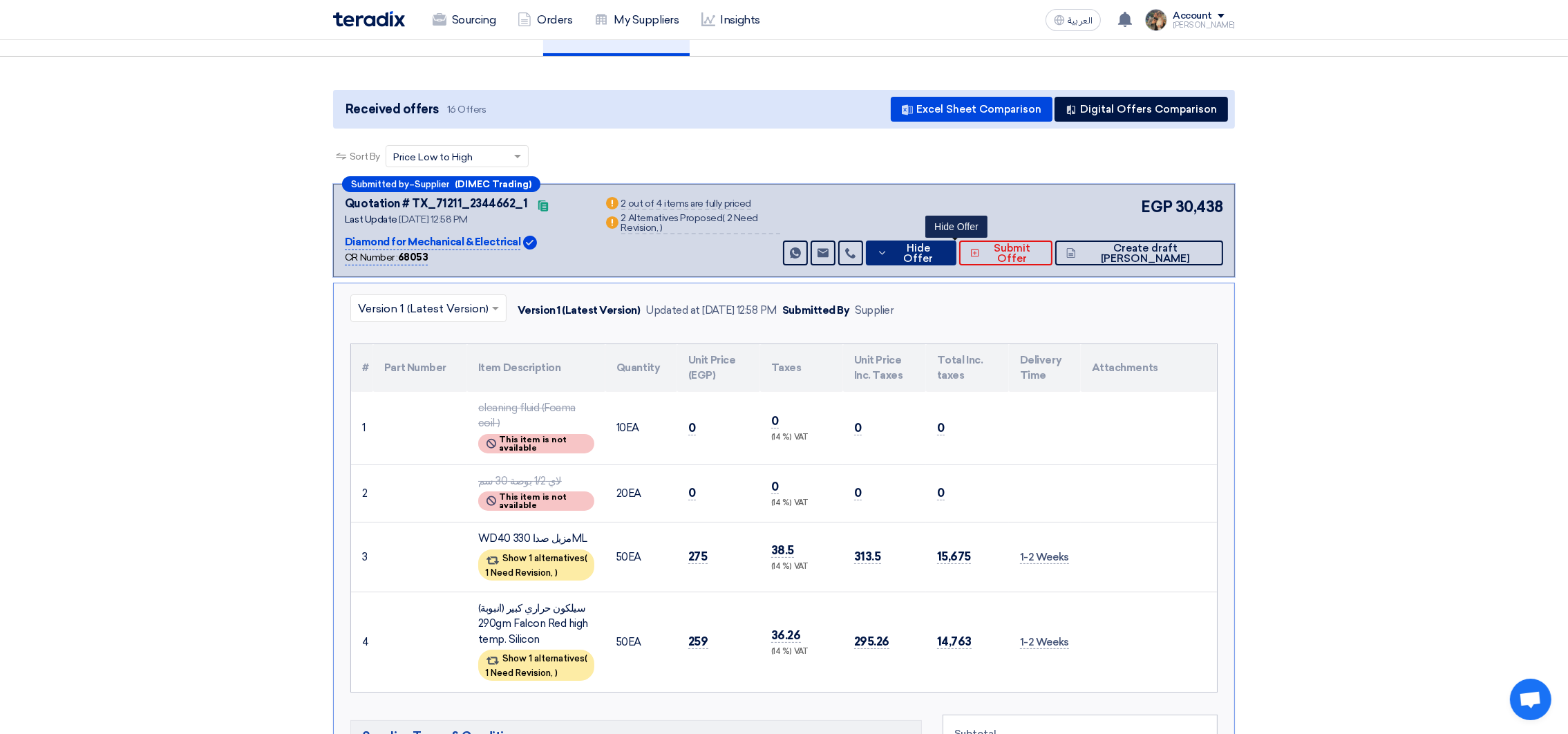
click at [932, 241] on button "Hide Offer" at bounding box center [911, 253] width 91 height 25
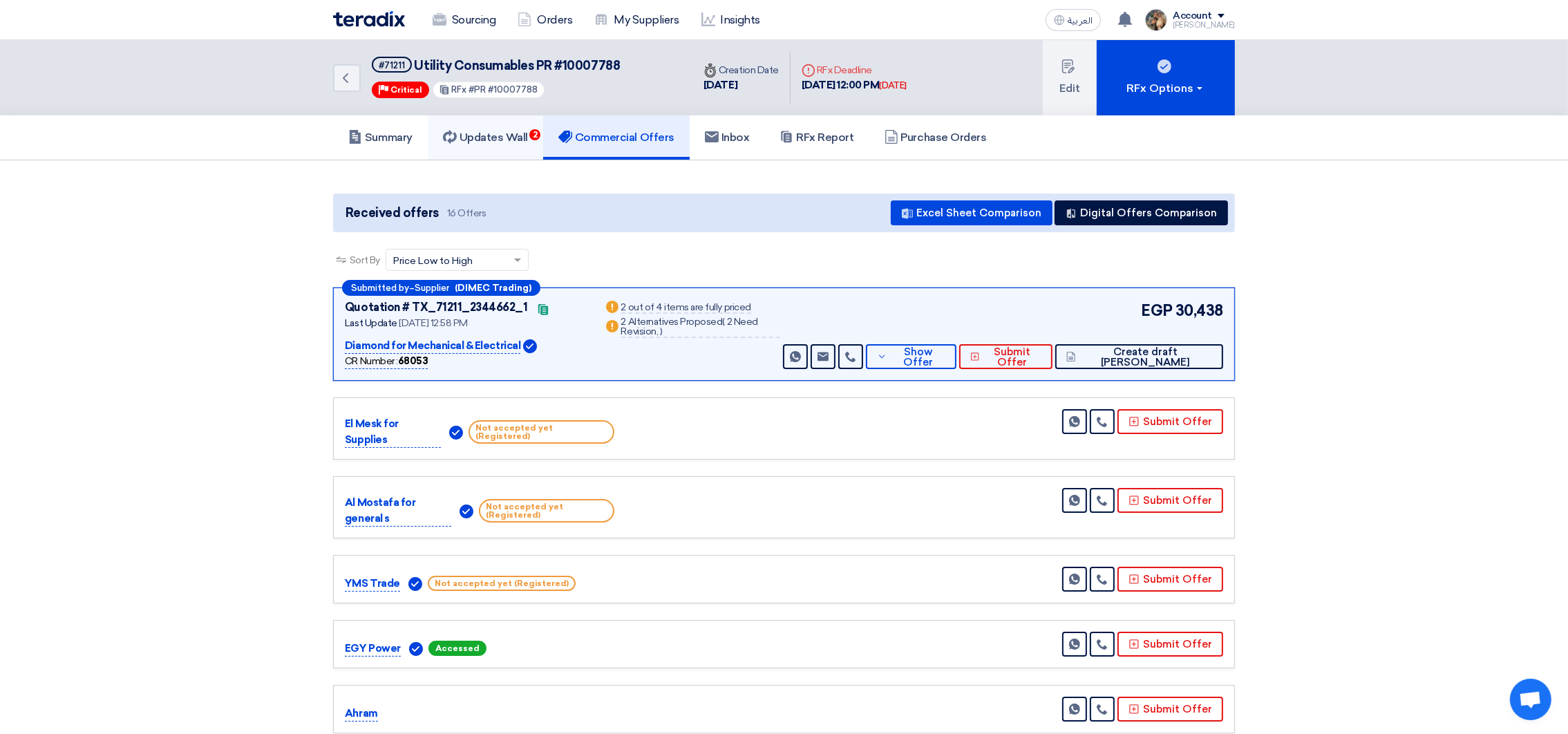
click at [511, 135] on h5 "Updates Wall 2" at bounding box center [486, 138] width 85 height 14
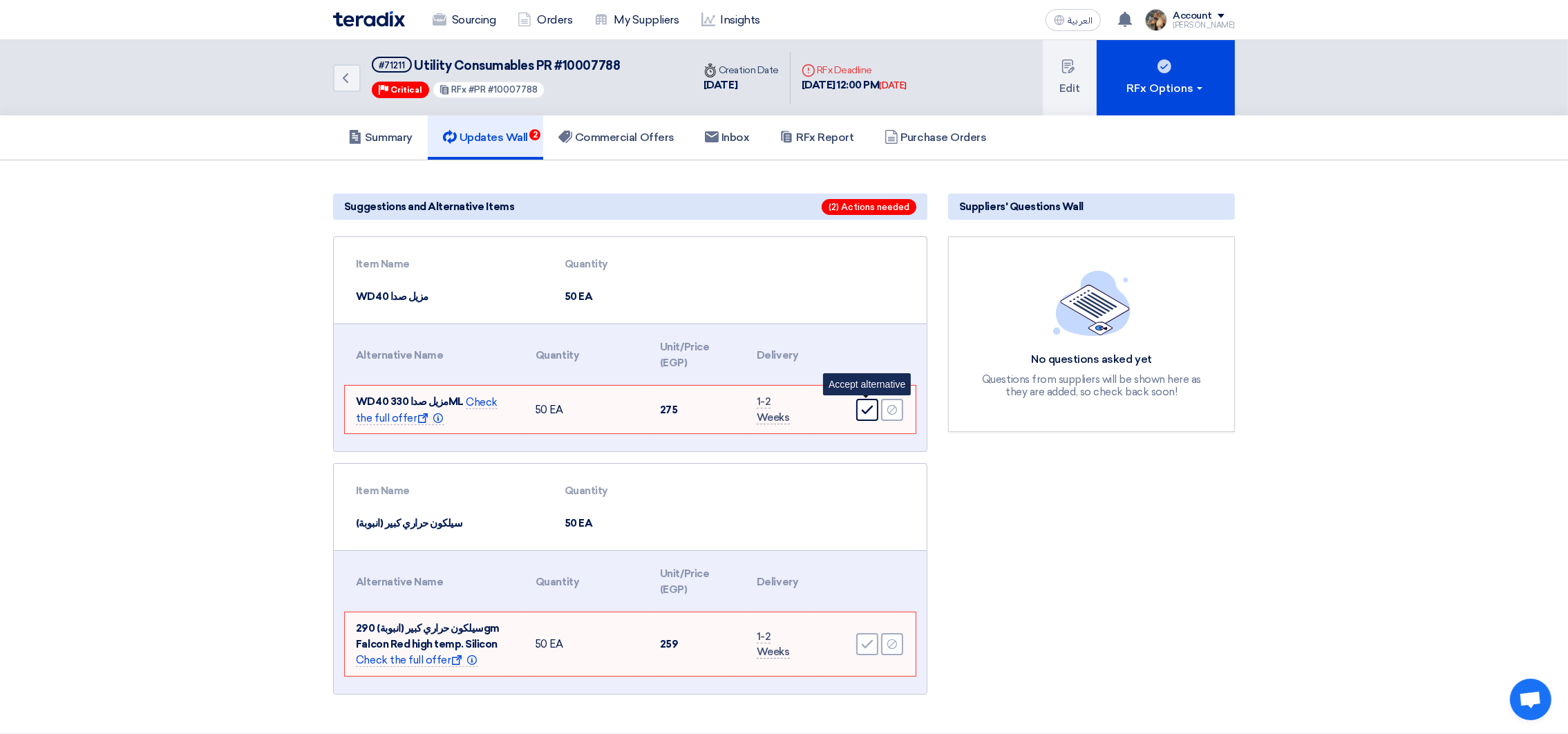
click at [873, 409] on div "Accept" at bounding box center [867, 410] width 22 height 22
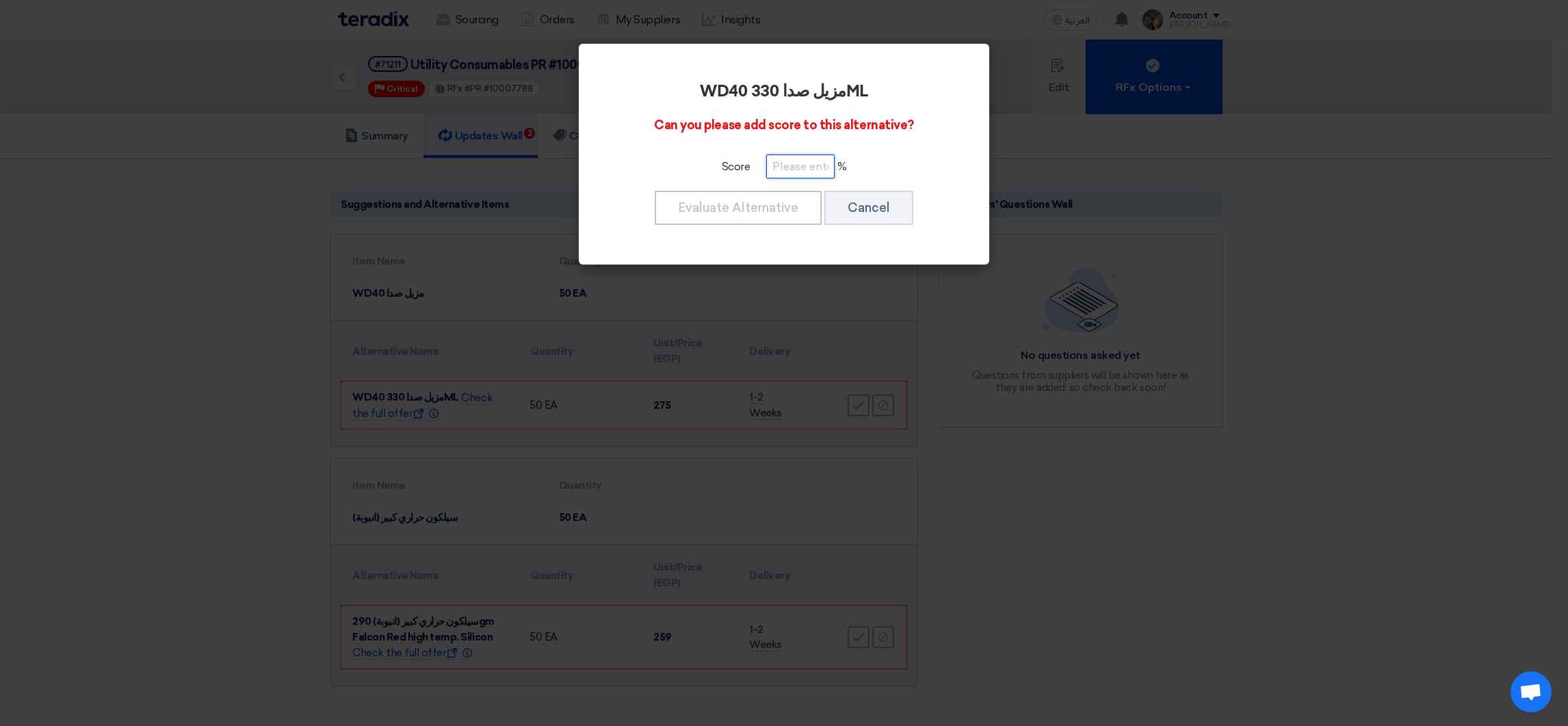
click at [789, 166] on input "number" at bounding box center [801, 166] width 68 height 24
type input "100"
click at [781, 200] on button "Evaluate Alternative" at bounding box center [738, 207] width 167 height 34
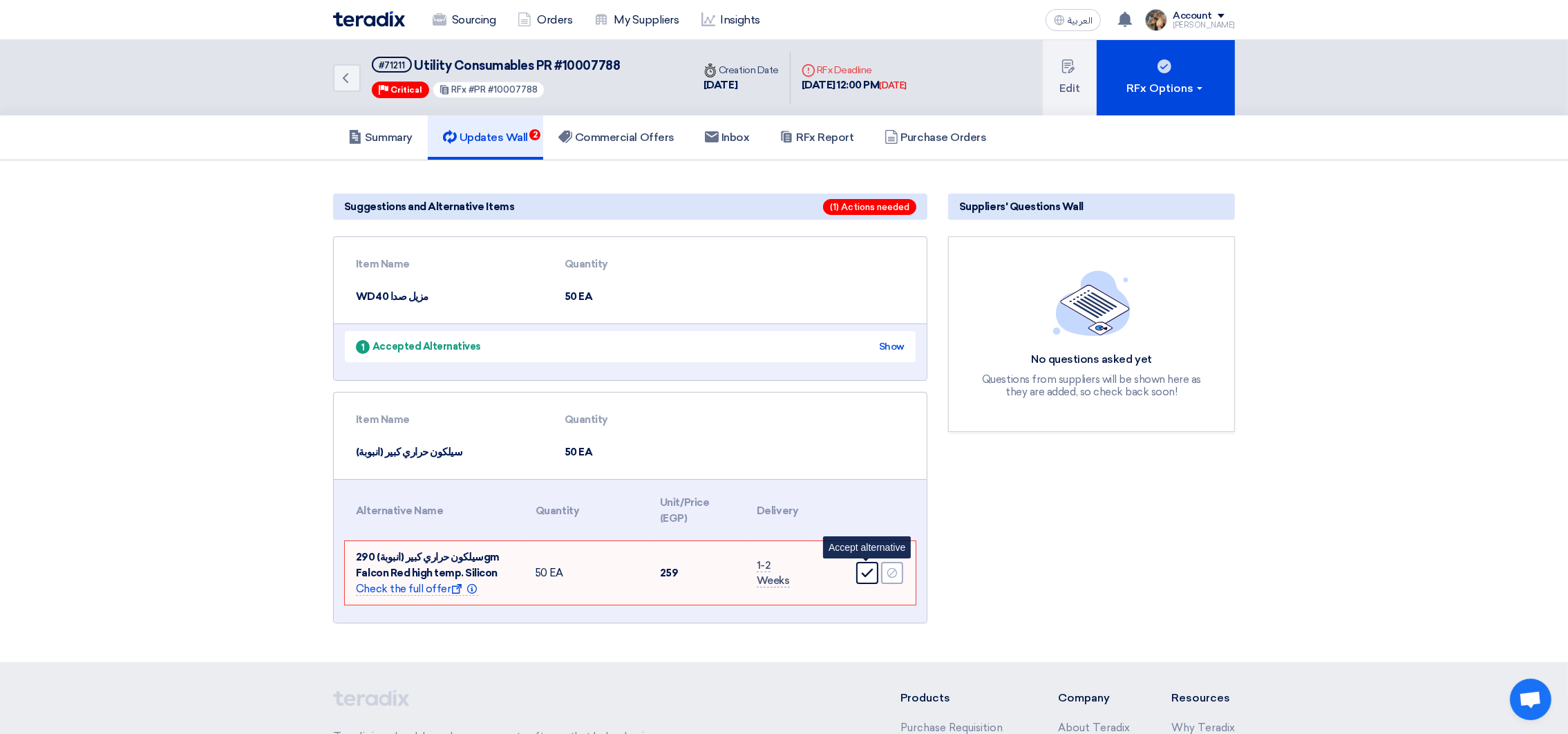
click at [873, 579] on div "Accept" at bounding box center [867, 572] width 22 height 22
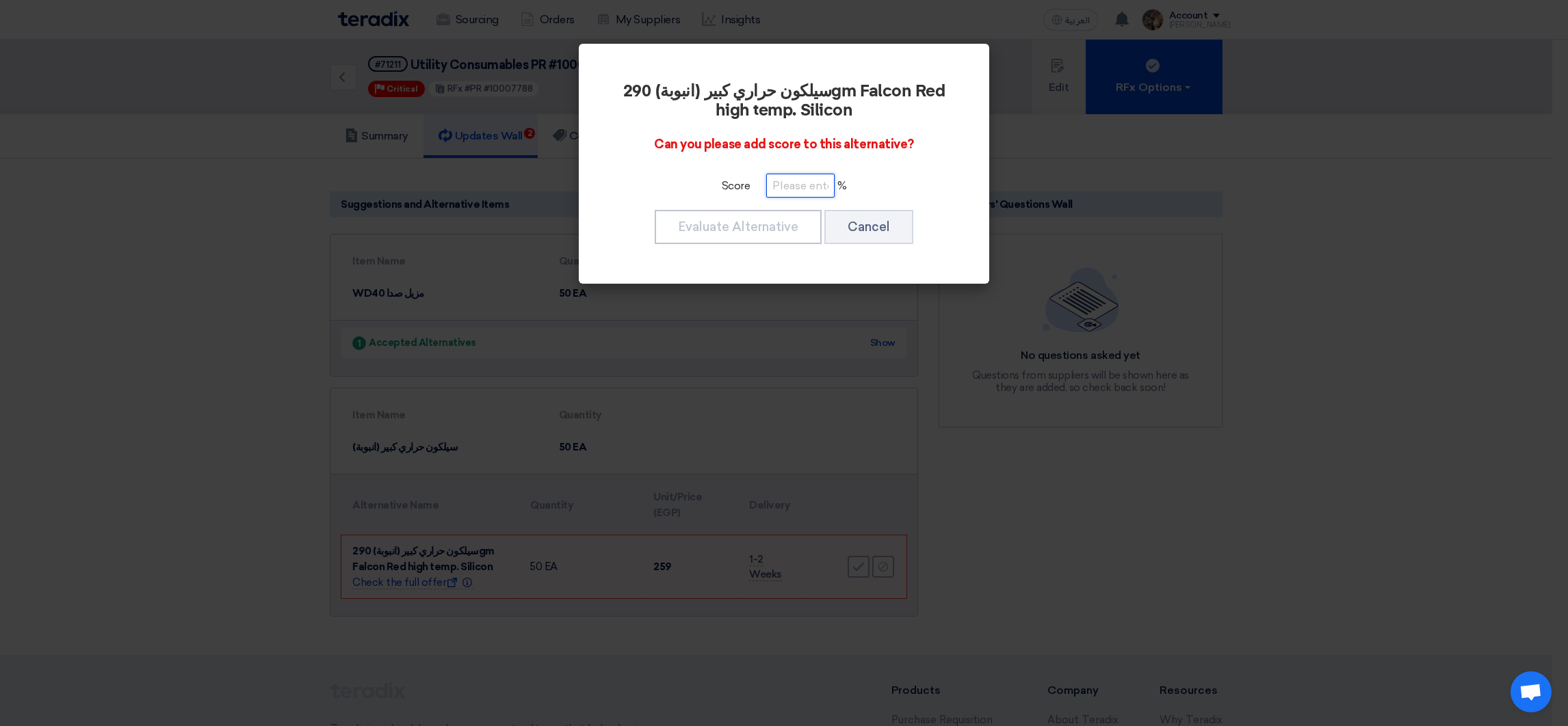
click at [779, 186] on input "number" at bounding box center [801, 185] width 68 height 24
paste input "100"
type input "100"
click at [783, 228] on button "Evaluate Alternative" at bounding box center [738, 226] width 167 height 34
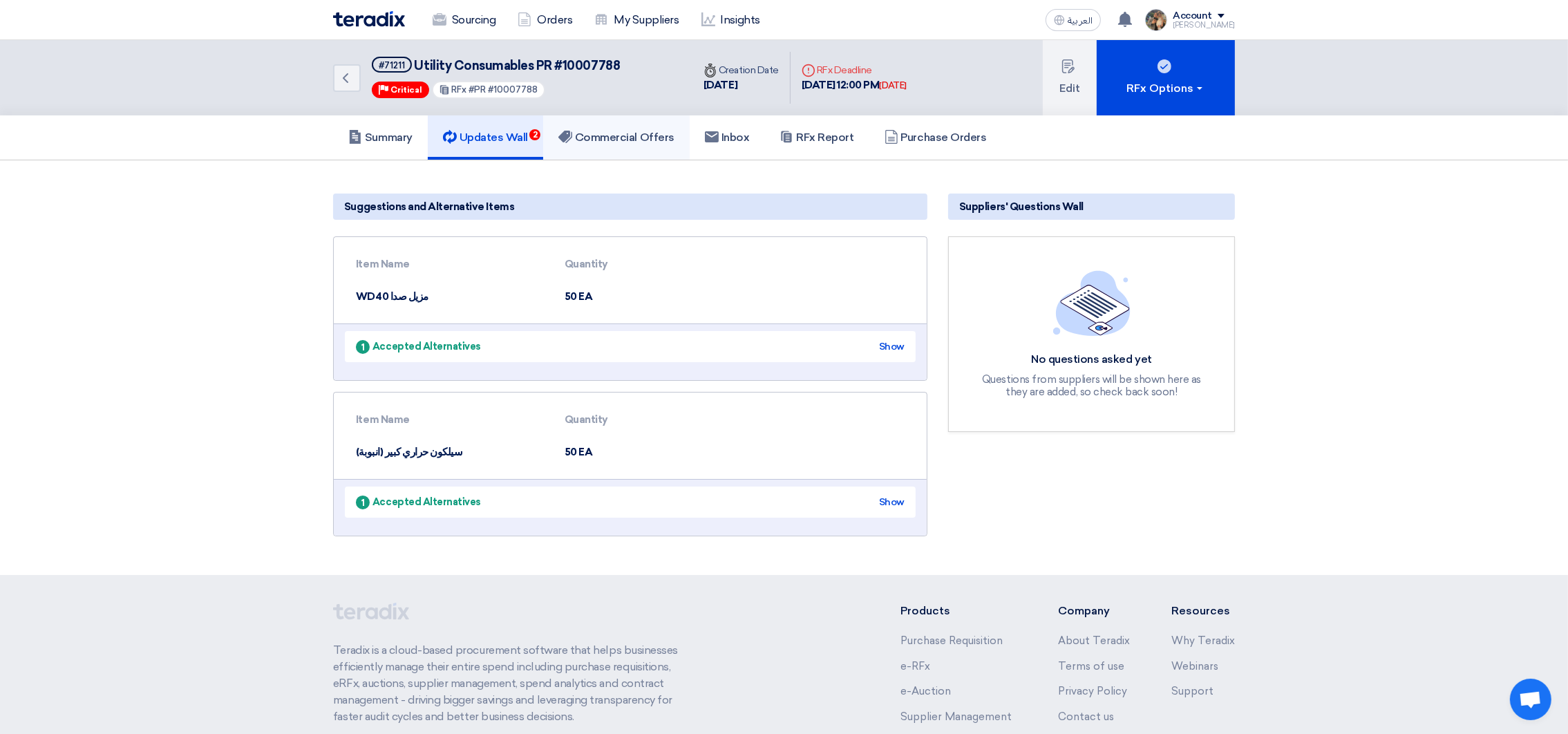
click at [628, 138] on h5 "Commercial Offers" at bounding box center [615, 138] width 116 height 14
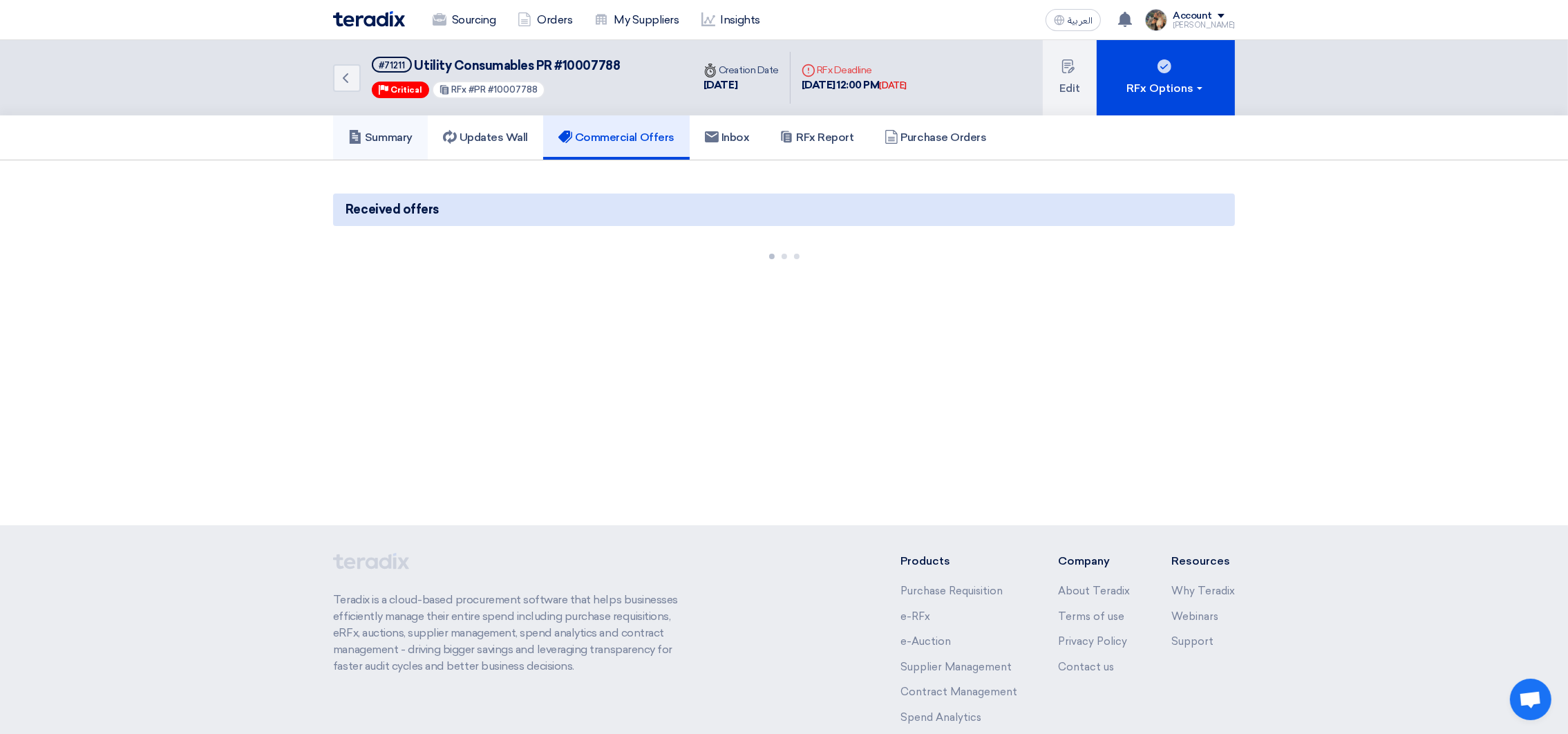
click at [362, 135] on h5 "Summary" at bounding box center [380, 138] width 64 height 14
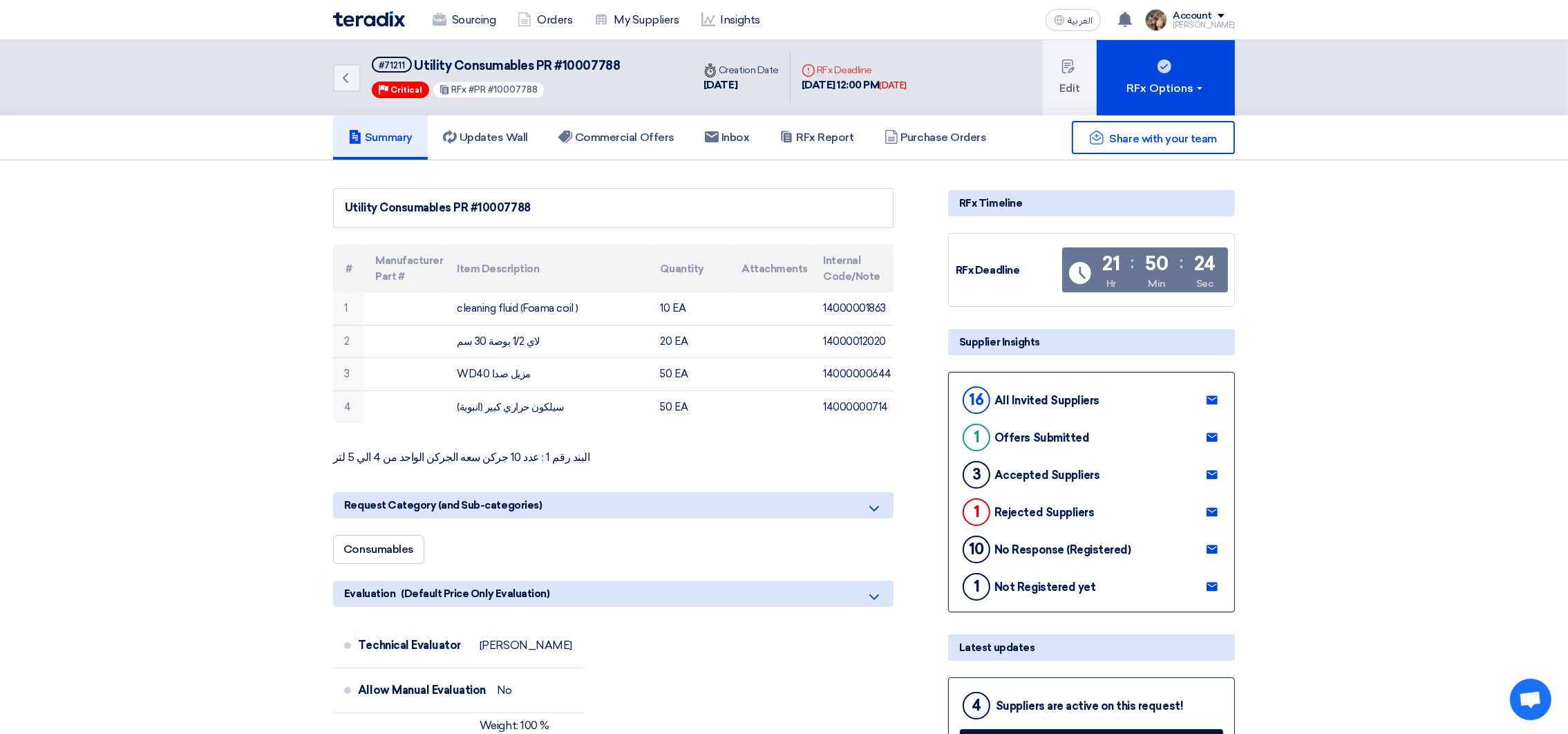
click at [358, 19] on img at bounding box center [368, 19] width 72 height 16
